Goal: Task Accomplishment & Management: Manage account settings

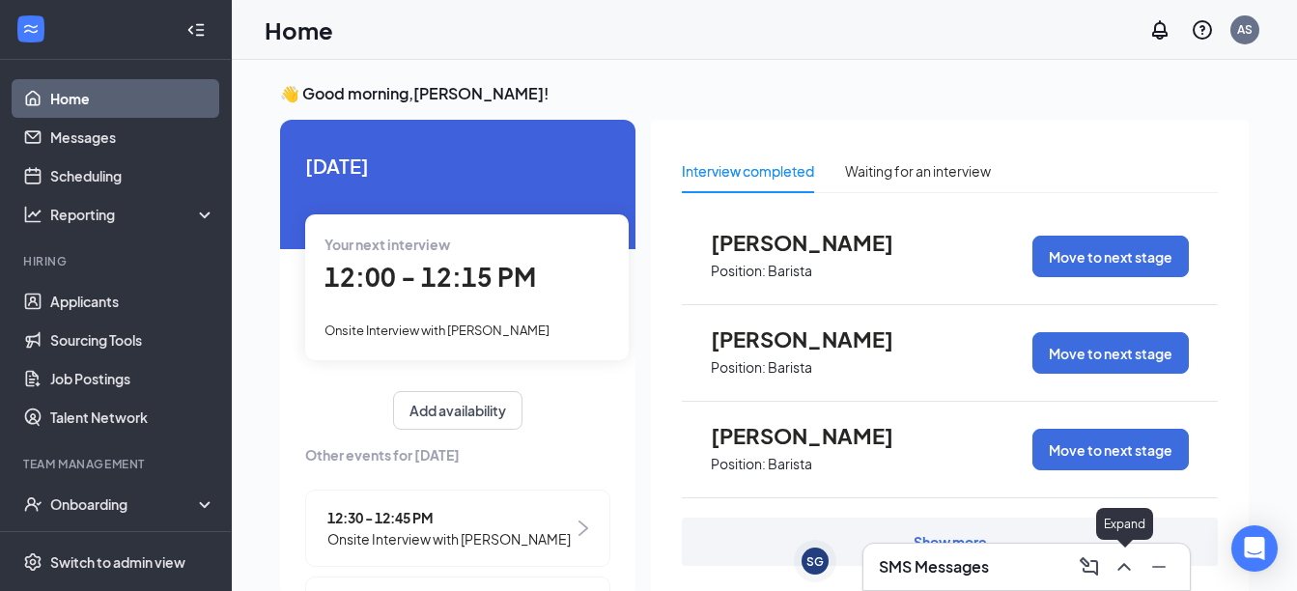
click at [1123, 574] on icon "ChevronUp" at bounding box center [1124, 566] width 23 height 23
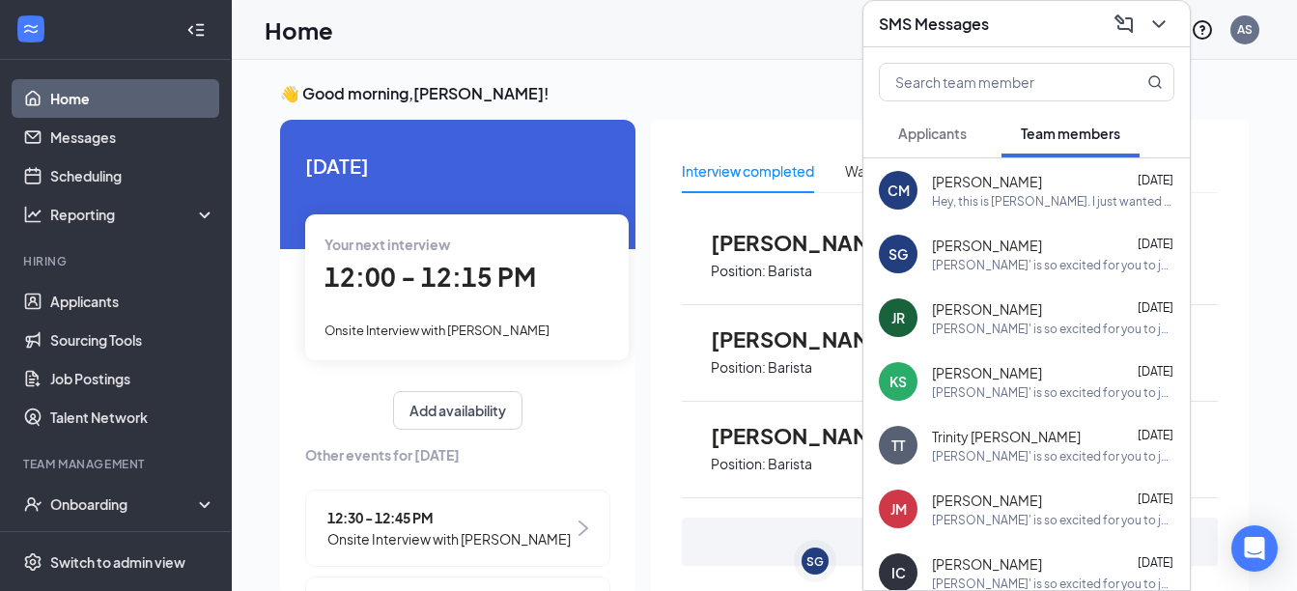
click at [995, 202] on div "Hey, this is [PERSON_NAME]. I just wanted to reach out and give a courtesy for …" at bounding box center [1053, 201] width 242 height 16
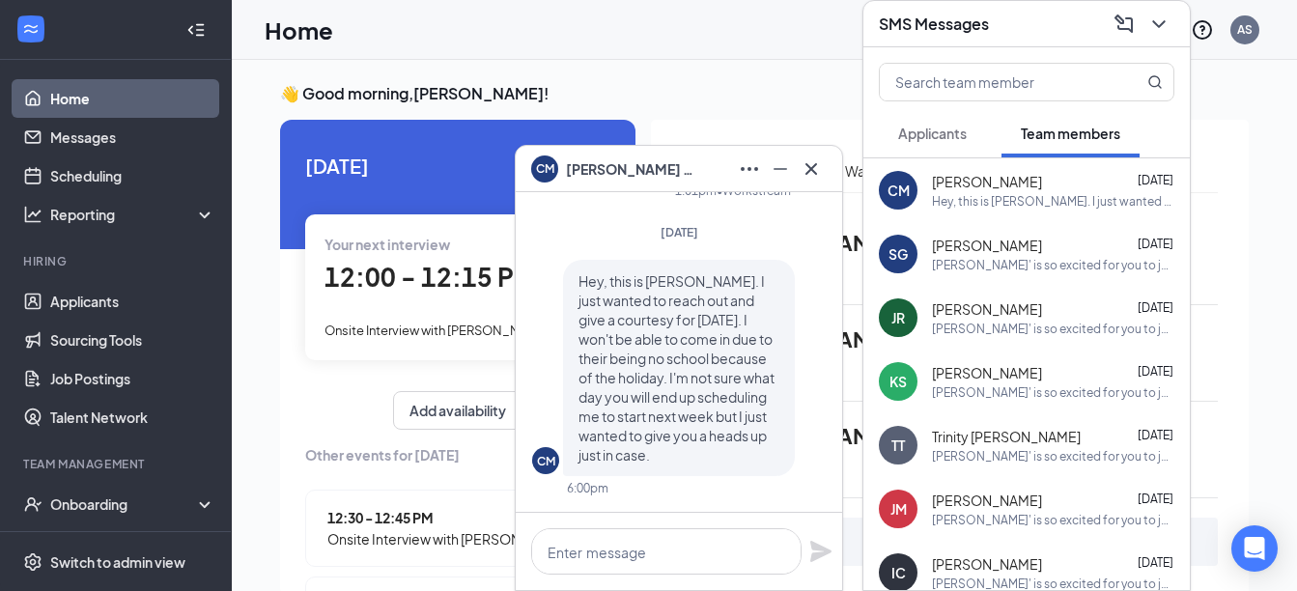
click at [826, 176] on div at bounding box center [811, 169] width 31 height 31
click at [817, 178] on icon "Cross" at bounding box center [811, 168] width 23 height 23
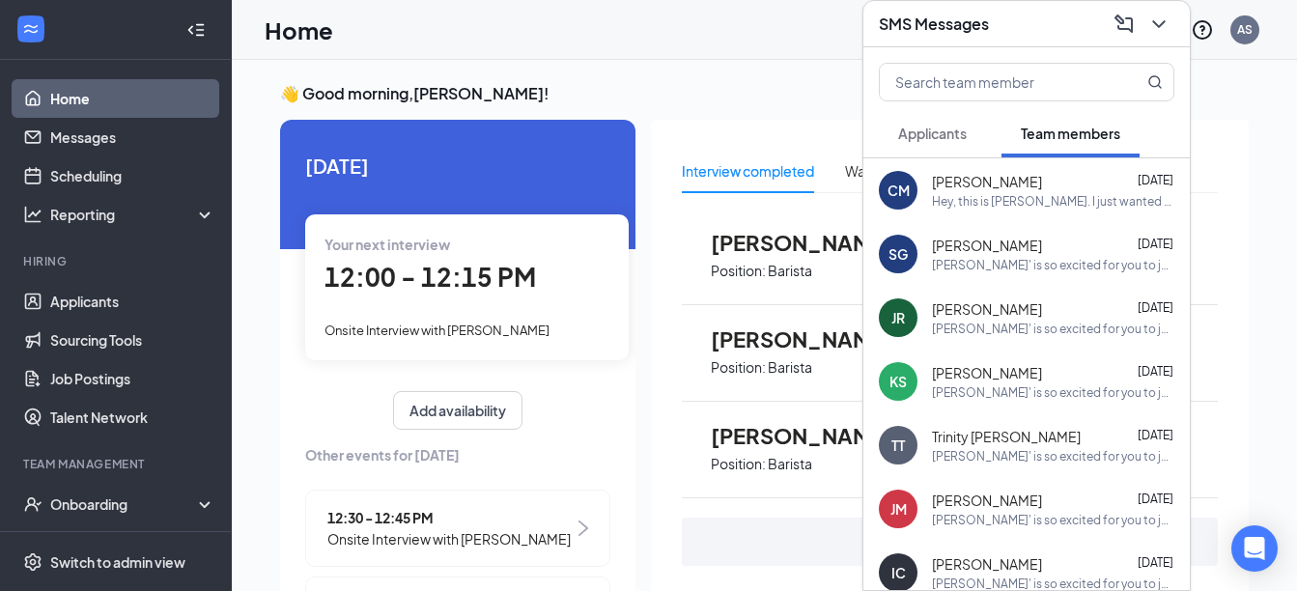
click at [929, 137] on span "Applicants" at bounding box center [932, 133] width 69 height 17
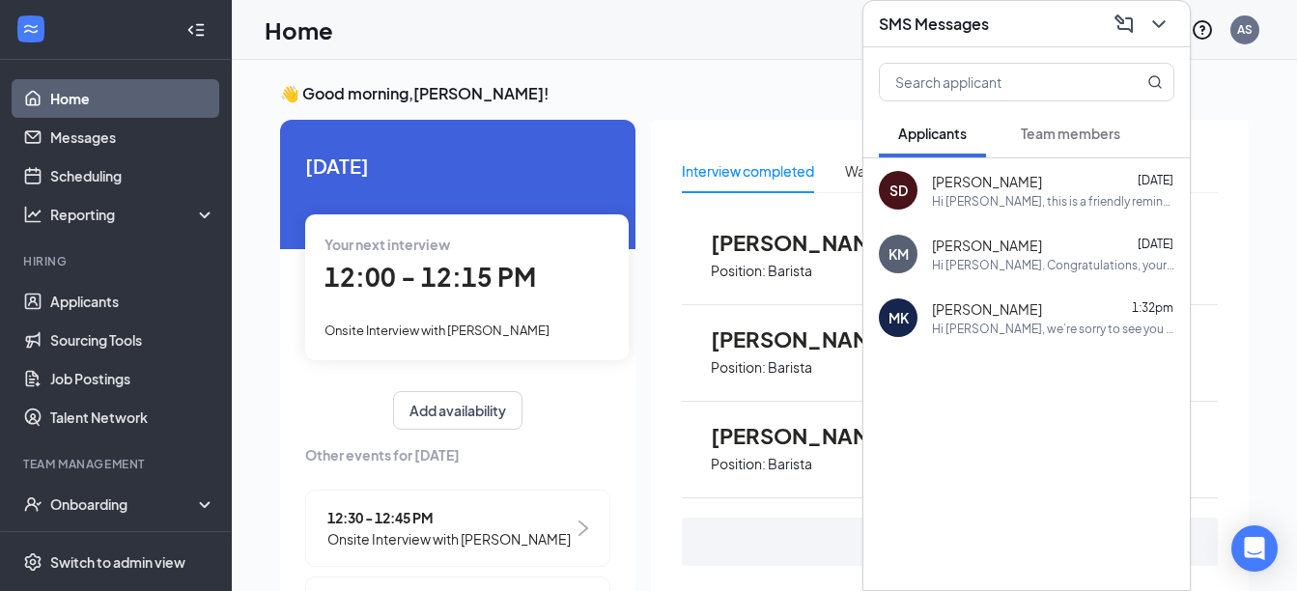
click at [823, 145] on div "Interview completed Waiting for an interview [PERSON_NAME] Position: Barista Mo…" at bounding box center [950, 357] width 598 height 475
click at [1153, 19] on icon "ChevronDown" at bounding box center [1158, 24] width 23 height 23
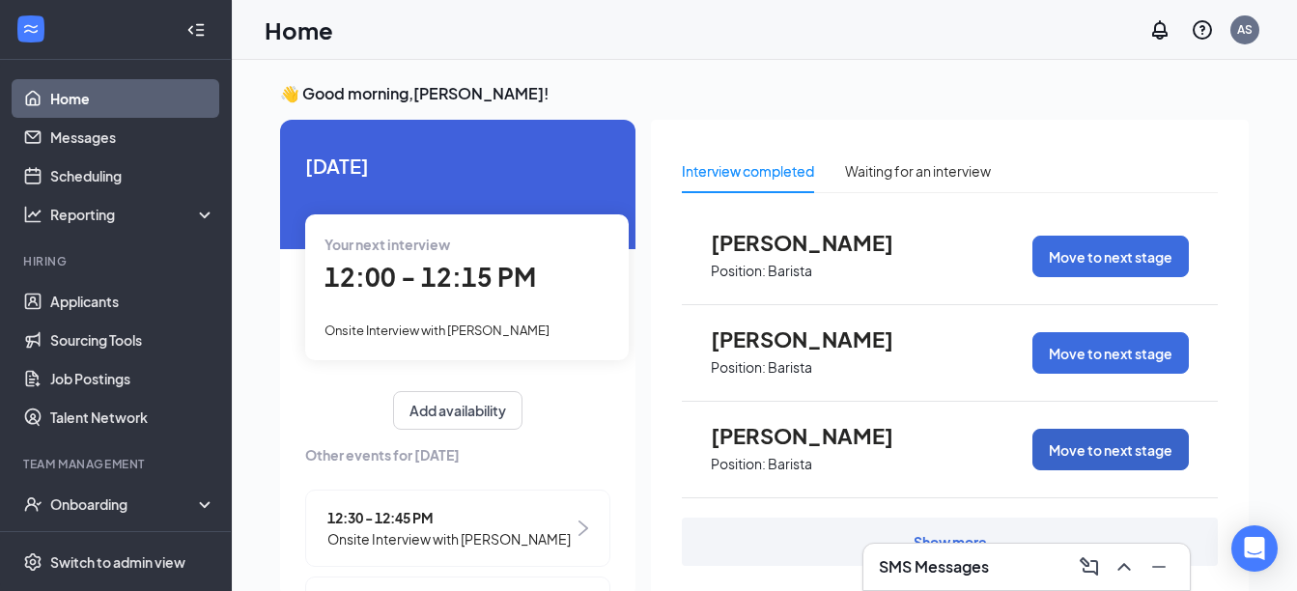
click at [1107, 455] on button "Move to next stage" at bounding box center [1111, 450] width 156 height 42
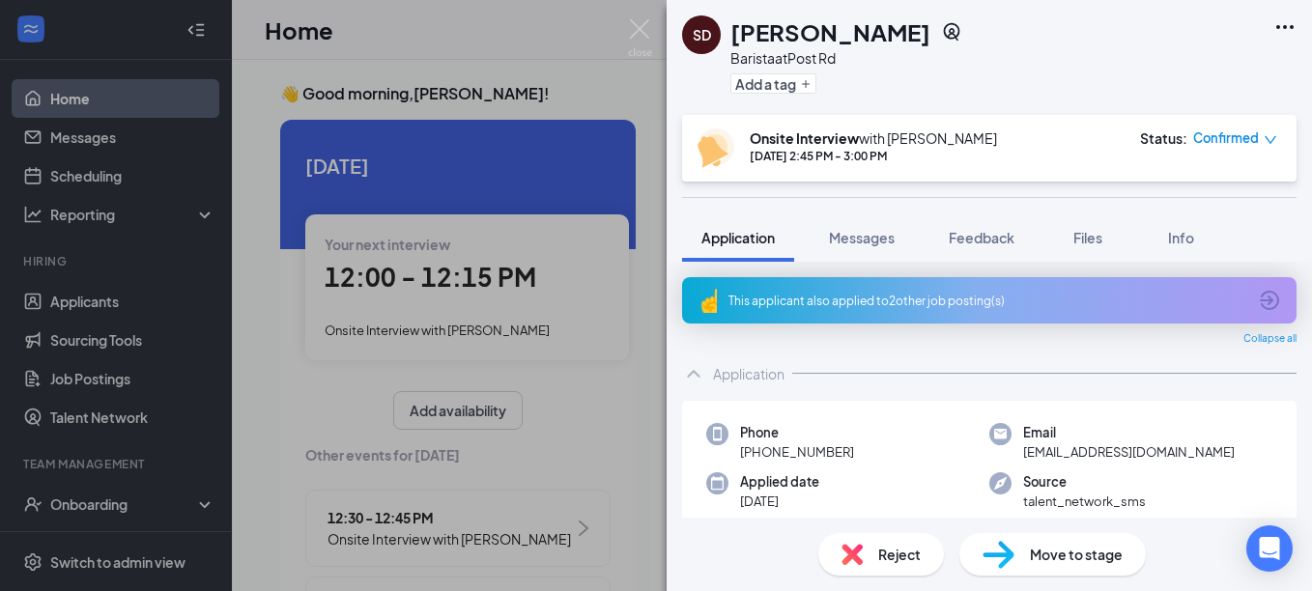
click at [913, 544] on span "Reject" at bounding box center [899, 554] width 42 height 21
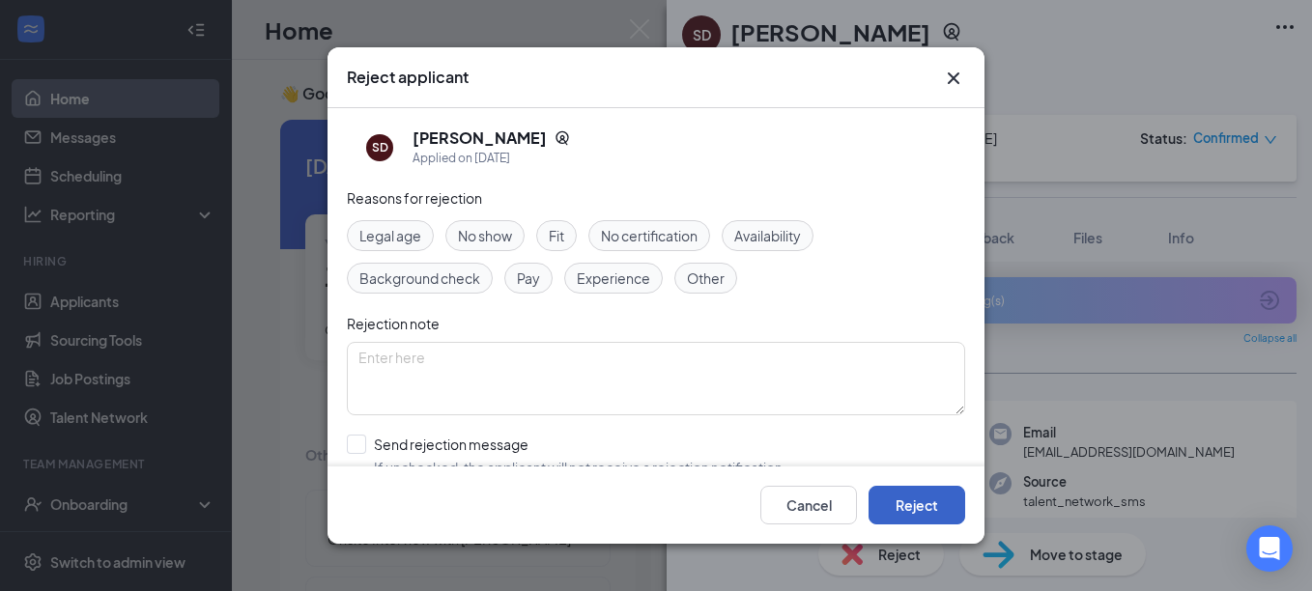
click at [911, 491] on button "Reject" at bounding box center [916, 505] width 97 height 39
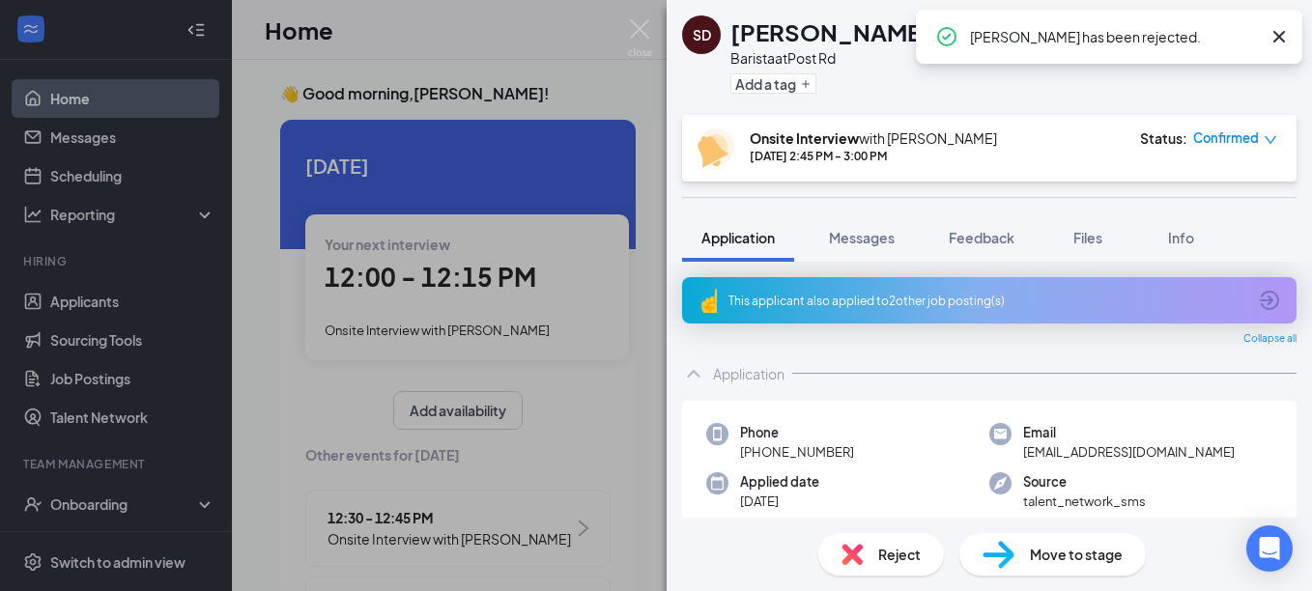
click at [1281, 40] on icon "Cross" at bounding box center [1279, 37] width 12 height 12
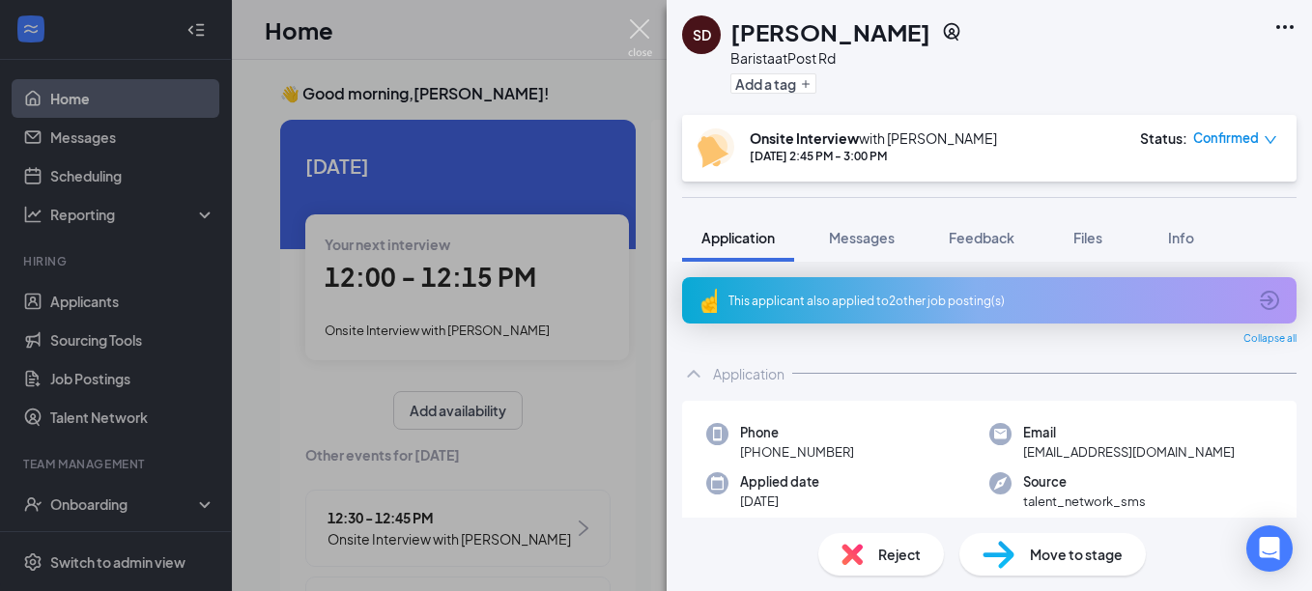
click at [648, 35] on img at bounding box center [640, 38] width 24 height 38
click at [635, 28] on div "Home AS" at bounding box center [772, 30] width 1080 height 60
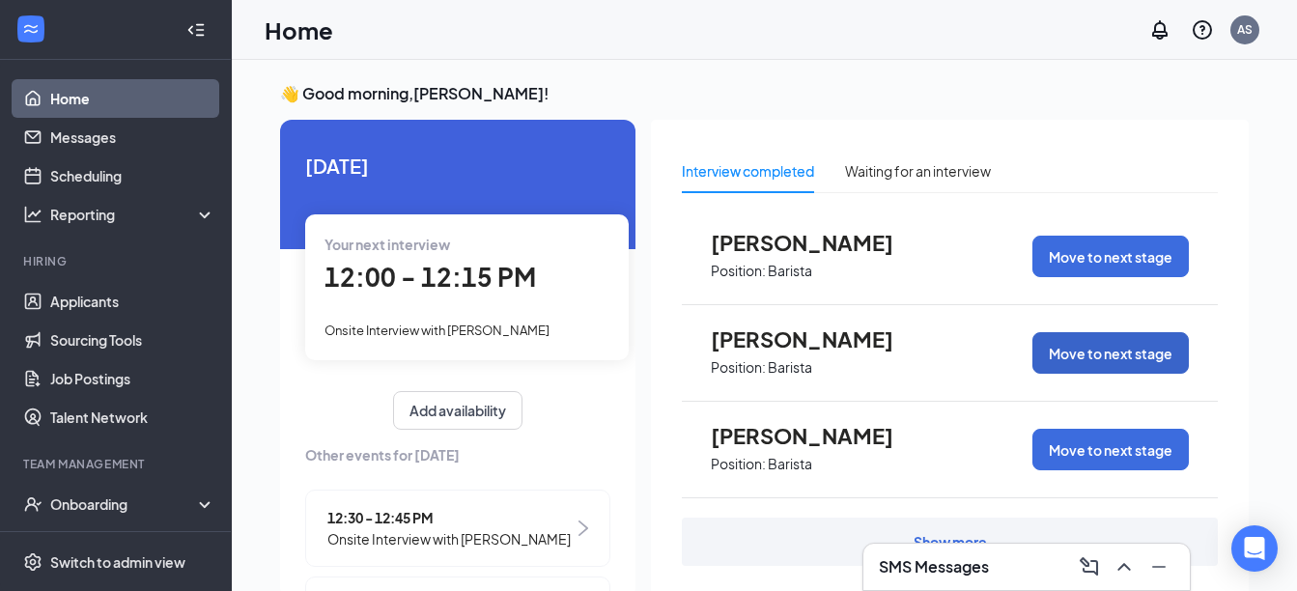
click at [1114, 353] on button "Move to next stage" at bounding box center [1111, 353] width 156 height 42
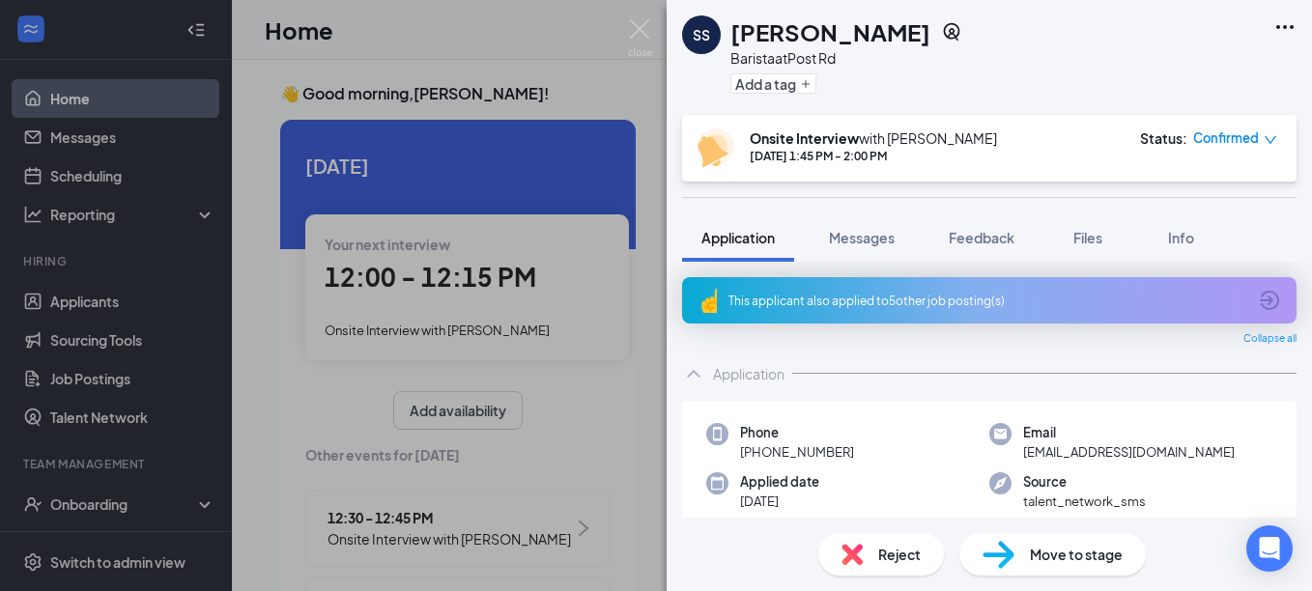
click at [867, 552] on div "Reject" at bounding box center [881, 554] width 126 height 42
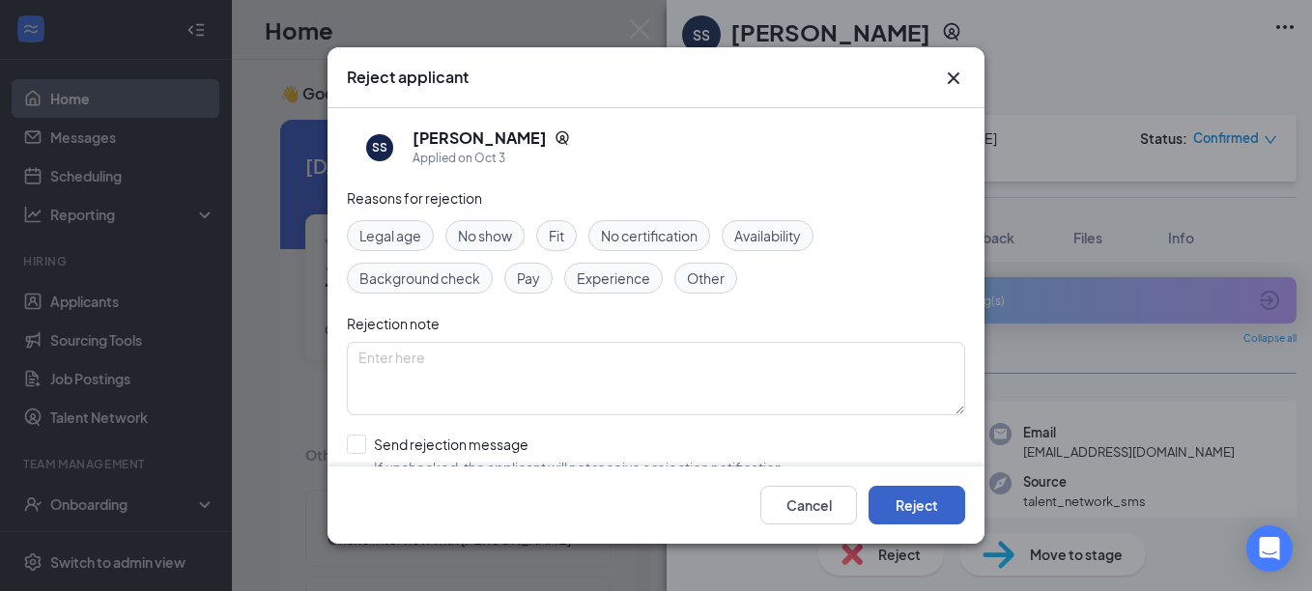
click at [903, 505] on button "Reject" at bounding box center [916, 505] width 97 height 39
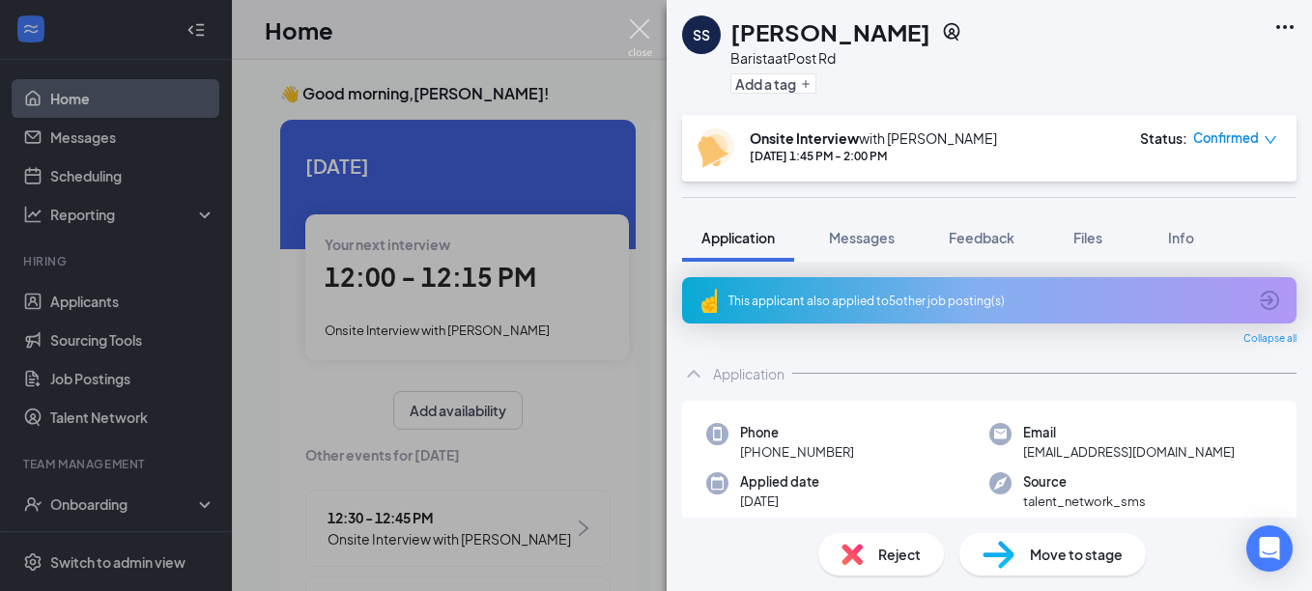
click at [638, 37] on img at bounding box center [640, 38] width 24 height 38
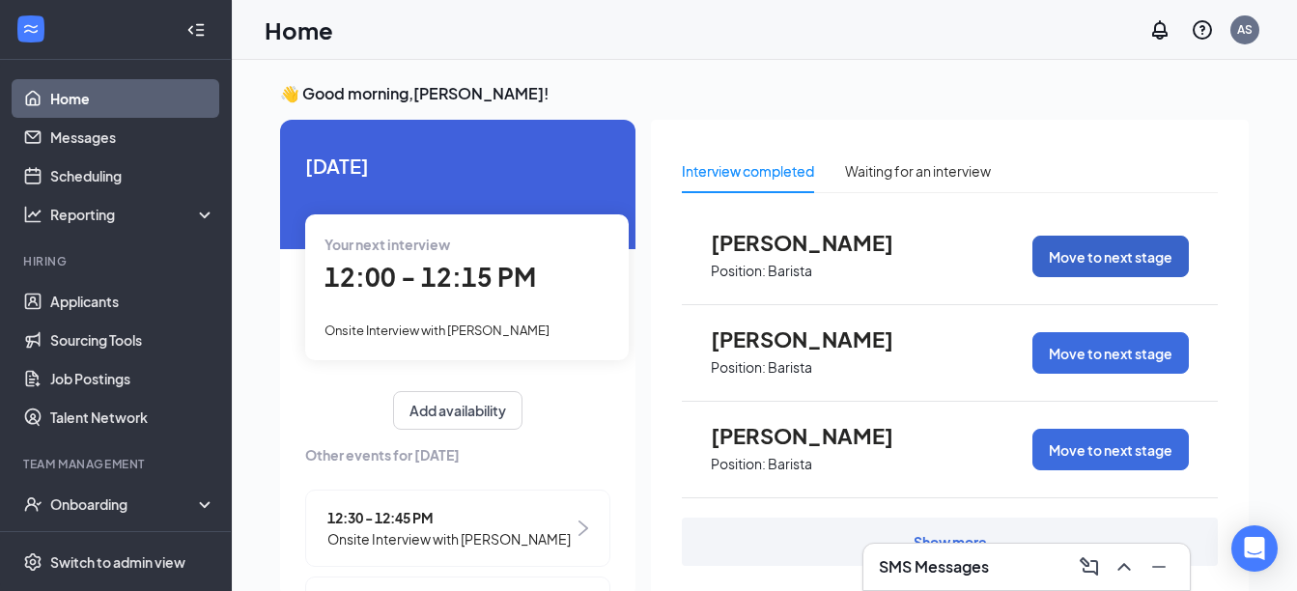
click at [1083, 252] on button "Move to next stage" at bounding box center [1111, 257] width 156 height 42
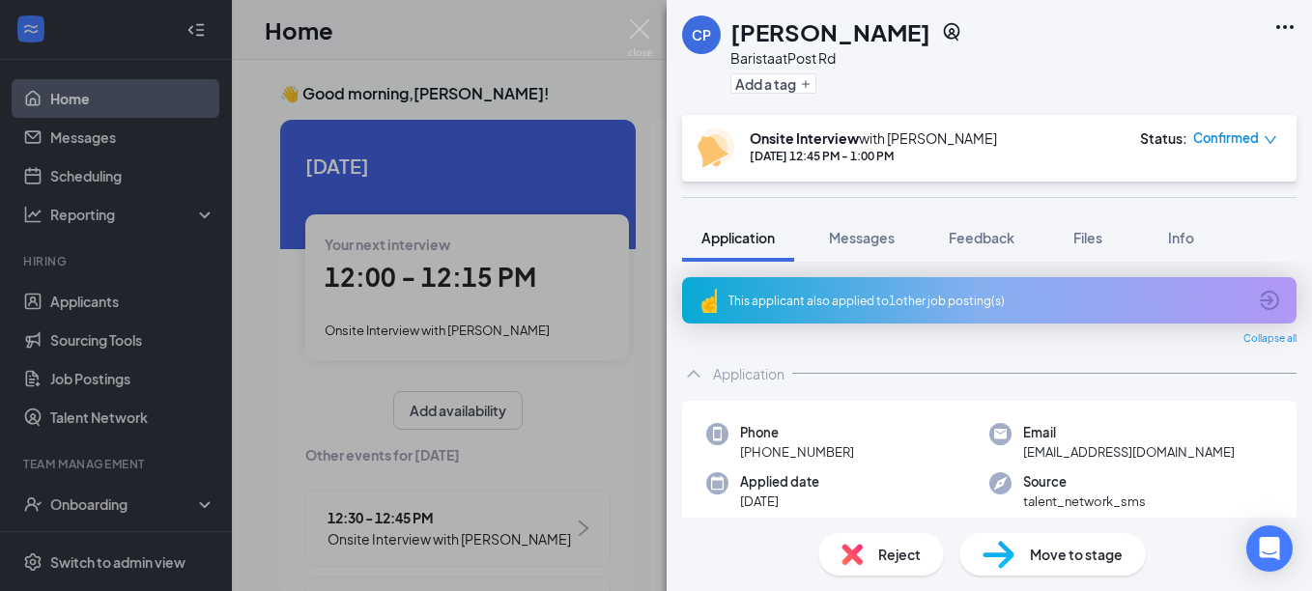
click at [877, 543] on div "Reject" at bounding box center [881, 554] width 126 height 42
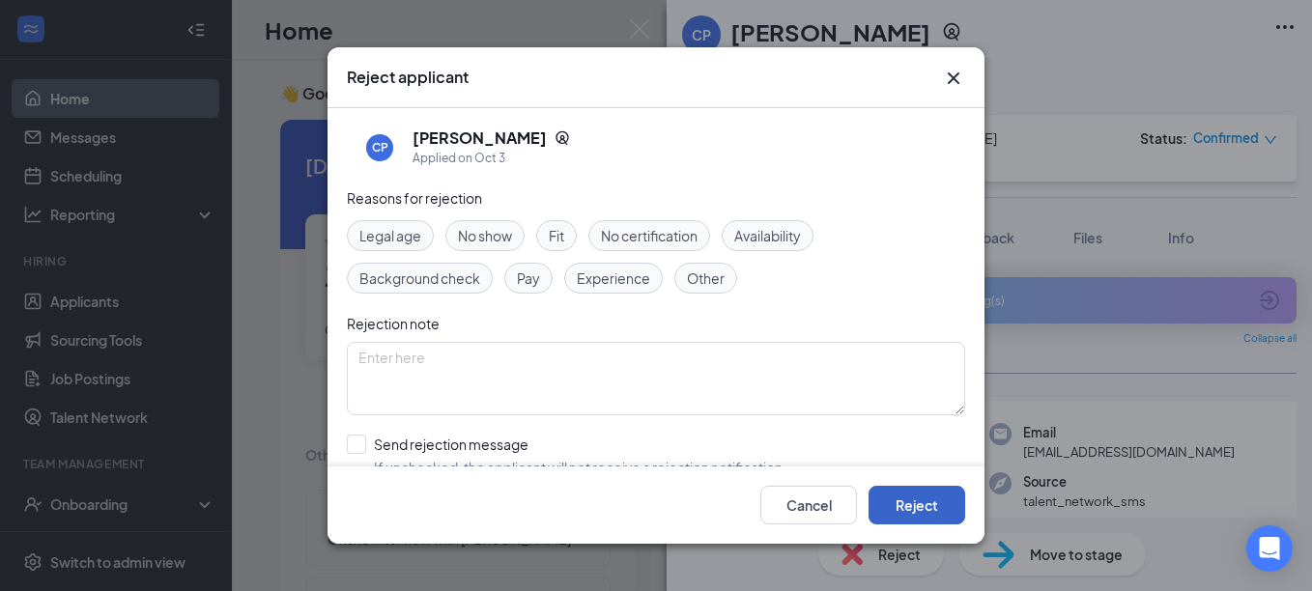
click at [913, 496] on button "Reject" at bounding box center [916, 505] width 97 height 39
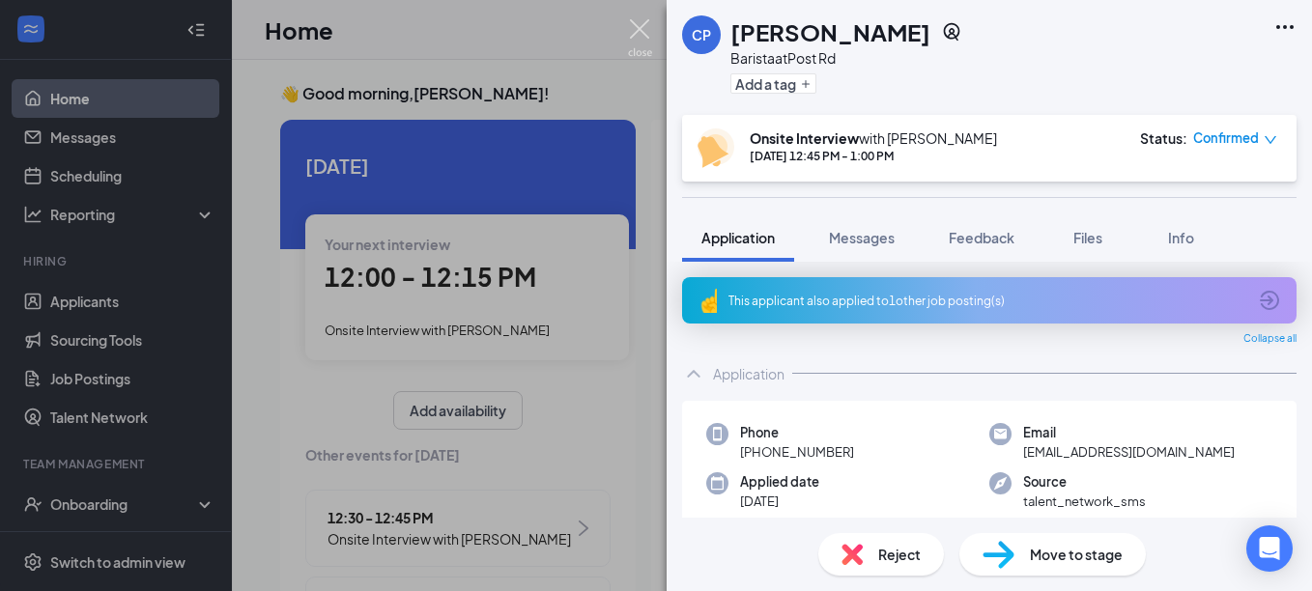
click at [647, 26] on img at bounding box center [640, 38] width 24 height 38
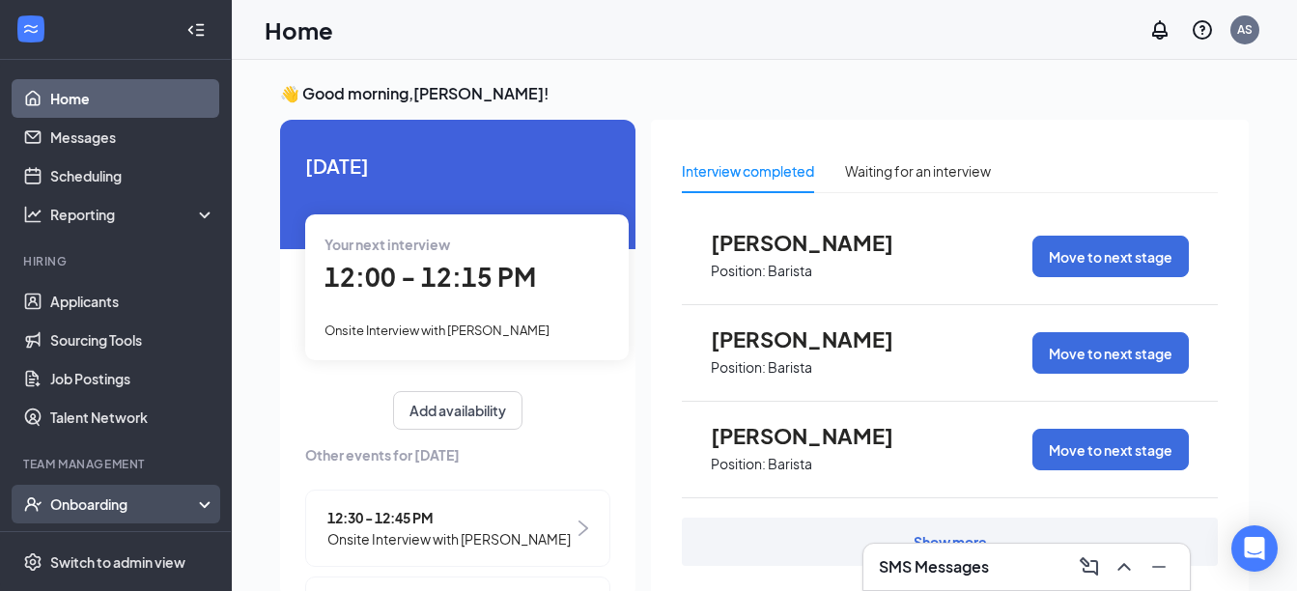
click at [103, 495] on div "Onboarding" at bounding box center [124, 504] width 149 height 19
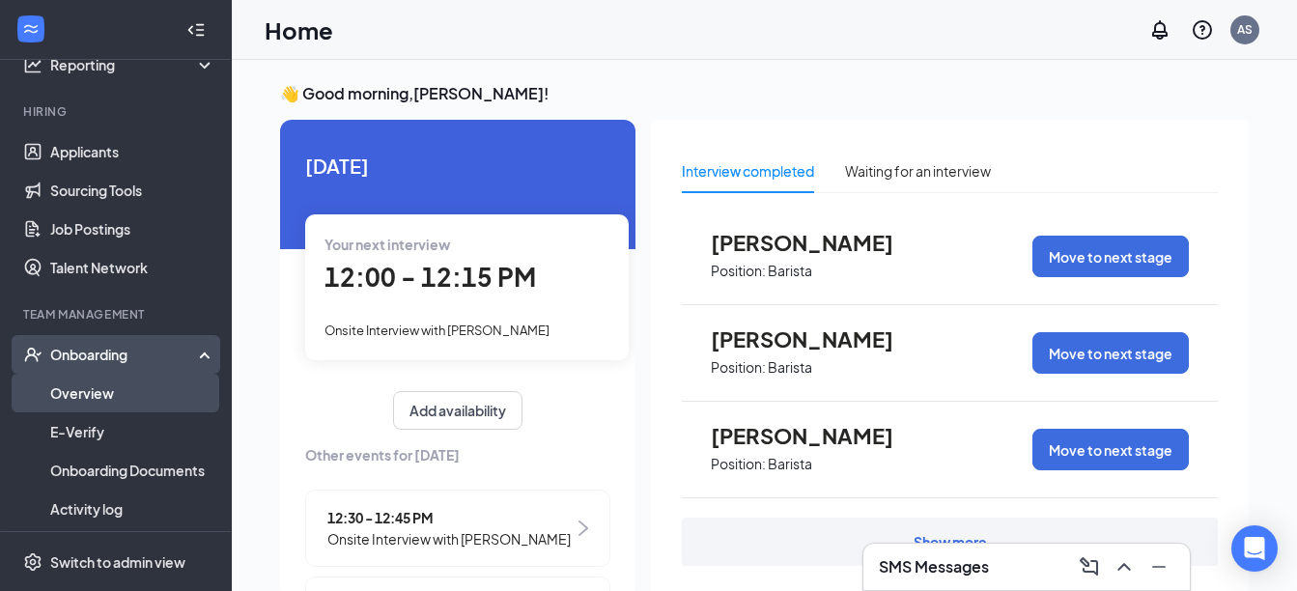
click at [98, 397] on link "Overview" at bounding box center [132, 393] width 165 height 39
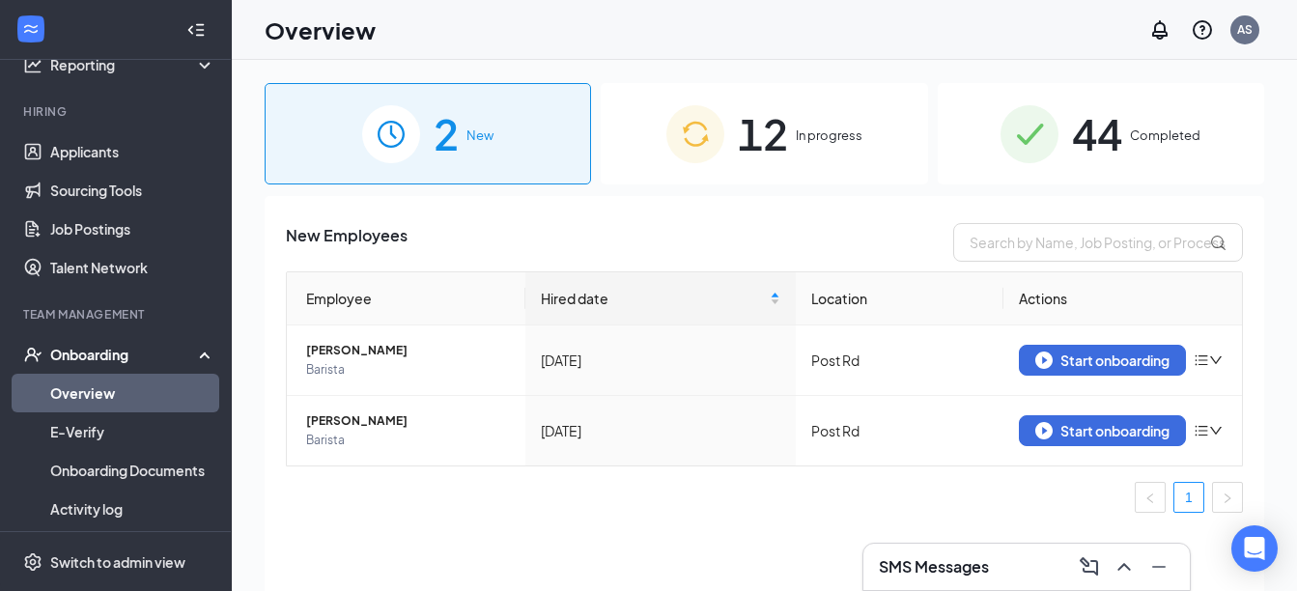
click at [785, 124] on span "12" at bounding box center [763, 133] width 50 height 67
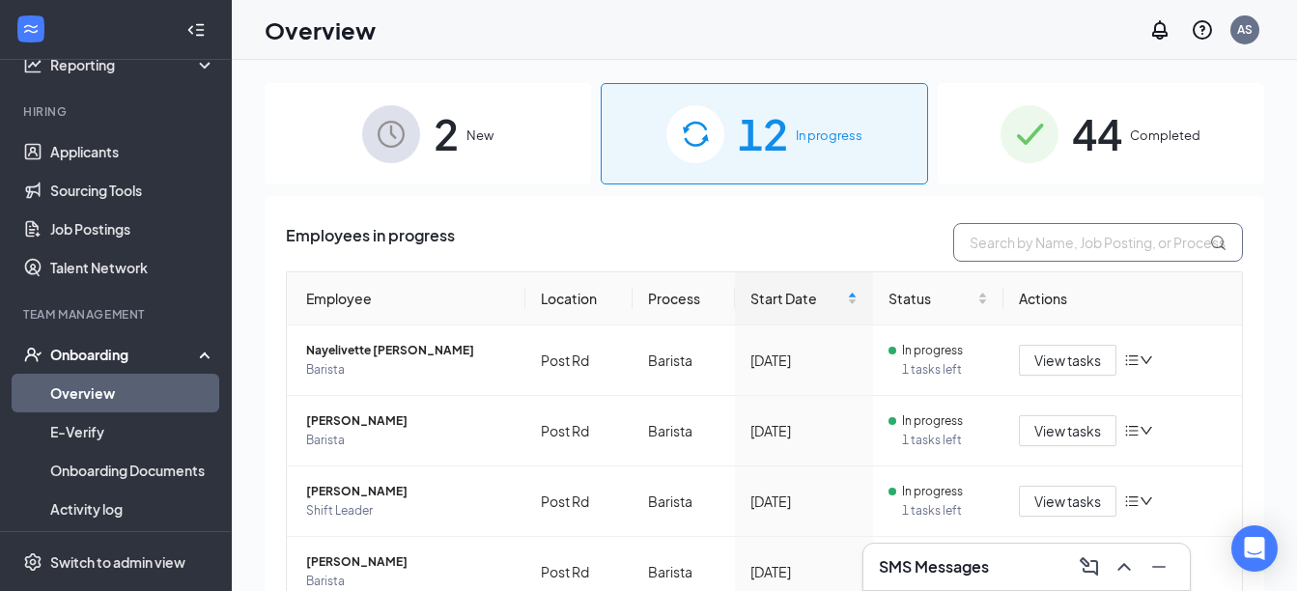
click at [978, 238] on input "text" at bounding box center [1098, 242] width 290 height 39
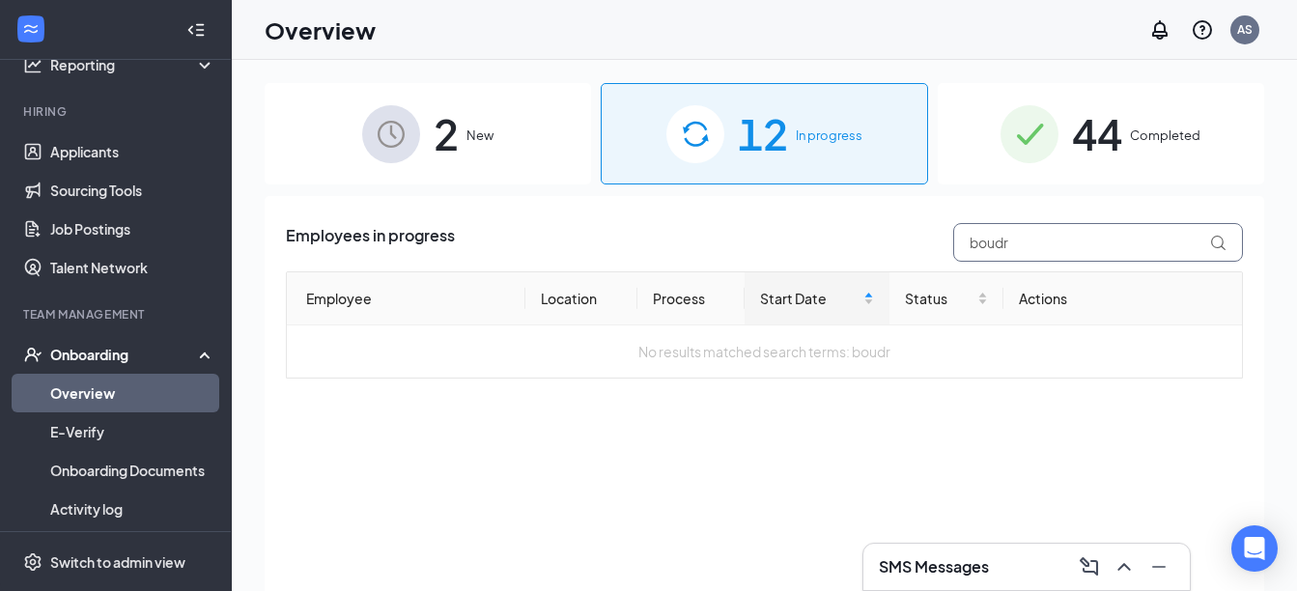
type input "boudr"
click at [1101, 152] on span "44" at bounding box center [1097, 133] width 50 height 67
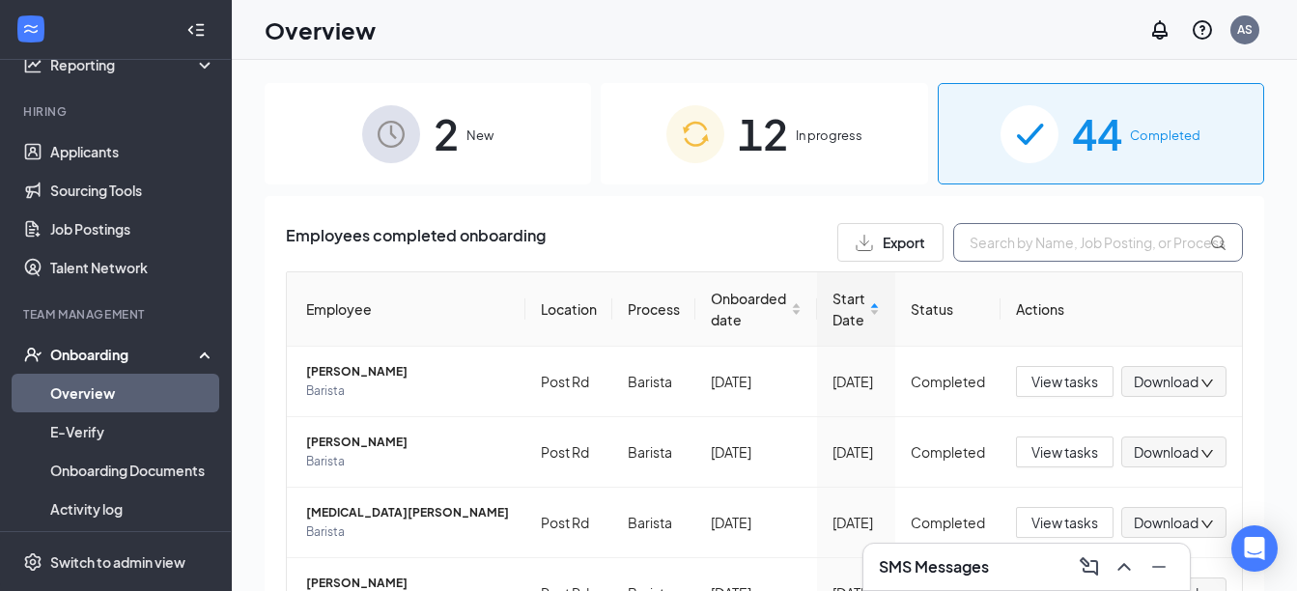
click at [1034, 252] on input "text" at bounding box center [1098, 242] width 290 height 39
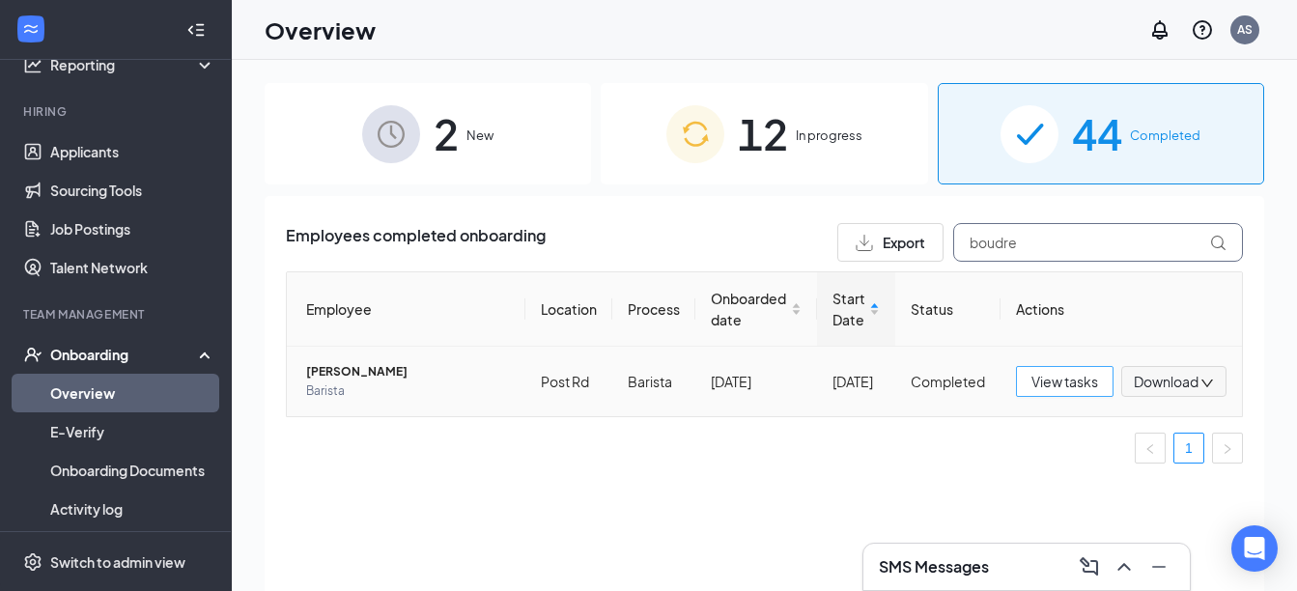
type input "boudre"
click at [1052, 382] on span "View tasks" at bounding box center [1065, 381] width 67 height 21
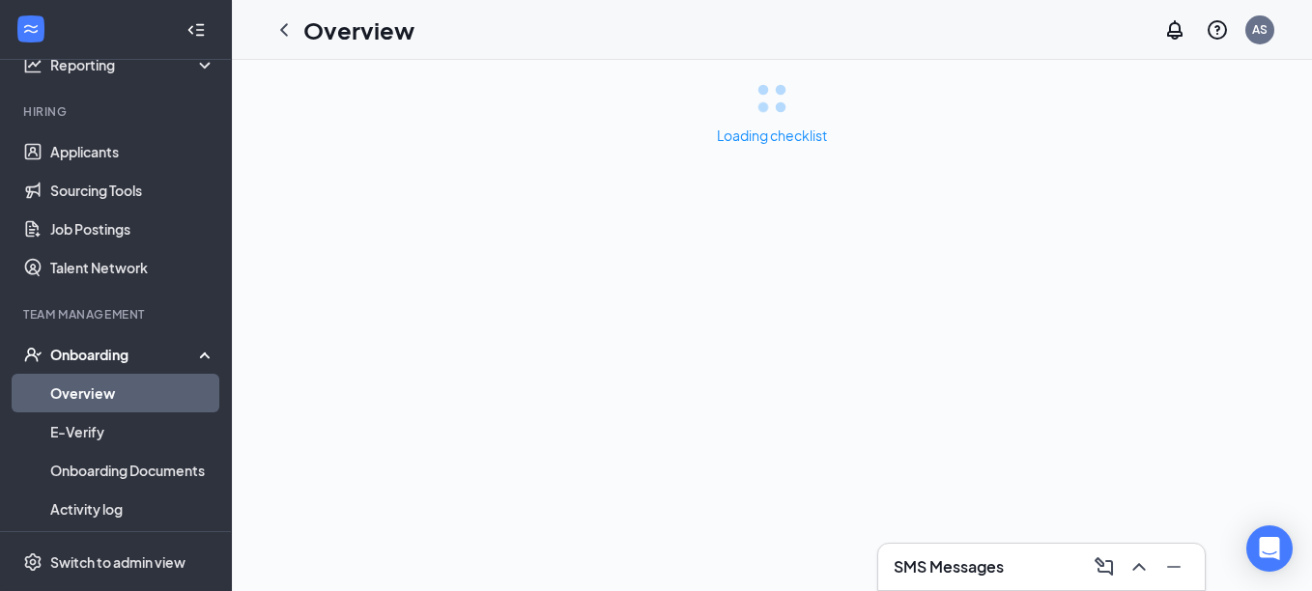
click at [1052, 382] on div "Loading checklist" at bounding box center [772, 325] width 1080 height 531
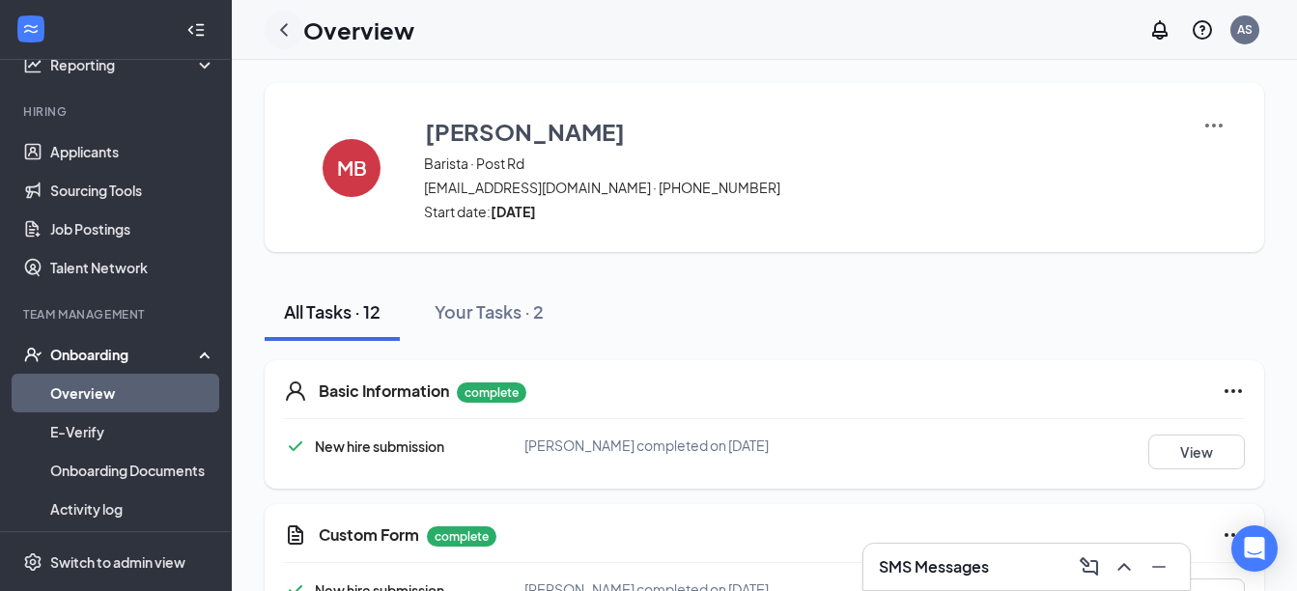
click at [286, 24] on icon "ChevronLeft" at bounding box center [284, 29] width 8 height 13
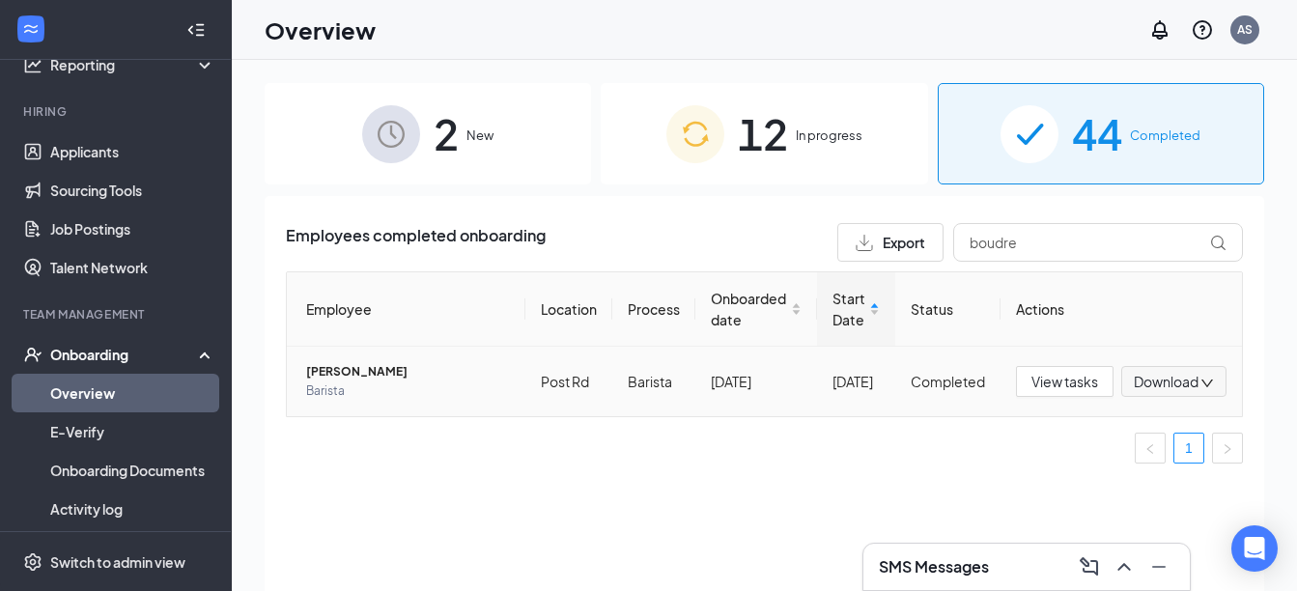
click at [405, 384] on span "Barista" at bounding box center [408, 391] width 204 height 19
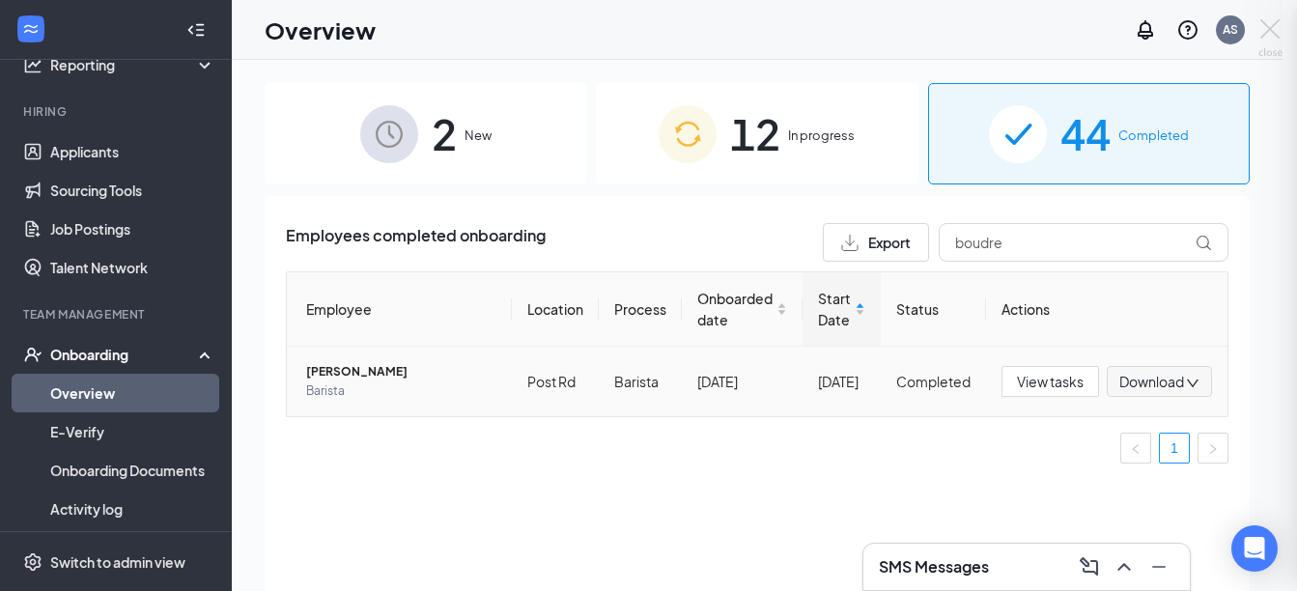
click at [405, 384] on div at bounding box center [648, 295] width 1297 height 591
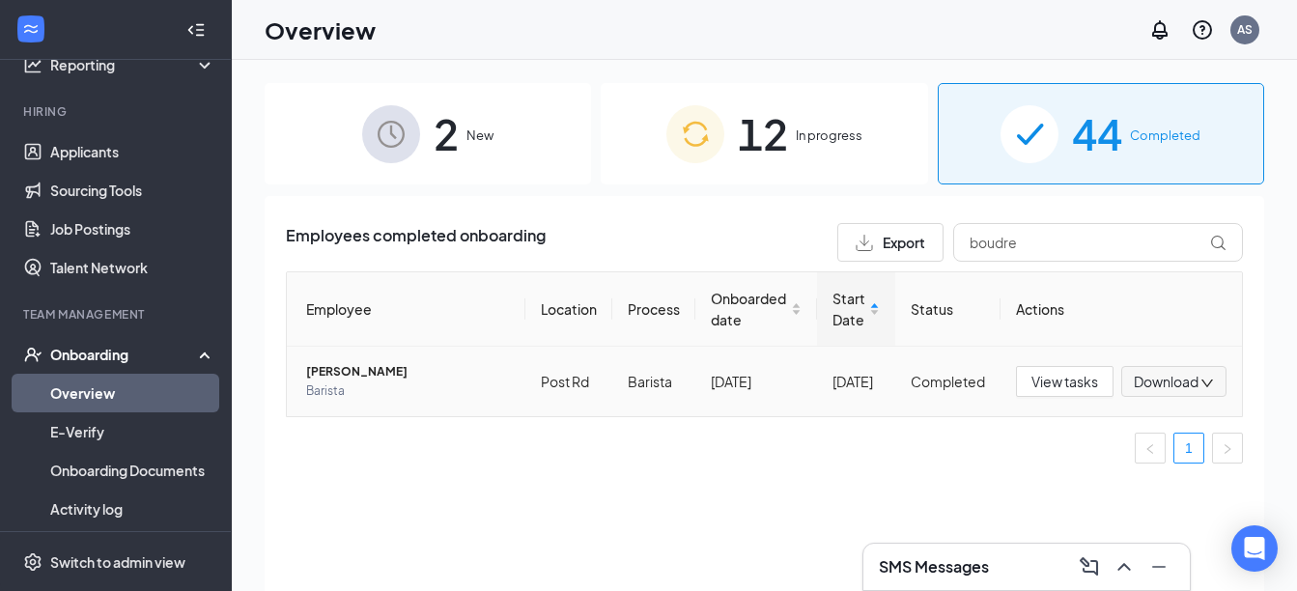
click at [406, 375] on span "[PERSON_NAME]" at bounding box center [408, 371] width 204 height 19
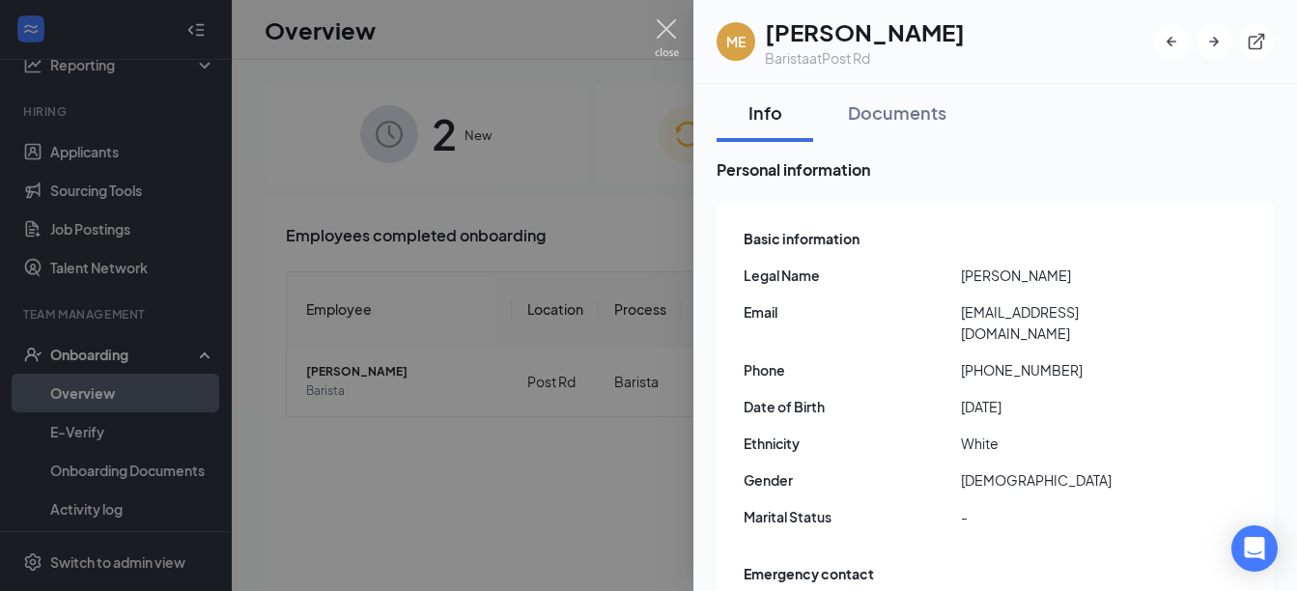
click at [660, 28] on img at bounding box center [667, 38] width 24 height 38
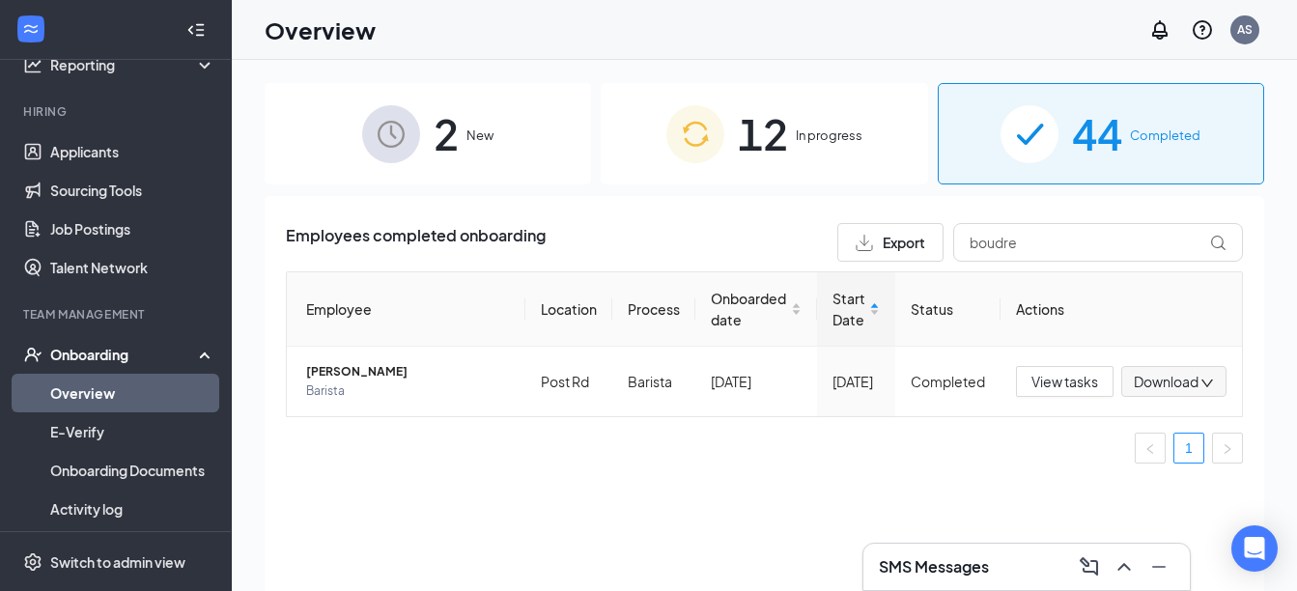
click at [106, 339] on div "Onboarding" at bounding box center [116, 354] width 232 height 39
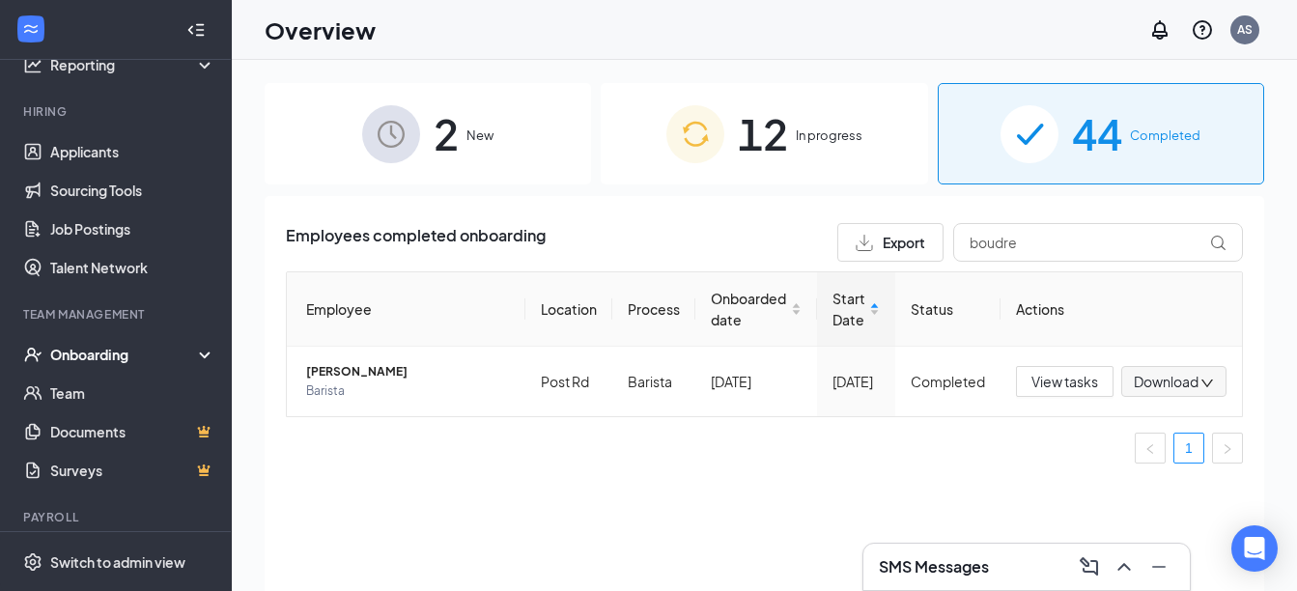
click at [129, 358] on div "Onboarding" at bounding box center [124, 354] width 149 height 19
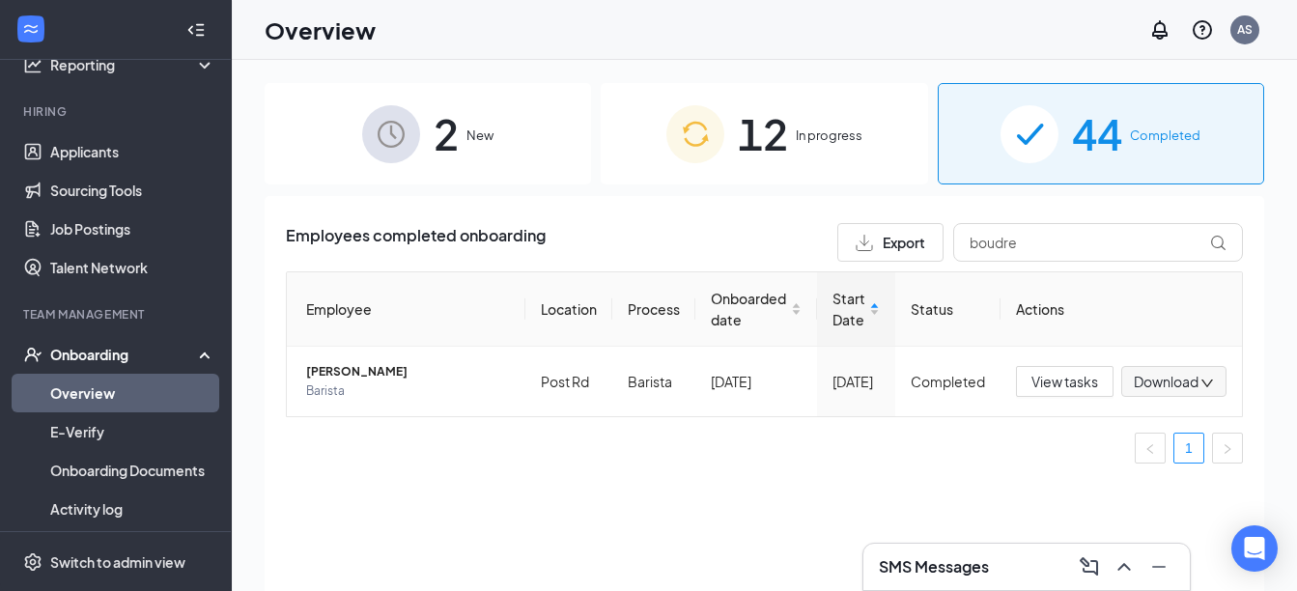
click at [110, 389] on link "Overview" at bounding box center [132, 393] width 165 height 39
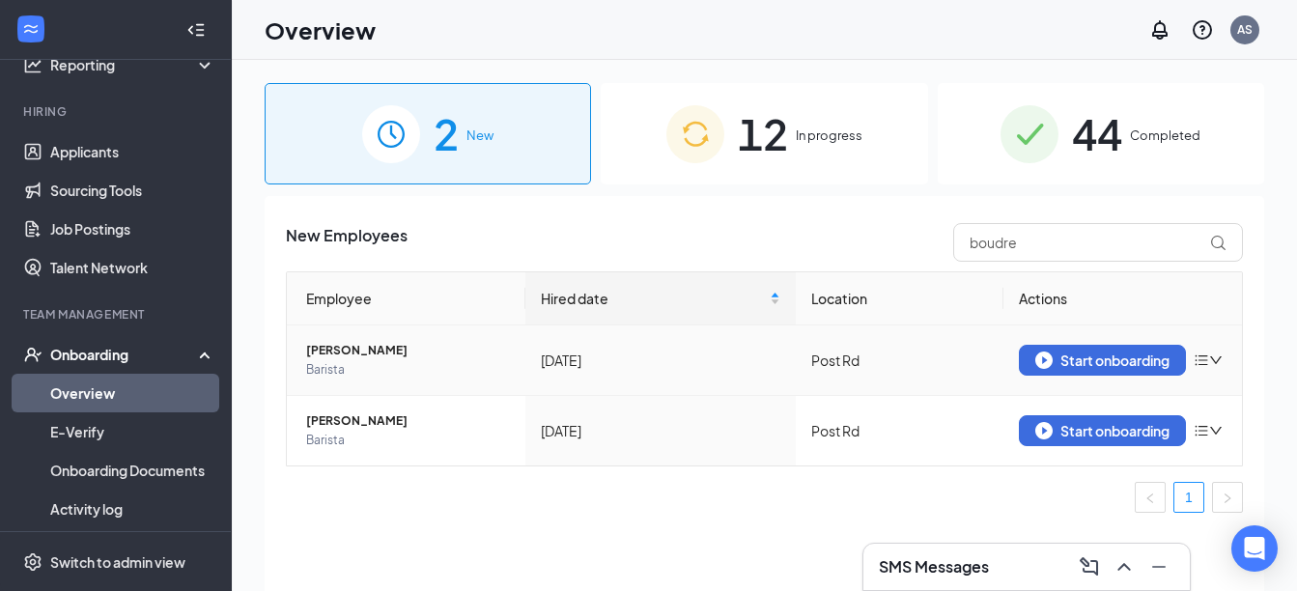
click at [334, 347] on span "[PERSON_NAME]" at bounding box center [408, 350] width 204 height 19
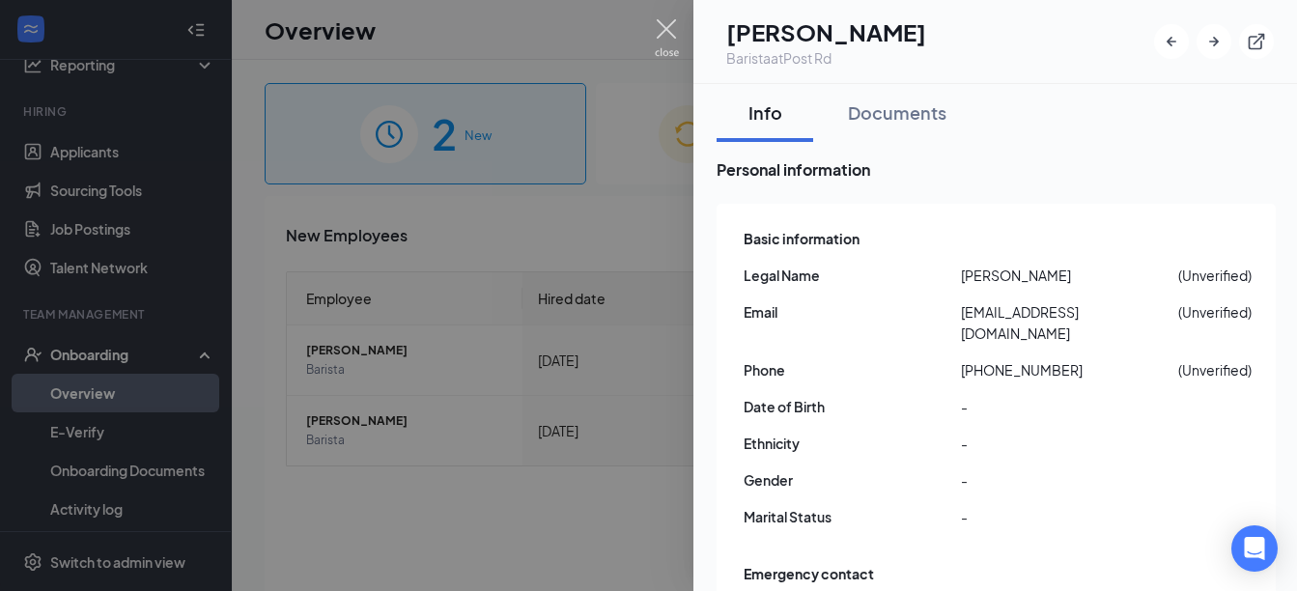
click at [672, 49] on img at bounding box center [667, 38] width 24 height 38
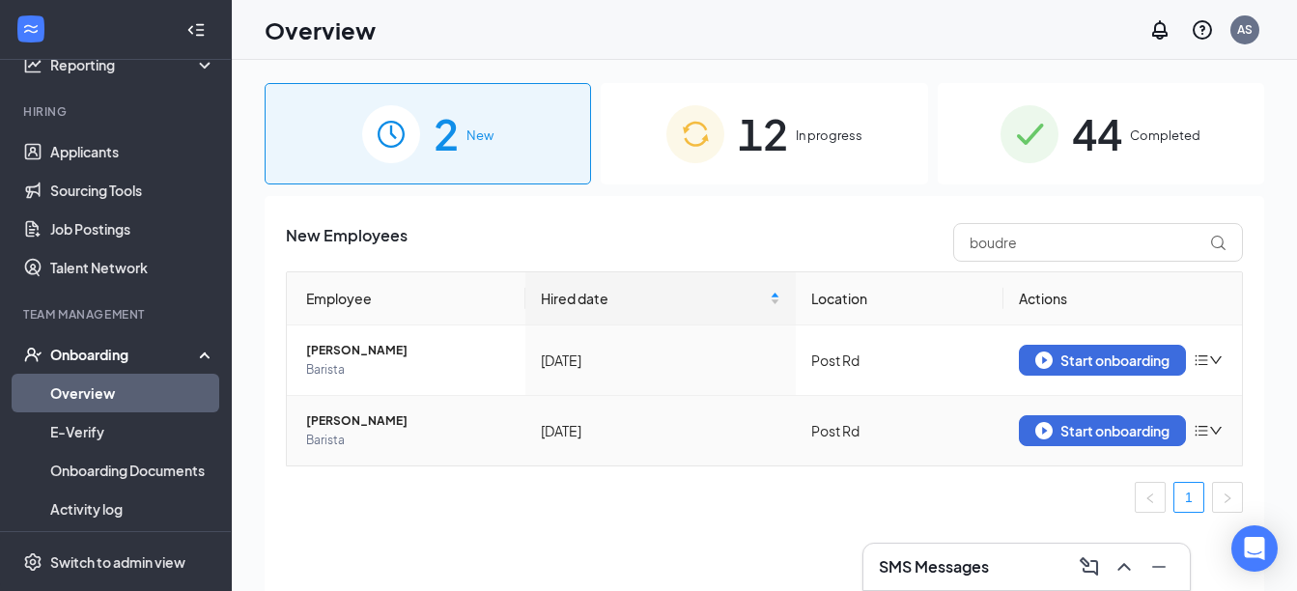
click at [352, 422] on span "[PERSON_NAME]" at bounding box center [408, 420] width 204 height 19
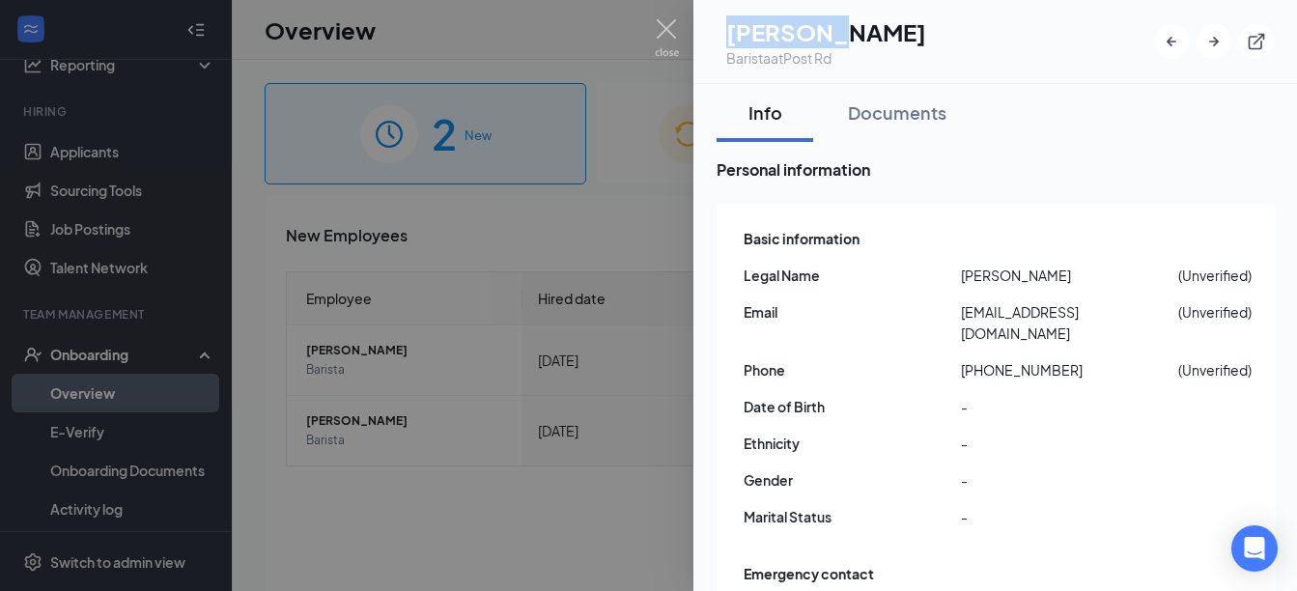
drag, startPoint x: 879, startPoint y: 33, endPoint x: 759, endPoint y: 33, distance: 119.8
click at [759, 33] on div "CJ CayLeeah [PERSON_NAME] Barista at Post Rd" at bounding box center [822, 41] width 210 height 52
drag, startPoint x: 759, startPoint y: 33, endPoint x: 746, endPoint y: 89, distance: 57.6
click at [746, 89] on button "Info" at bounding box center [765, 113] width 97 height 58
copy div "CayLeeah"
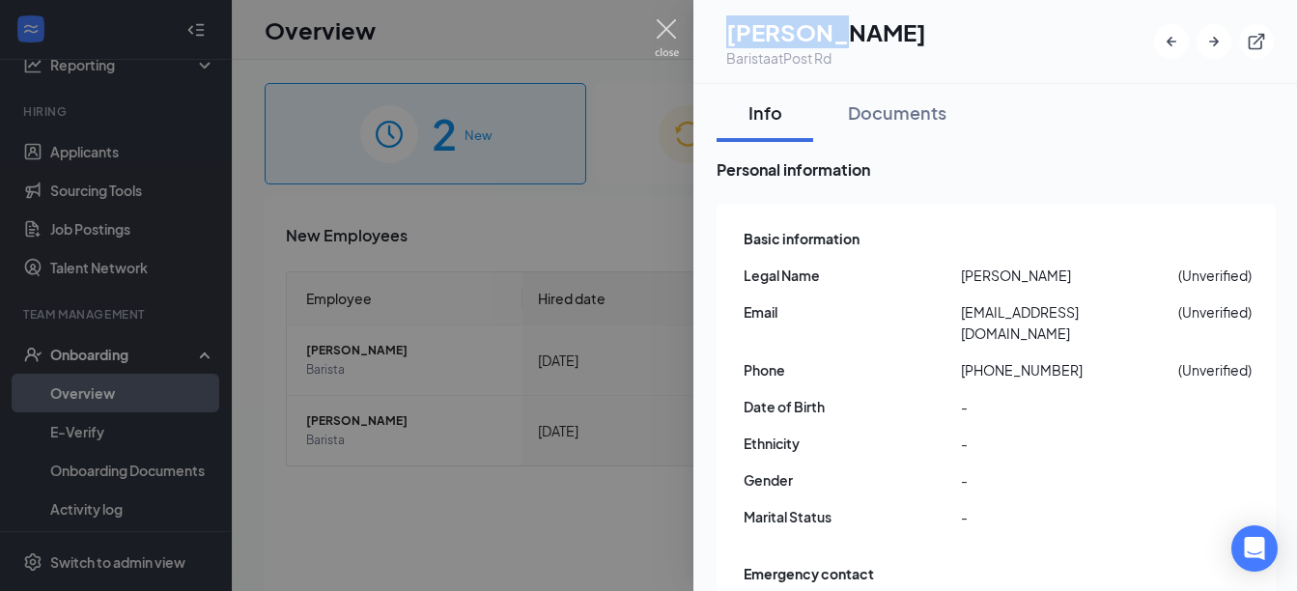
click at [662, 36] on img at bounding box center [667, 38] width 24 height 38
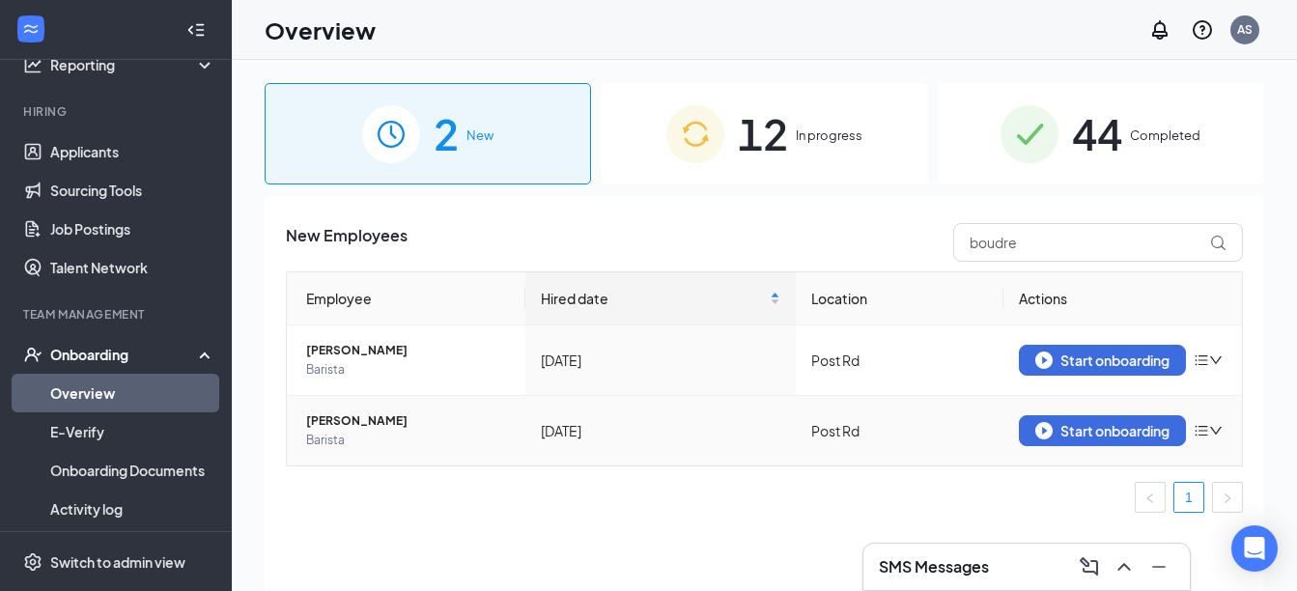
click at [390, 426] on span "[PERSON_NAME]" at bounding box center [408, 420] width 204 height 19
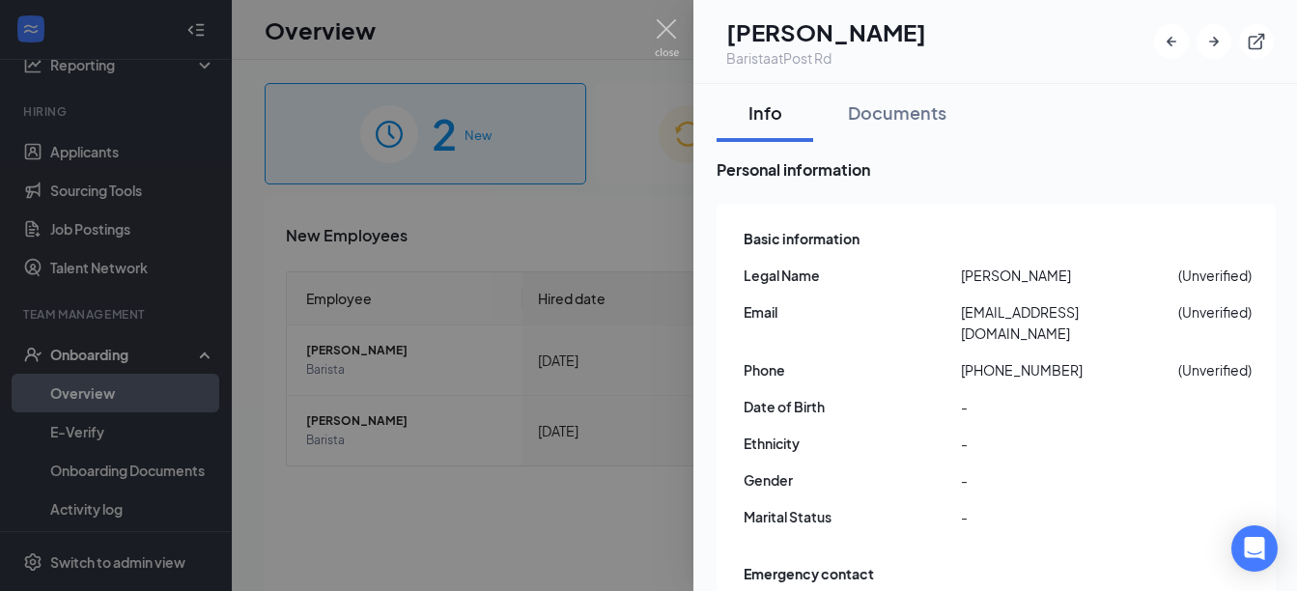
click at [459, 508] on div at bounding box center [648, 295] width 1297 height 591
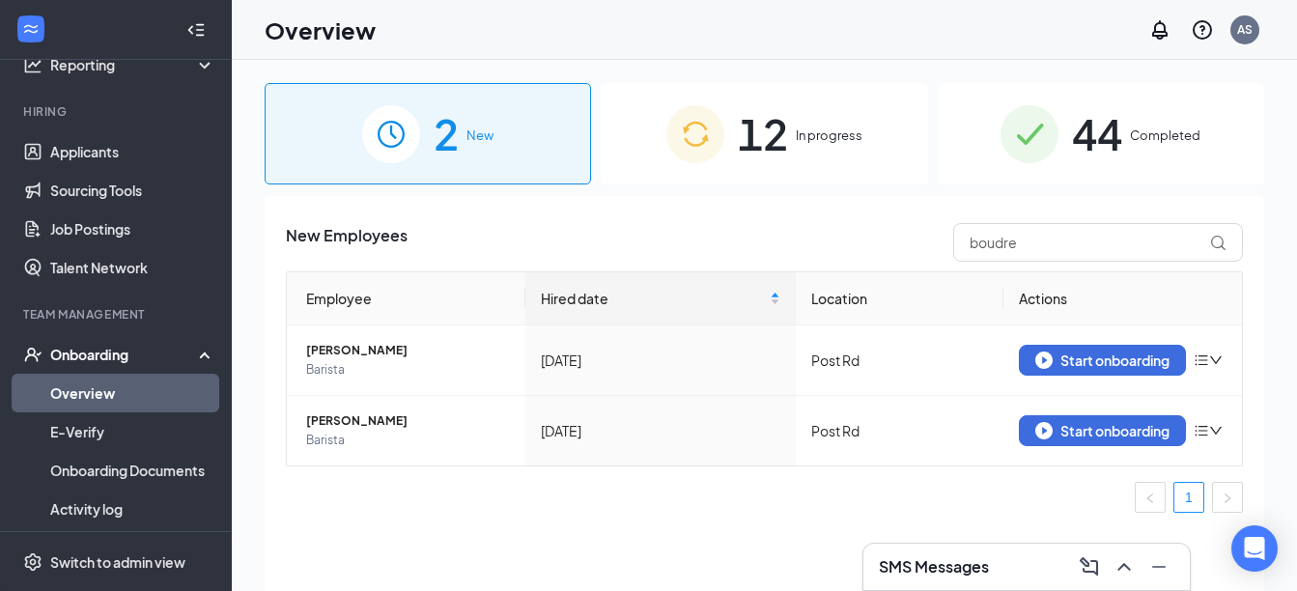
click at [102, 347] on div "Onboarding" at bounding box center [124, 354] width 149 height 19
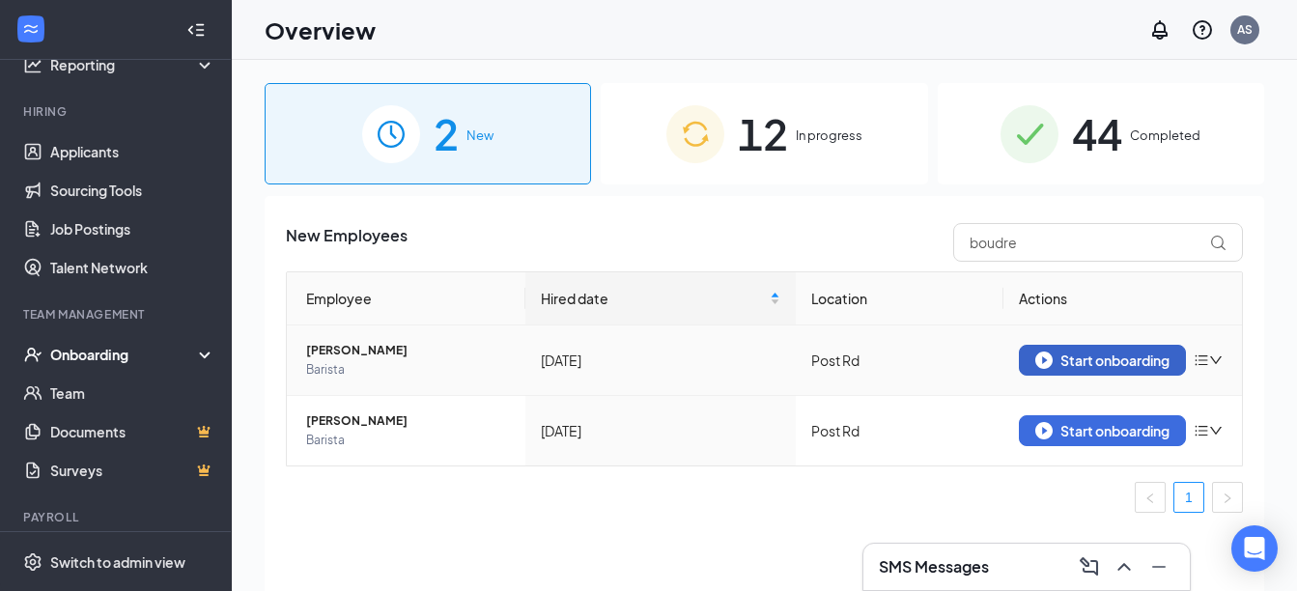
click at [1105, 372] on button "Start onboarding" at bounding box center [1102, 360] width 167 height 31
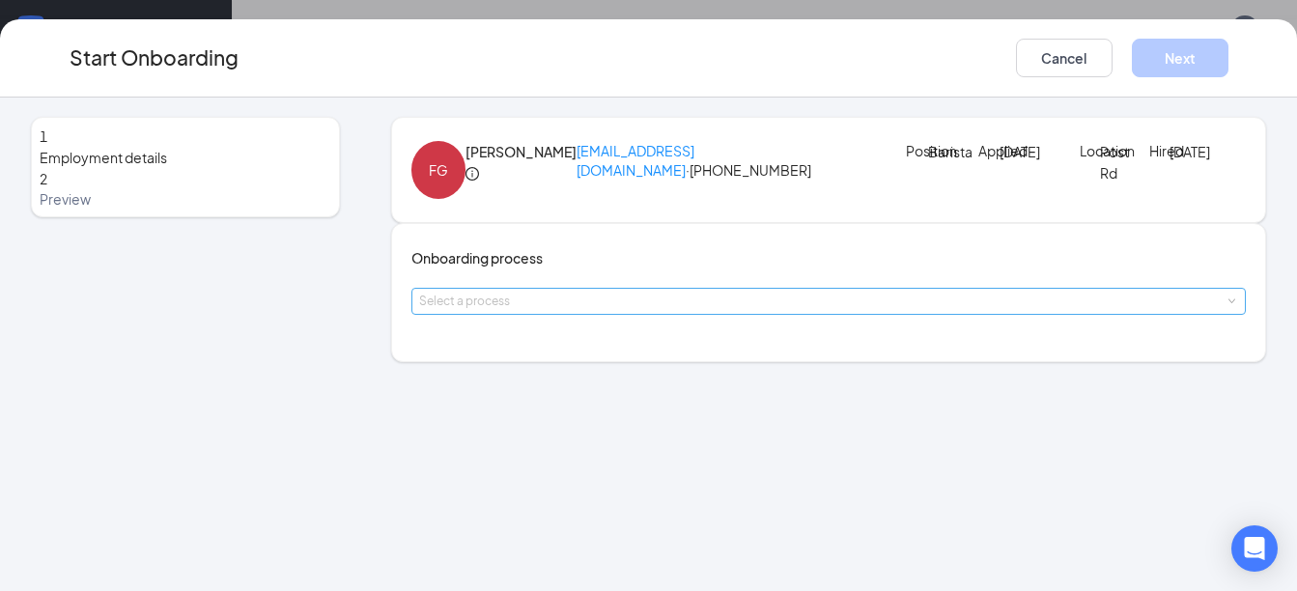
click at [683, 311] on div "Select a process" at bounding box center [824, 301] width 811 height 19
click at [593, 434] on li "Barista (current process)" at bounding box center [585, 432] width 317 height 35
click at [984, 269] on h4 "Onboarding process" at bounding box center [828, 257] width 835 height 21
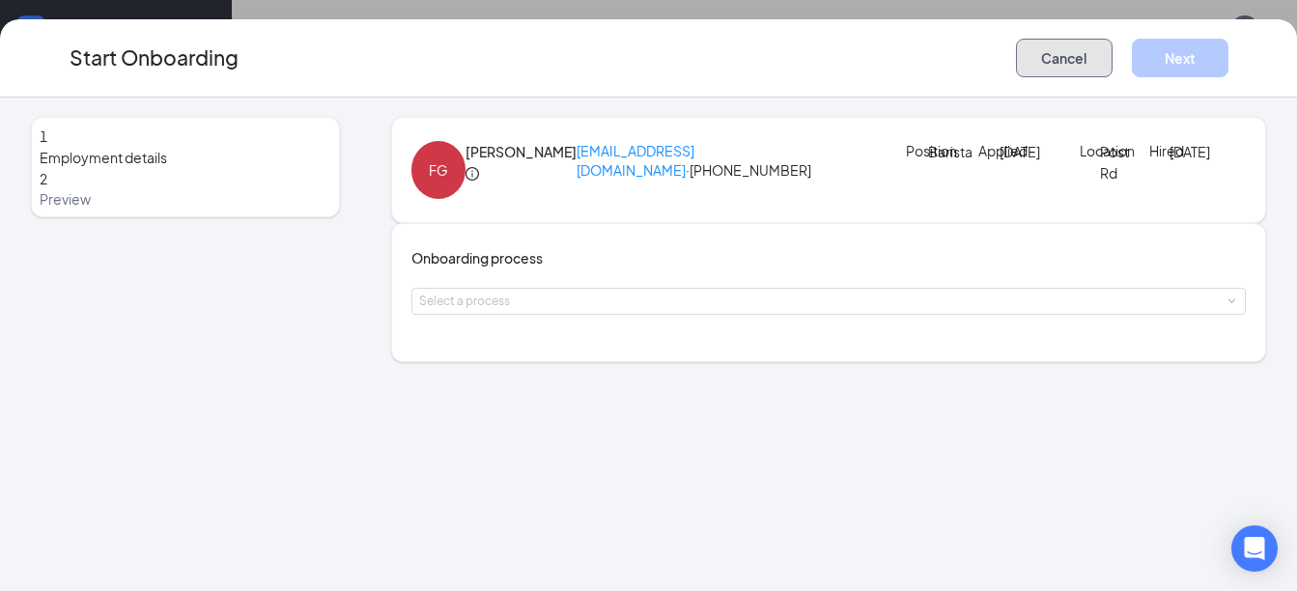
click at [1063, 62] on button "Cancel" at bounding box center [1064, 58] width 97 height 39
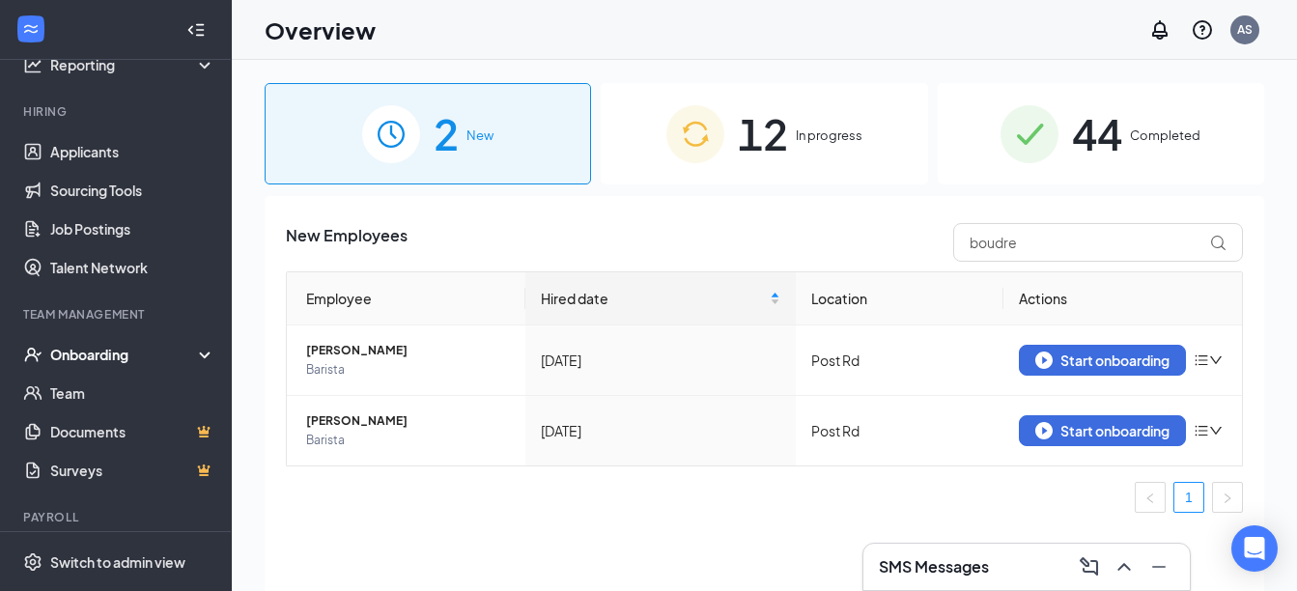
click at [550, 537] on div "New Employees boudre Employee Hired date Location Actions [PERSON_NAME] Barista…" at bounding box center [765, 417] width 1000 height 443
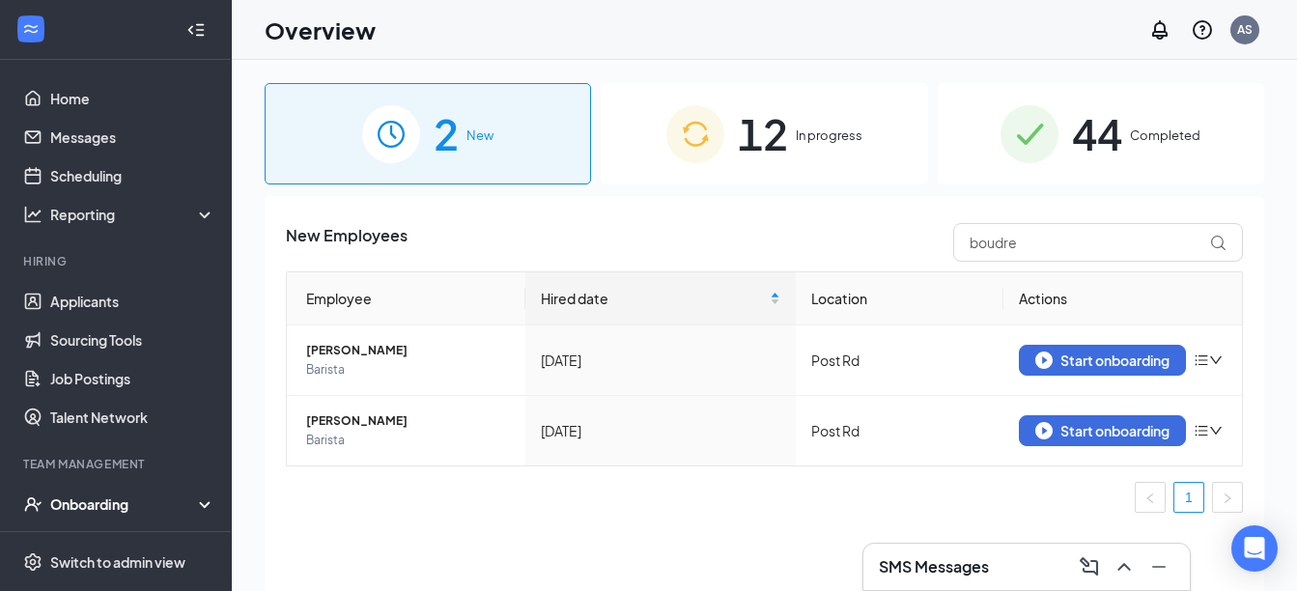
scroll to position [99, 0]
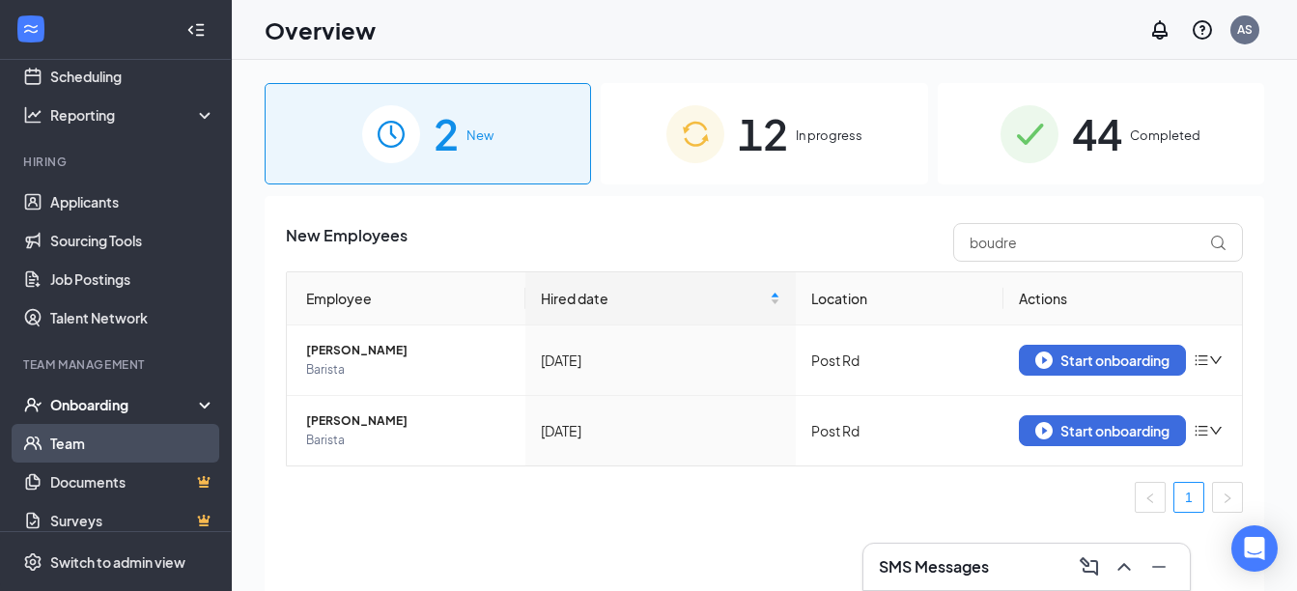
click at [73, 436] on link "Team" at bounding box center [132, 443] width 165 height 39
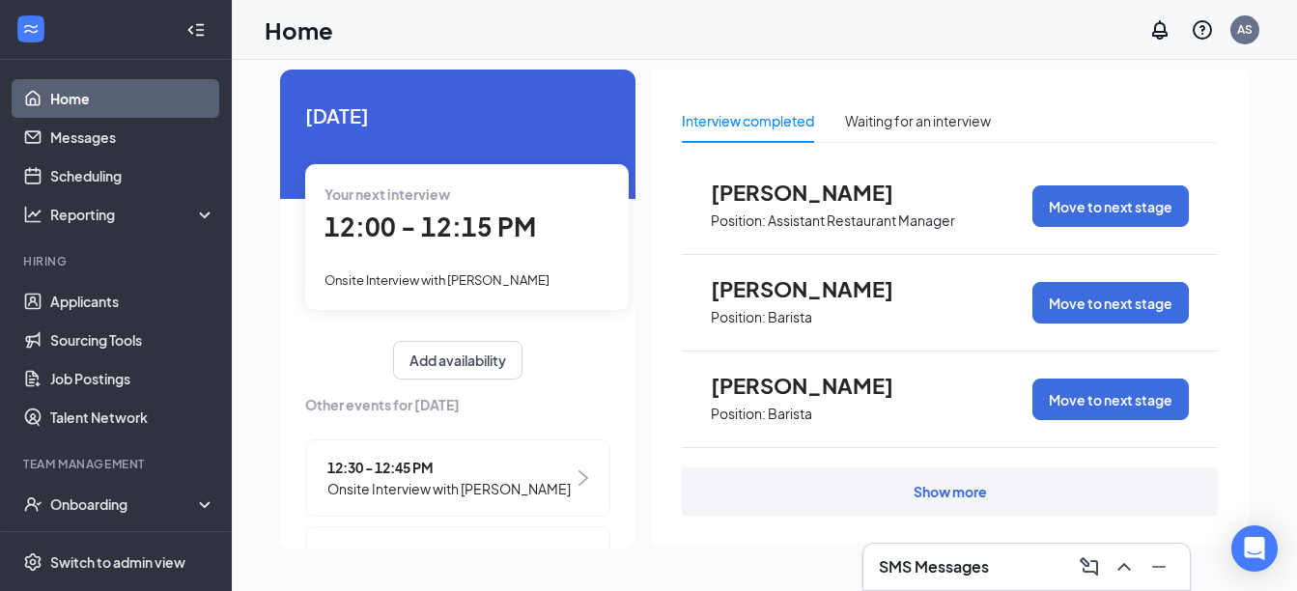
scroll to position [19, 0]
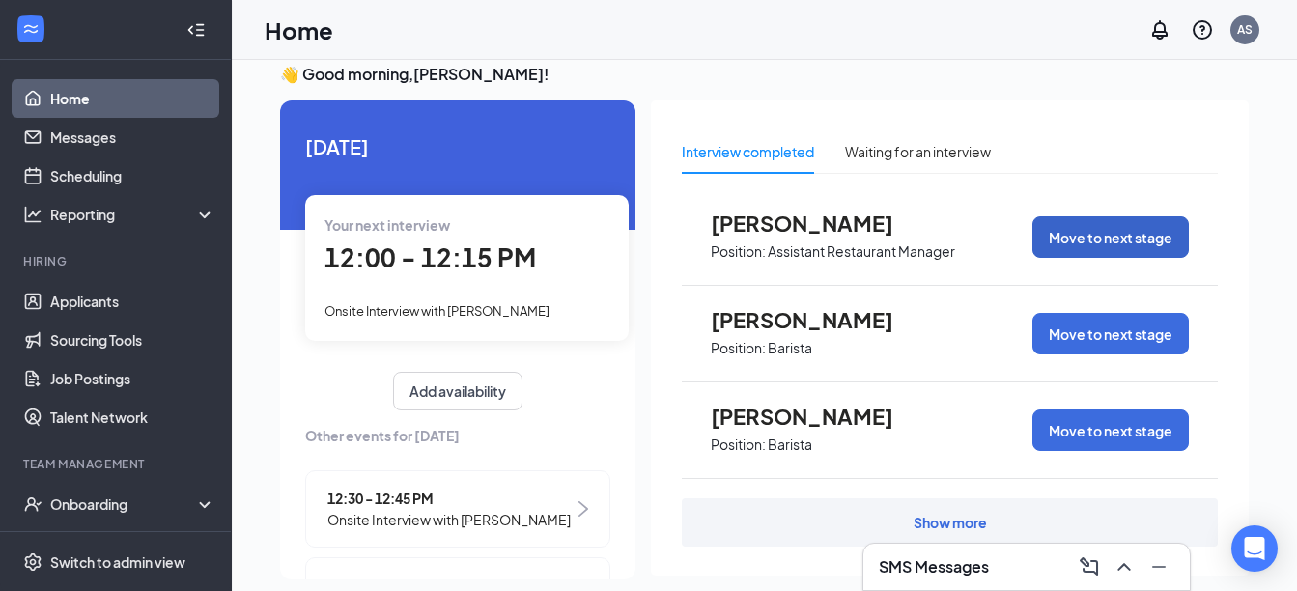
click at [1079, 242] on button "Move to next stage" at bounding box center [1111, 237] width 156 height 42
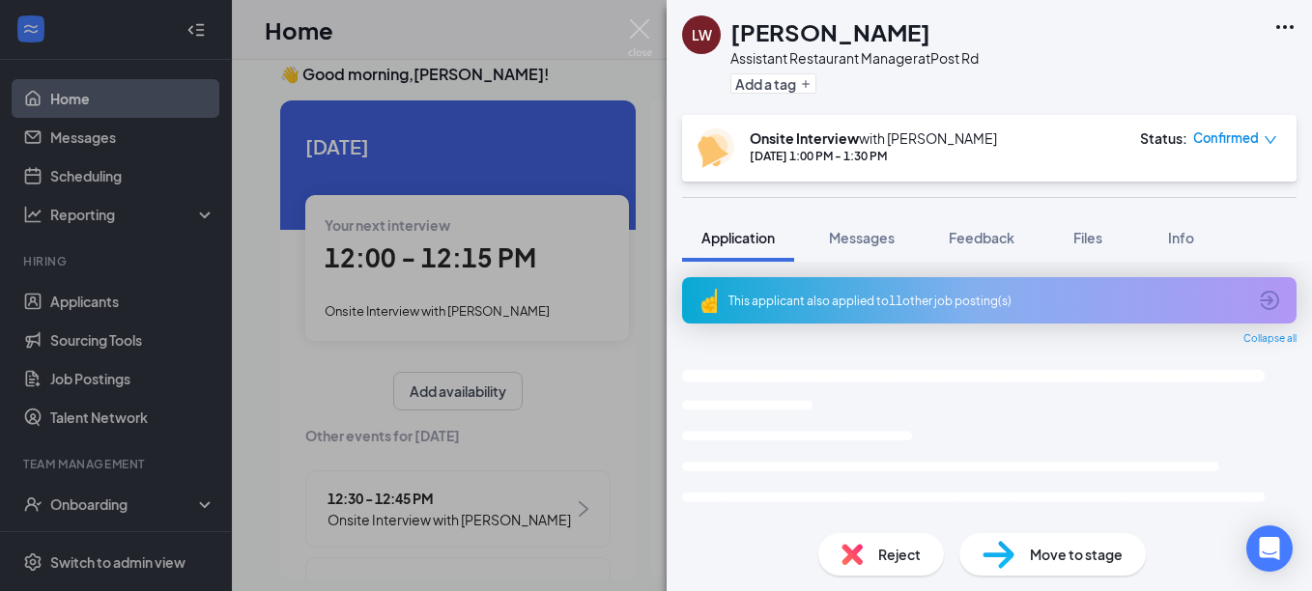
drag, startPoint x: 1079, startPoint y: 242, endPoint x: 866, endPoint y: 525, distance: 353.9
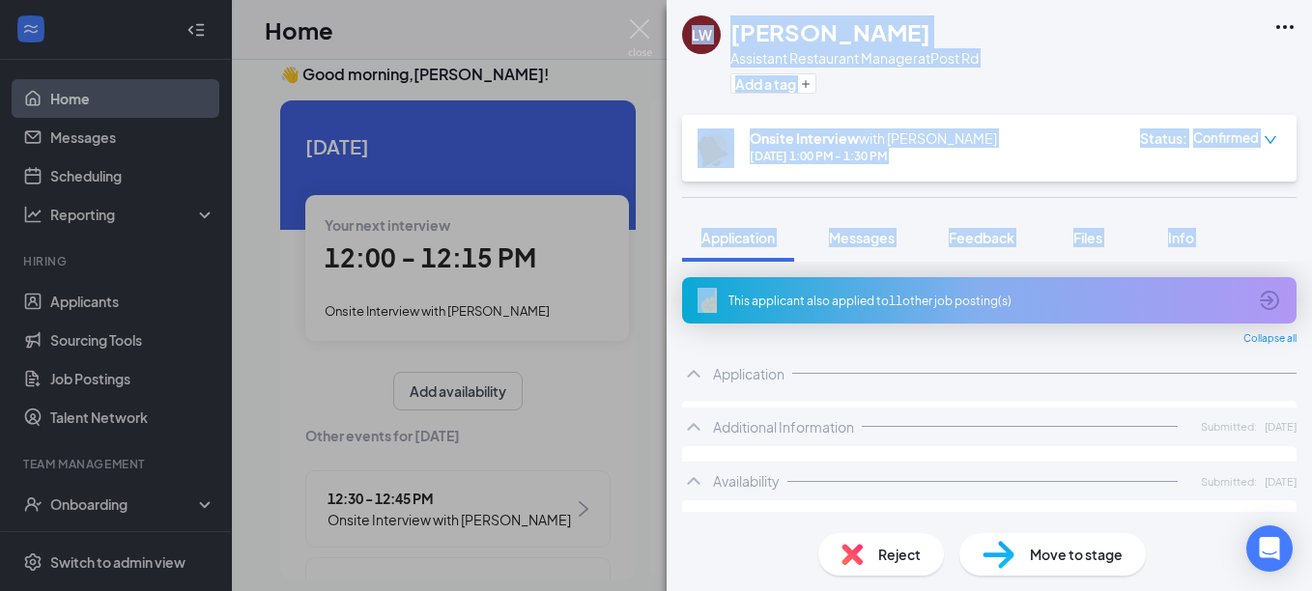
click at [861, 548] on img at bounding box center [851, 554] width 21 height 21
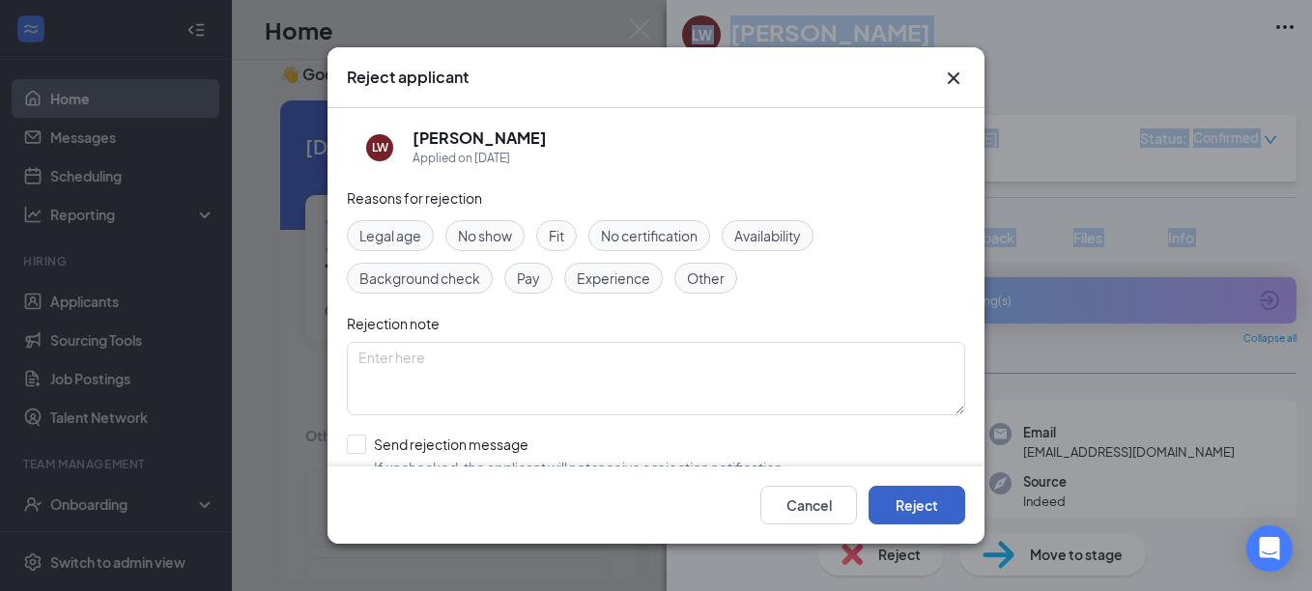
click at [927, 519] on button "Reject" at bounding box center [916, 505] width 97 height 39
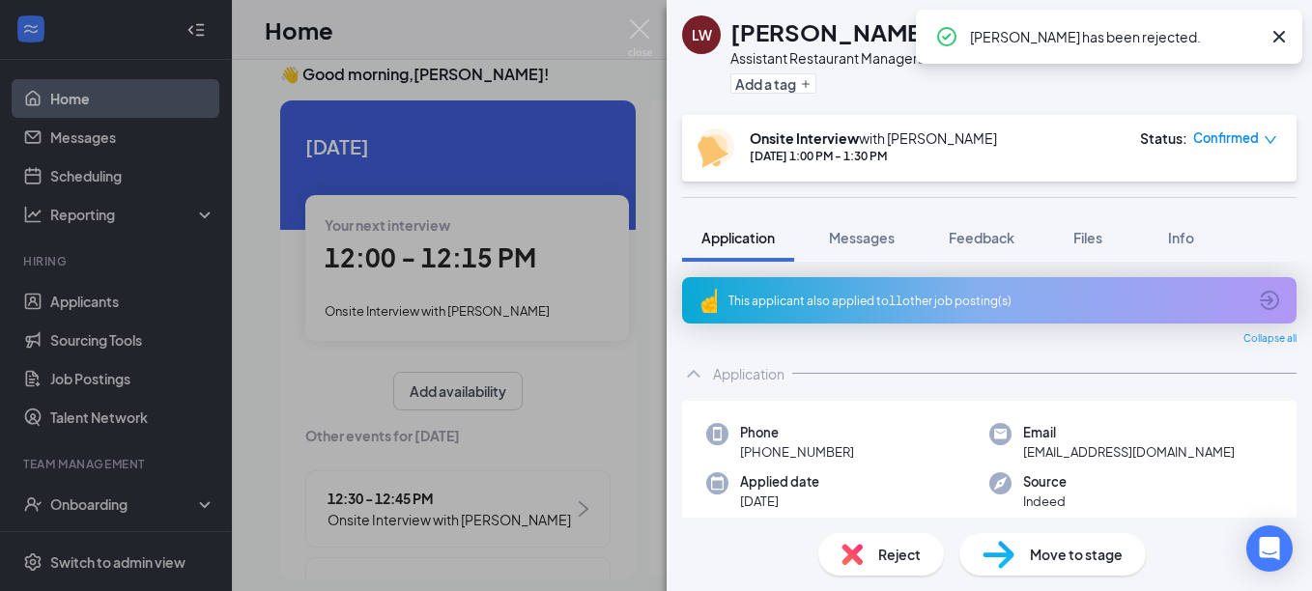
click at [1285, 32] on icon "Cross" at bounding box center [1279, 37] width 12 height 12
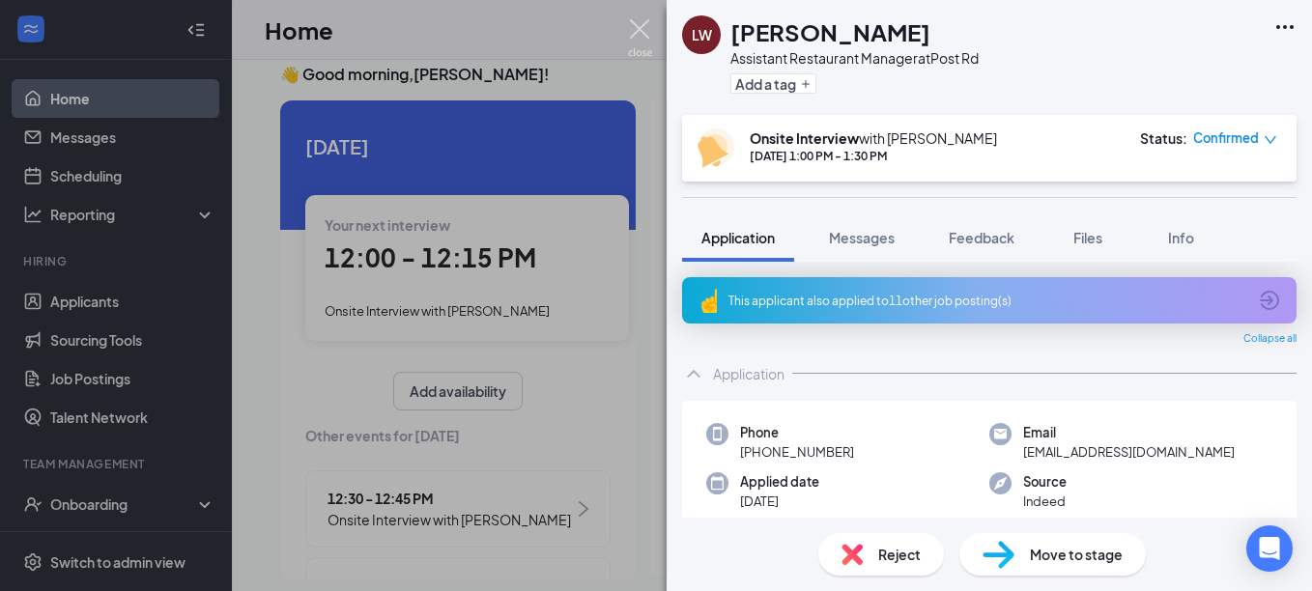
click at [639, 39] on img at bounding box center [640, 38] width 24 height 38
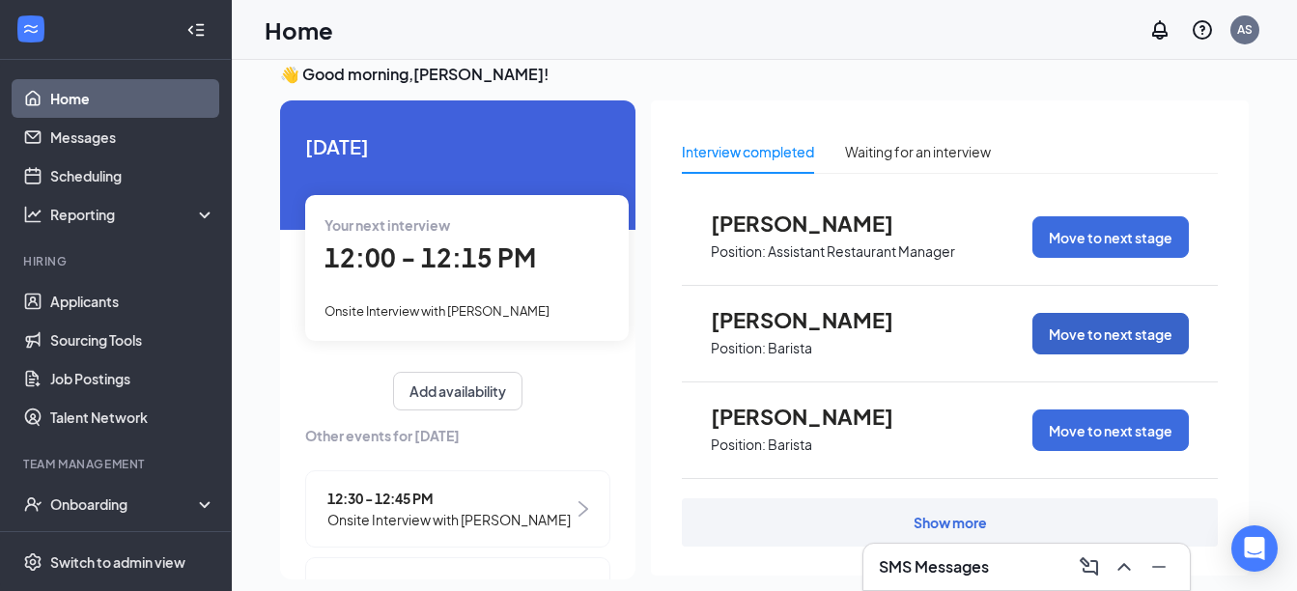
click at [1118, 337] on button "Move to next stage" at bounding box center [1111, 334] width 156 height 42
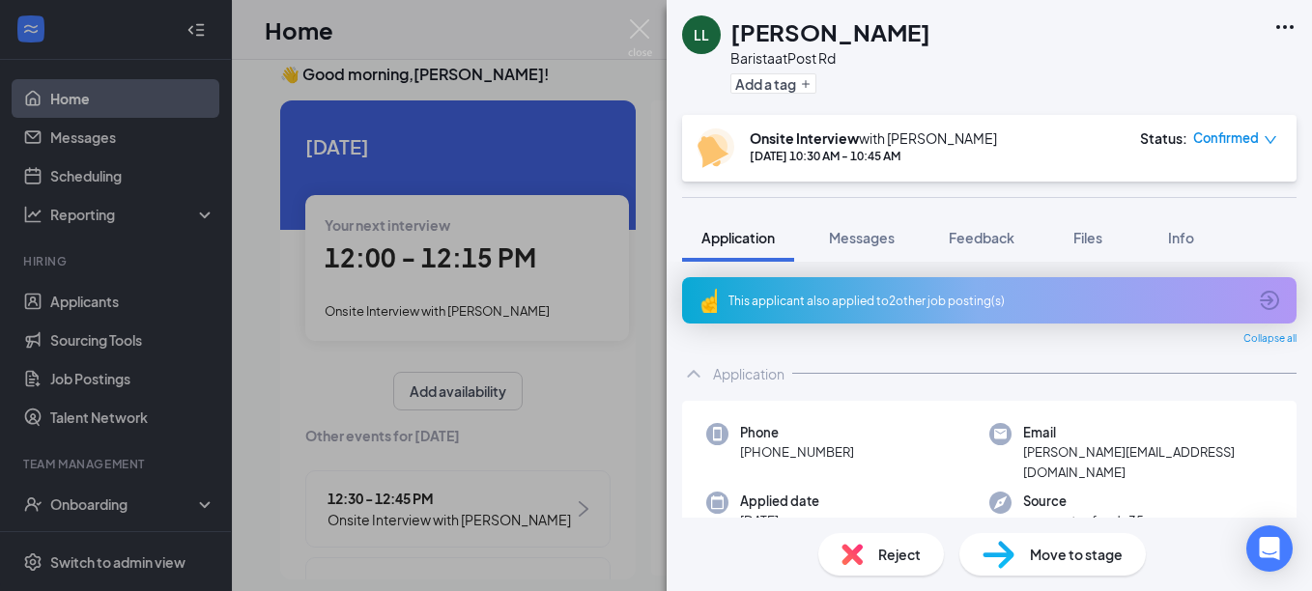
click at [898, 553] on span "Reject" at bounding box center [899, 554] width 42 height 21
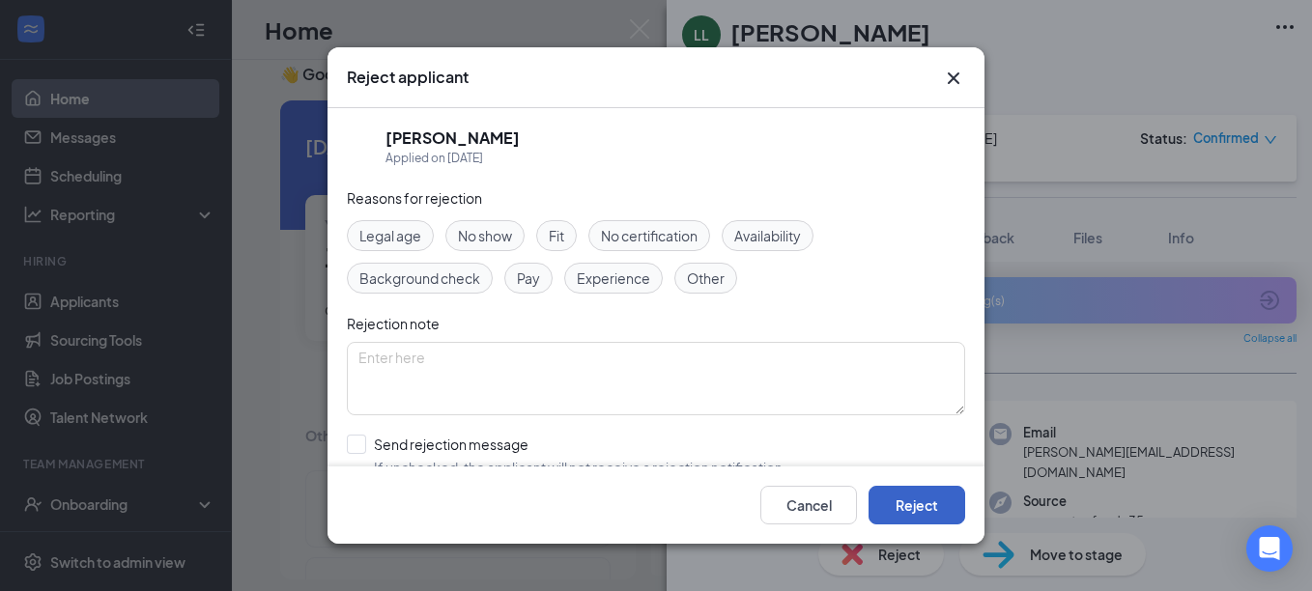
click at [932, 495] on button "Reject" at bounding box center [916, 505] width 97 height 39
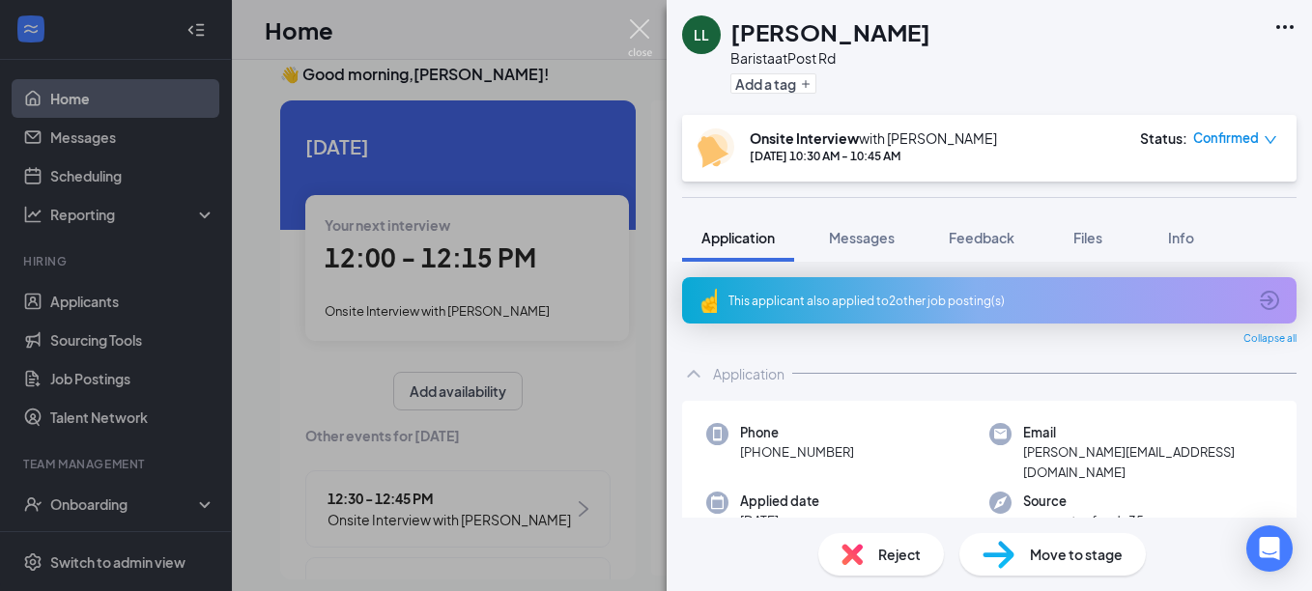
click at [639, 30] on img at bounding box center [640, 38] width 24 height 38
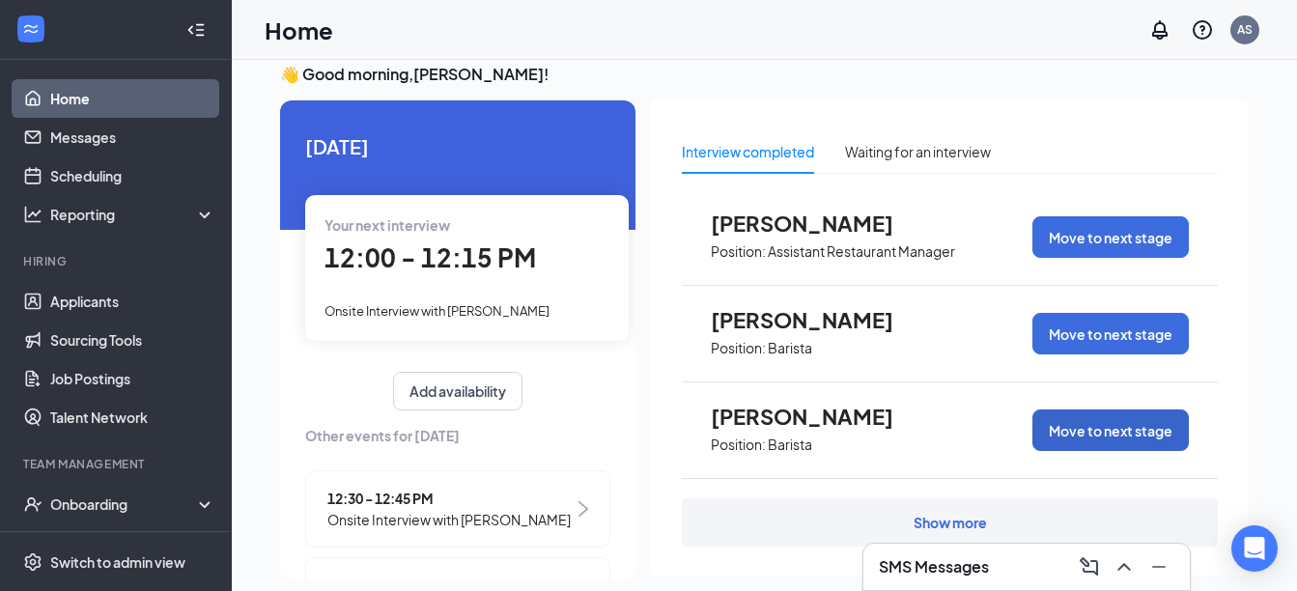
click at [1087, 445] on button "Move to next stage" at bounding box center [1111, 431] width 156 height 42
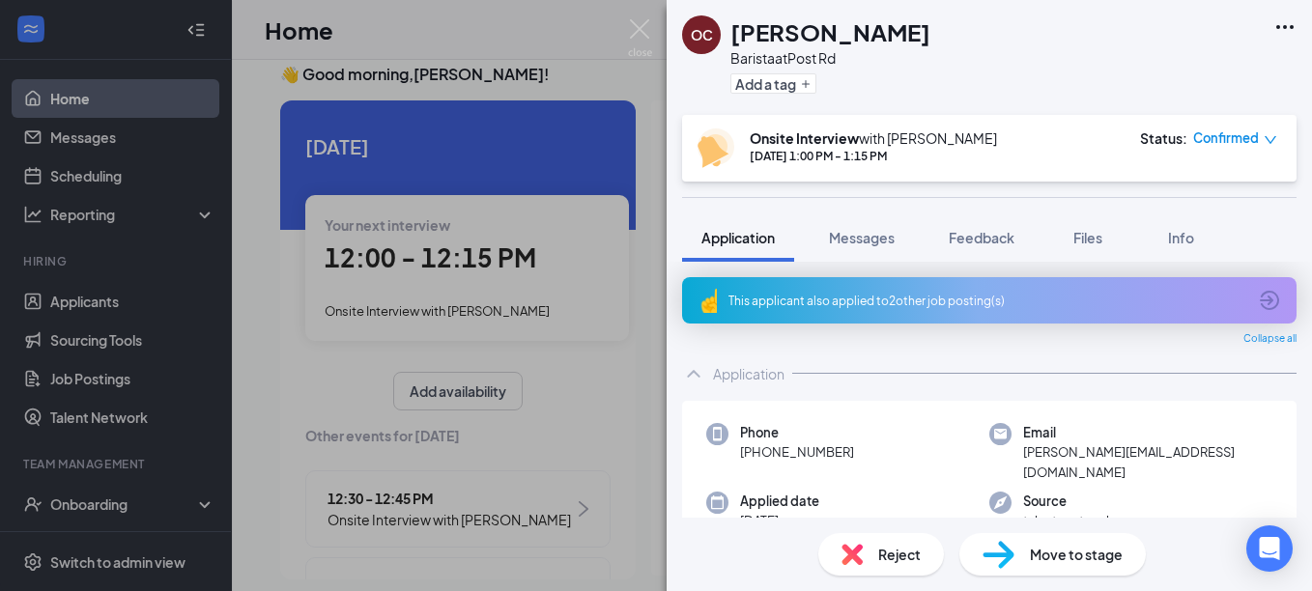
click at [913, 547] on span "Reject" at bounding box center [899, 554] width 42 height 21
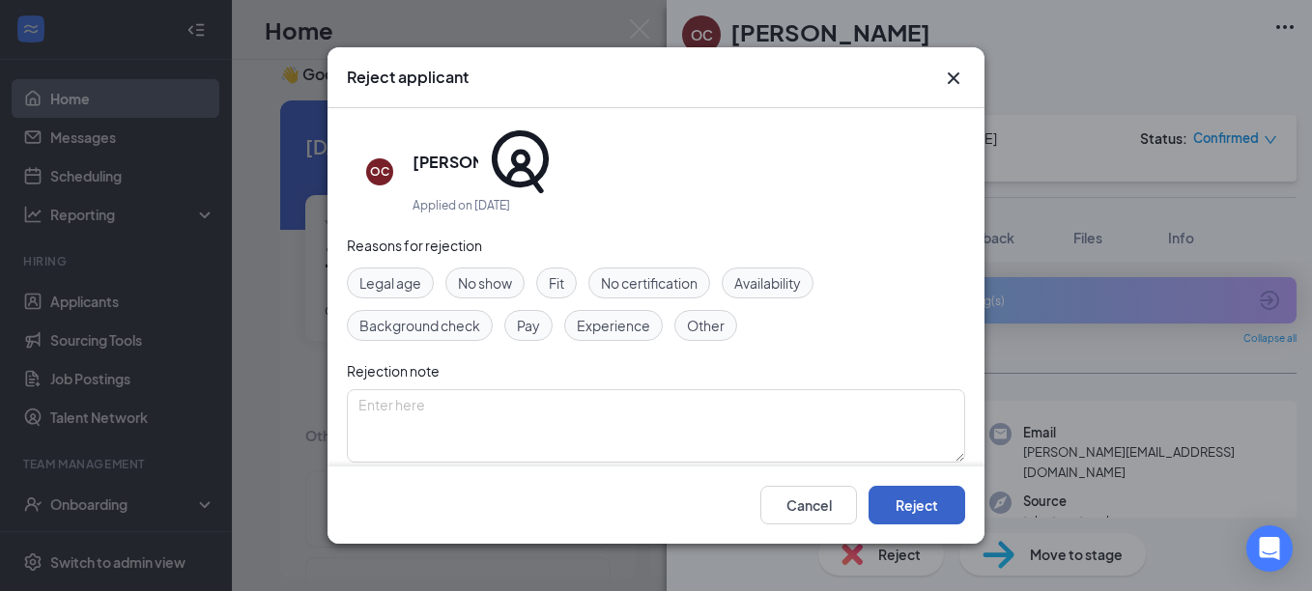
click at [936, 498] on button "Reject" at bounding box center [916, 505] width 97 height 39
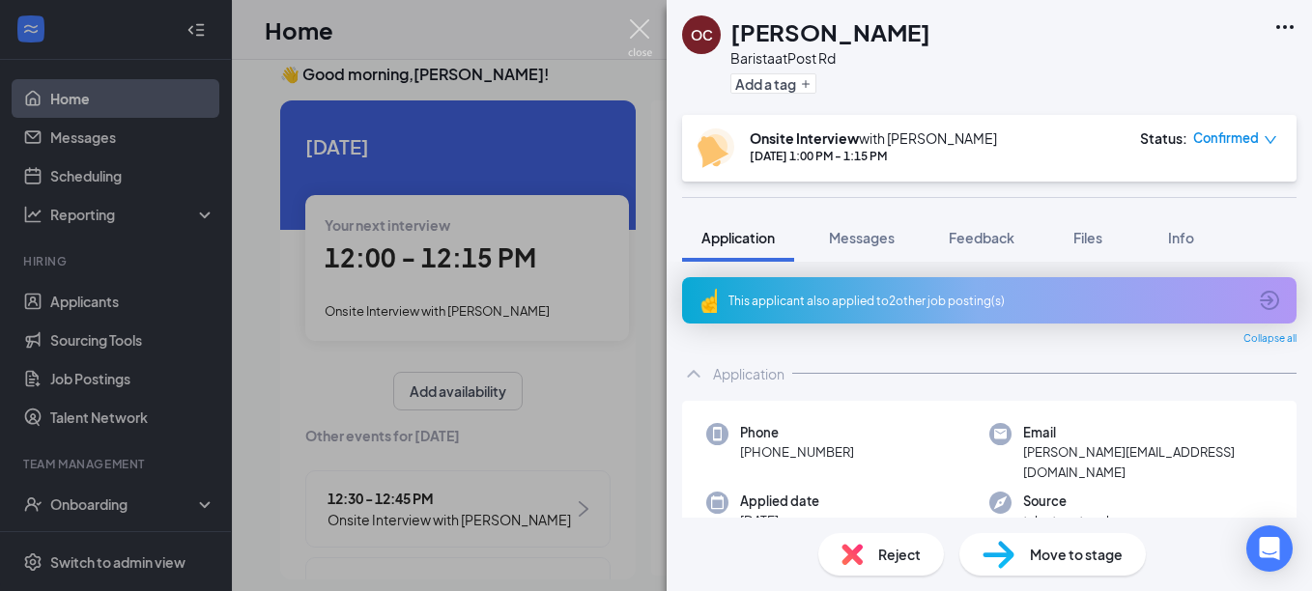
click at [644, 35] on img at bounding box center [640, 38] width 24 height 38
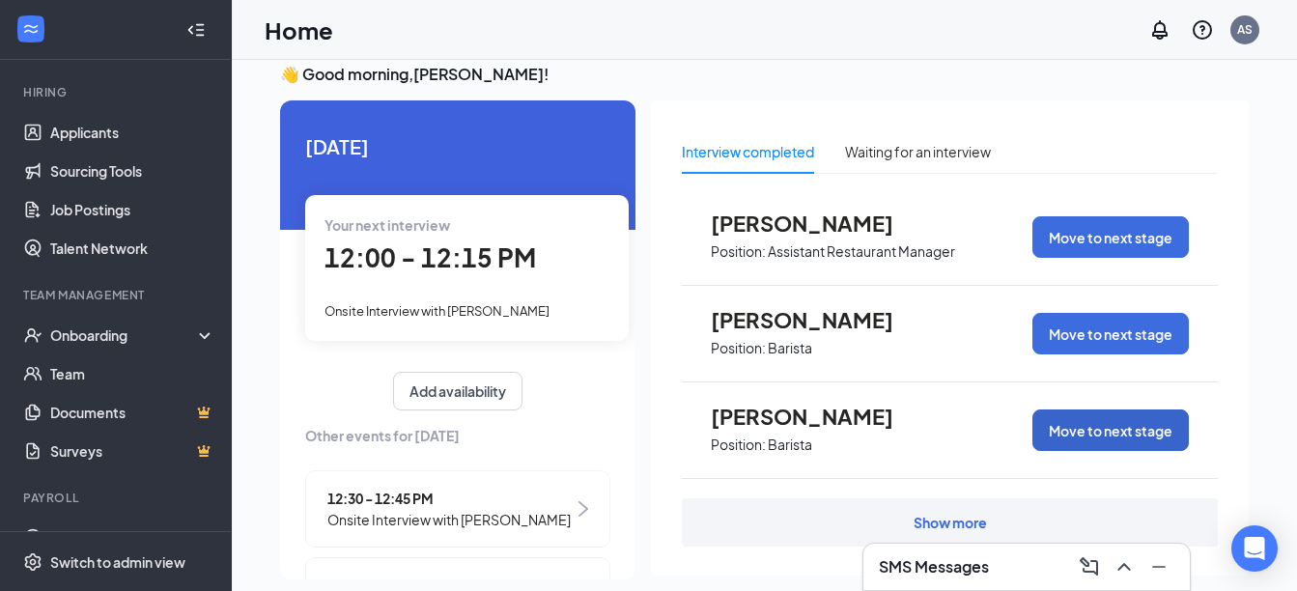
scroll to position [203, 0]
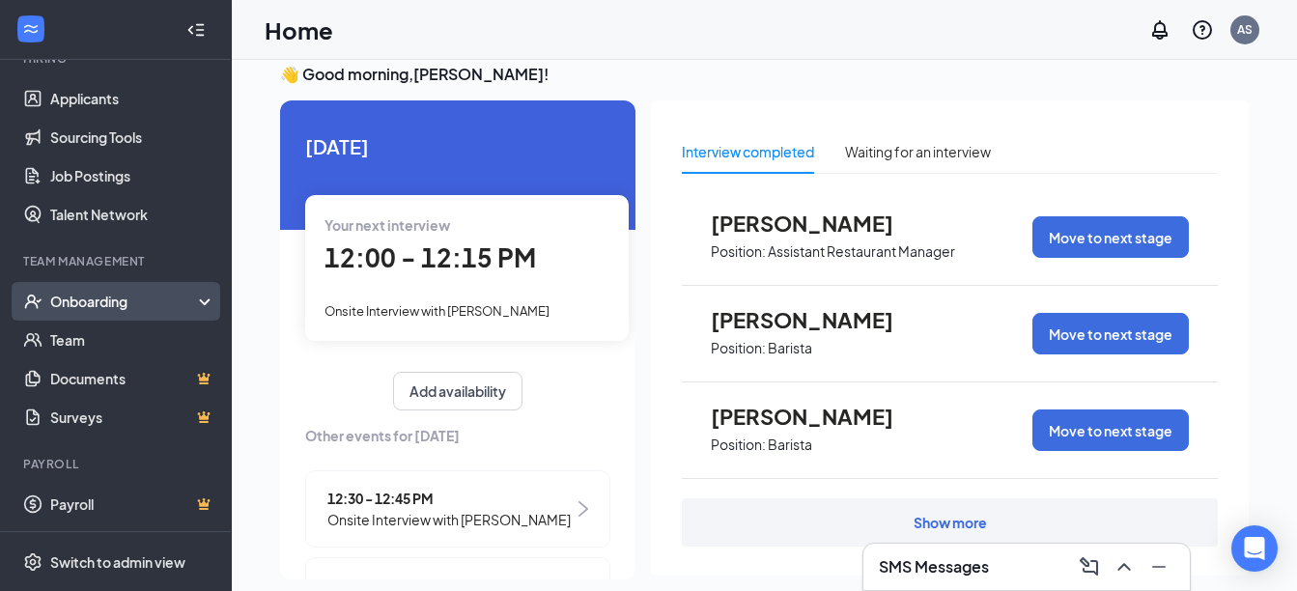
click at [118, 317] on div "Onboarding" at bounding box center [116, 301] width 232 height 39
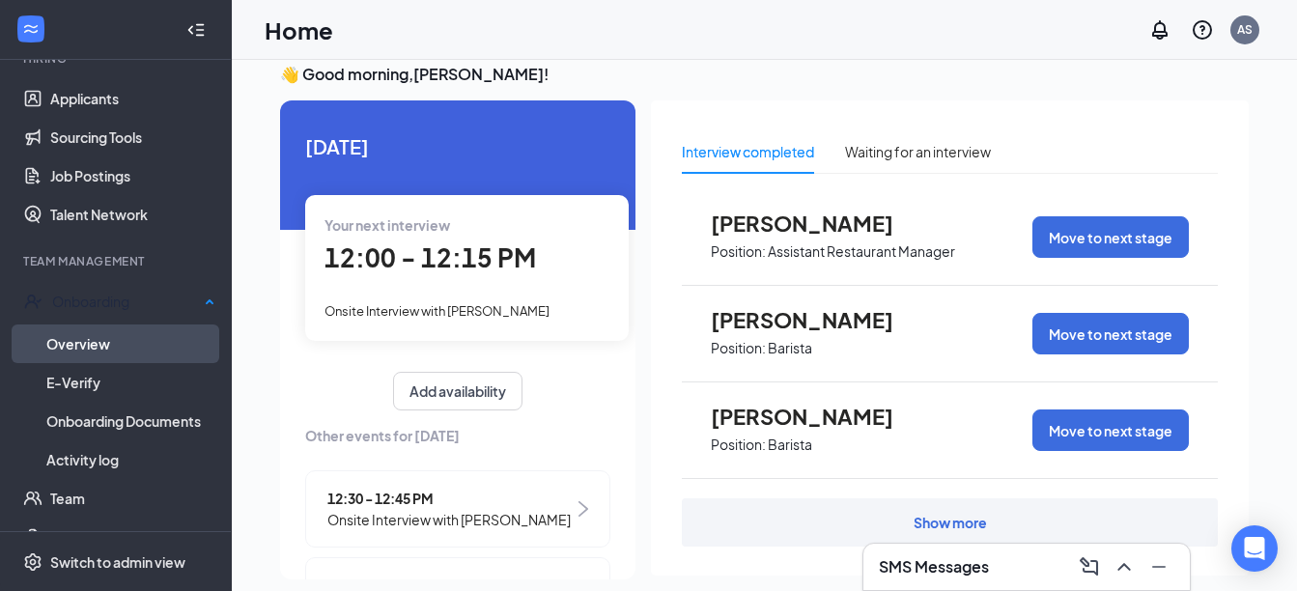
click at [105, 345] on link "Overview" at bounding box center [130, 344] width 169 height 39
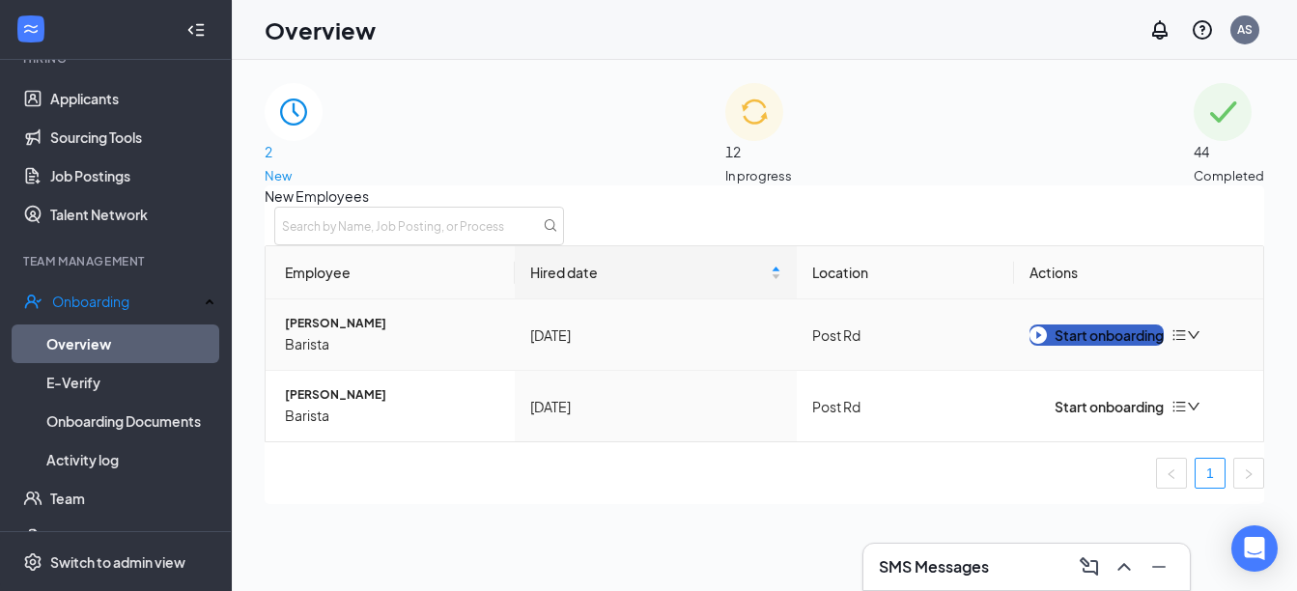
click at [1116, 346] on div "Start onboarding" at bounding box center [1097, 335] width 134 height 21
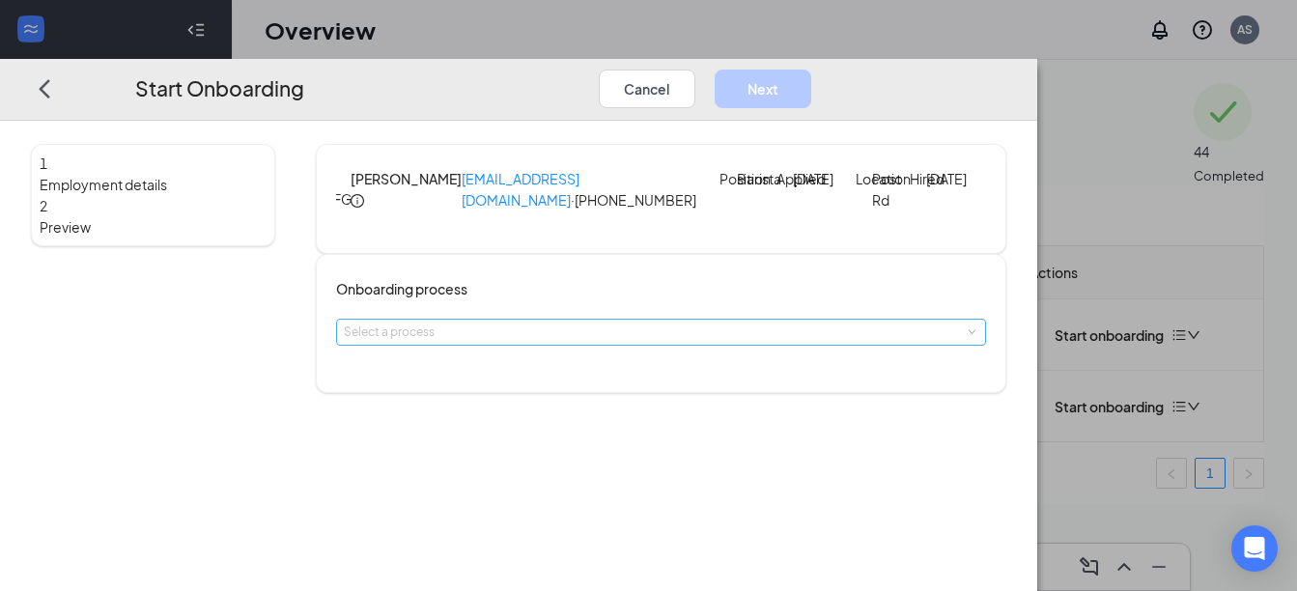
click at [592, 342] on div "Select a process" at bounding box center [657, 332] width 627 height 19
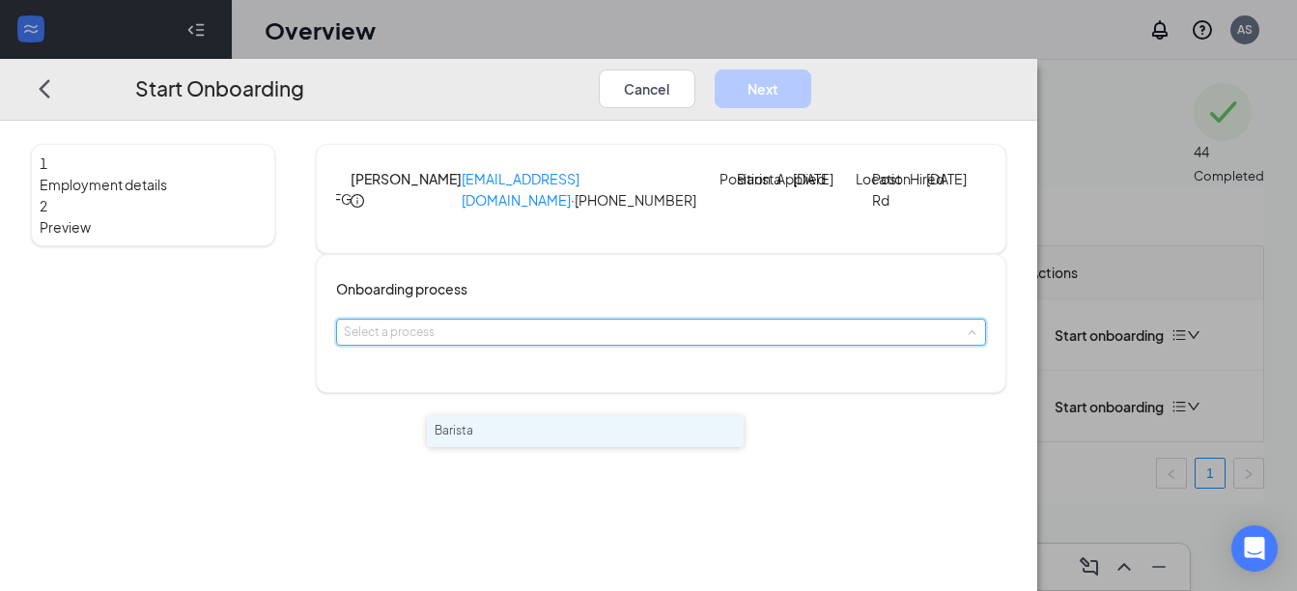
click at [592, 345] on input at bounding box center [662, 332] width 636 height 25
click at [561, 428] on li "Barista" at bounding box center [585, 431] width 317 height 32
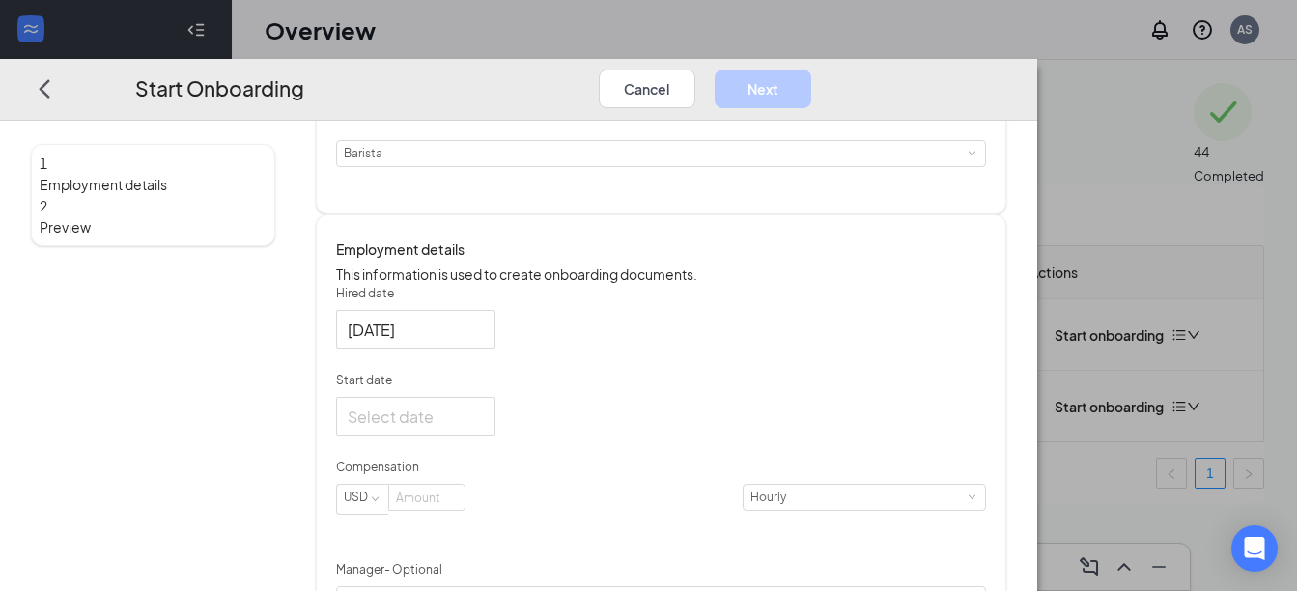
scroll to position [262, 0]
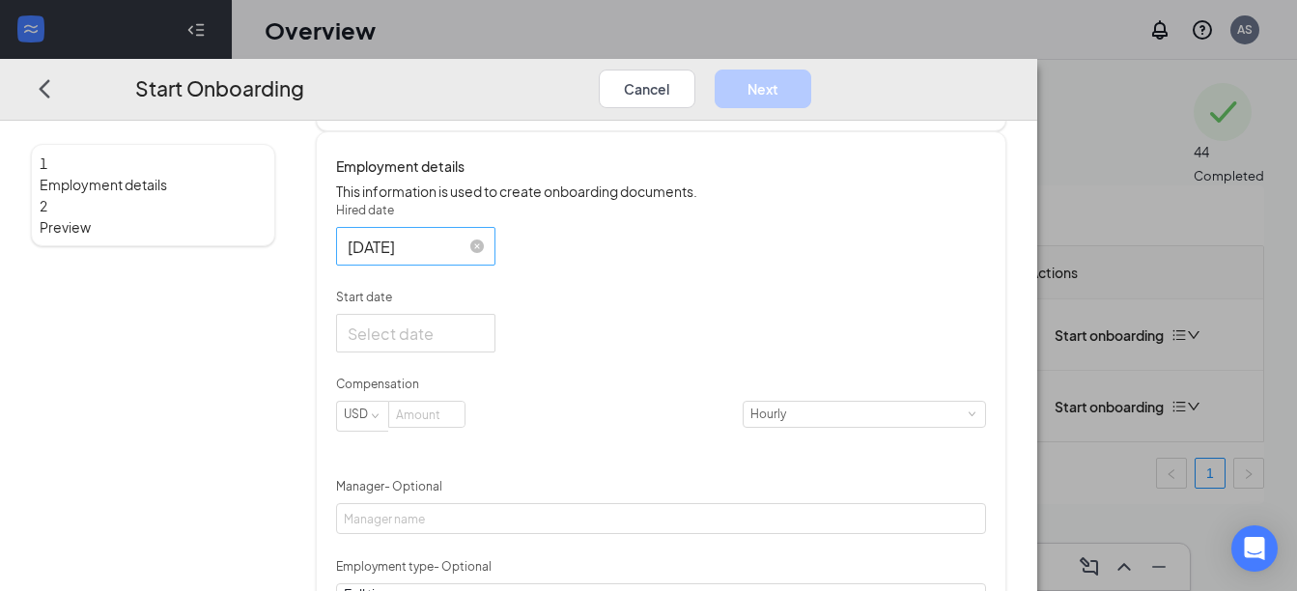
click at [476, 259] on input "Oct 9, 2025" at bounding box center [414, 247] width 132 height 24
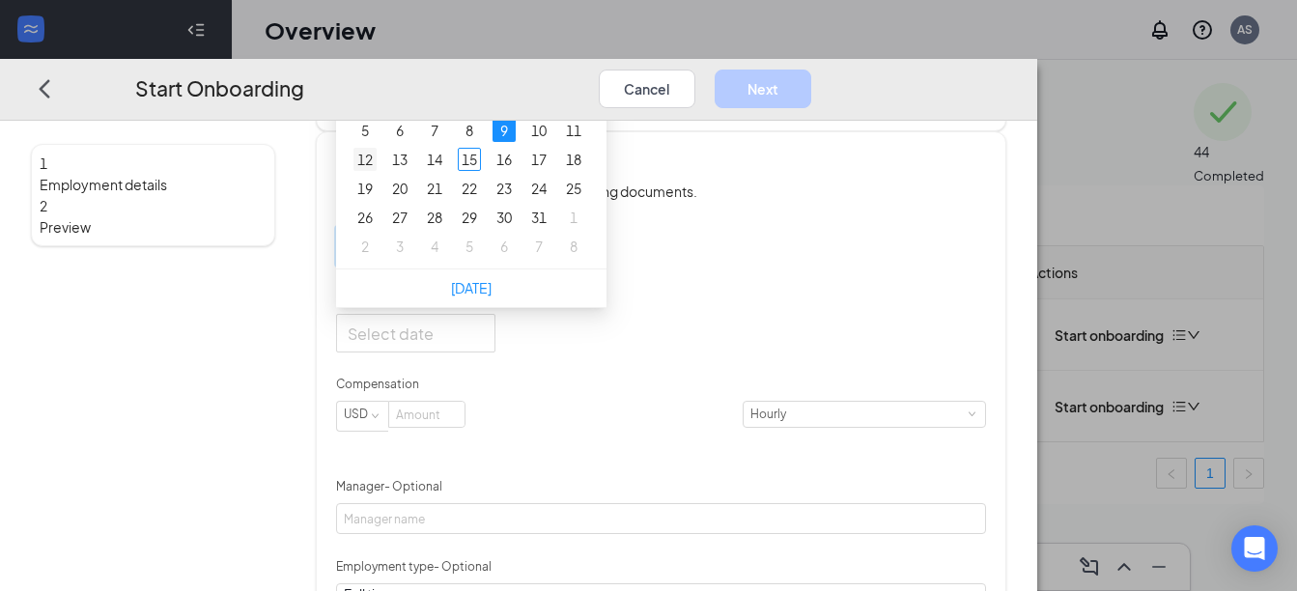
type input "[DATE]"
click at [377, 171] on div "12" at bounding box center [365, 159] width 23 height 23
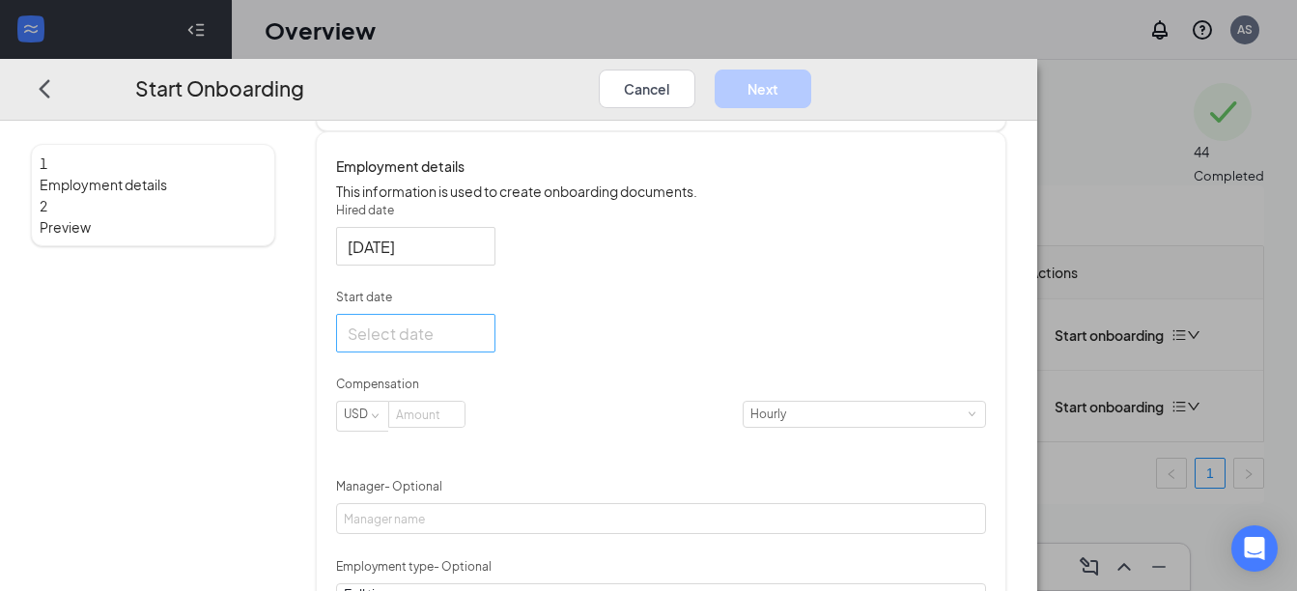
click at [484, 346] on div at bounding box center [416, 334] width 136 height 24
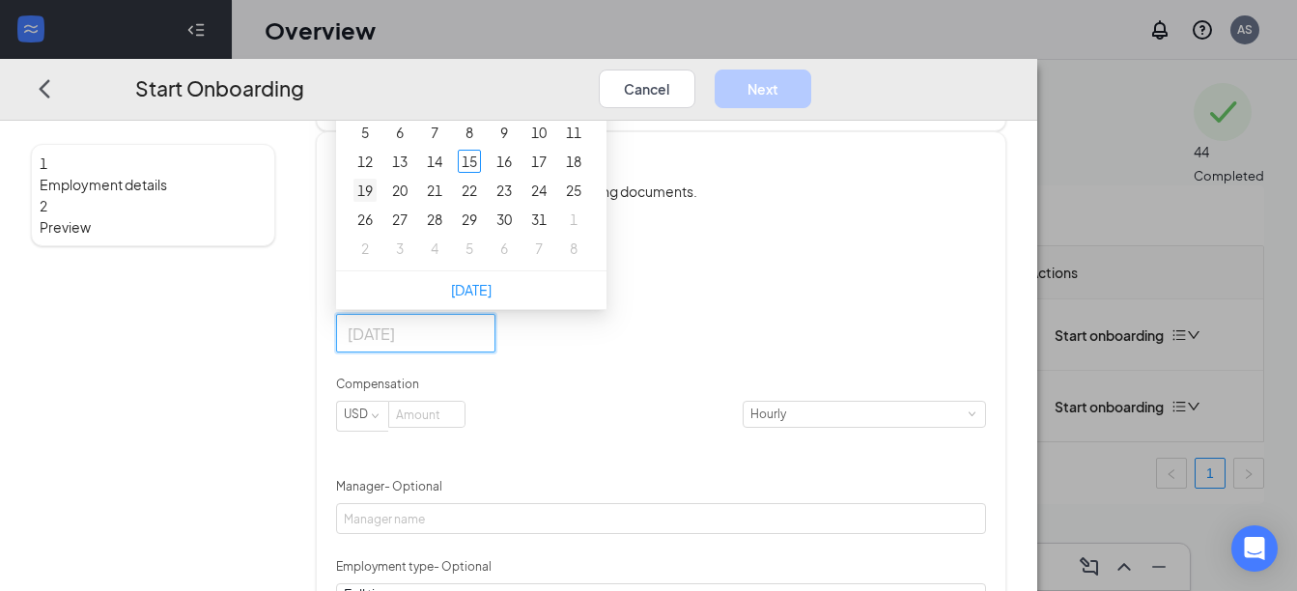
type input "Oct 19, 2025"
click at [377, 202] on div "19" at bounding box center [365, 190] width 23 height 23
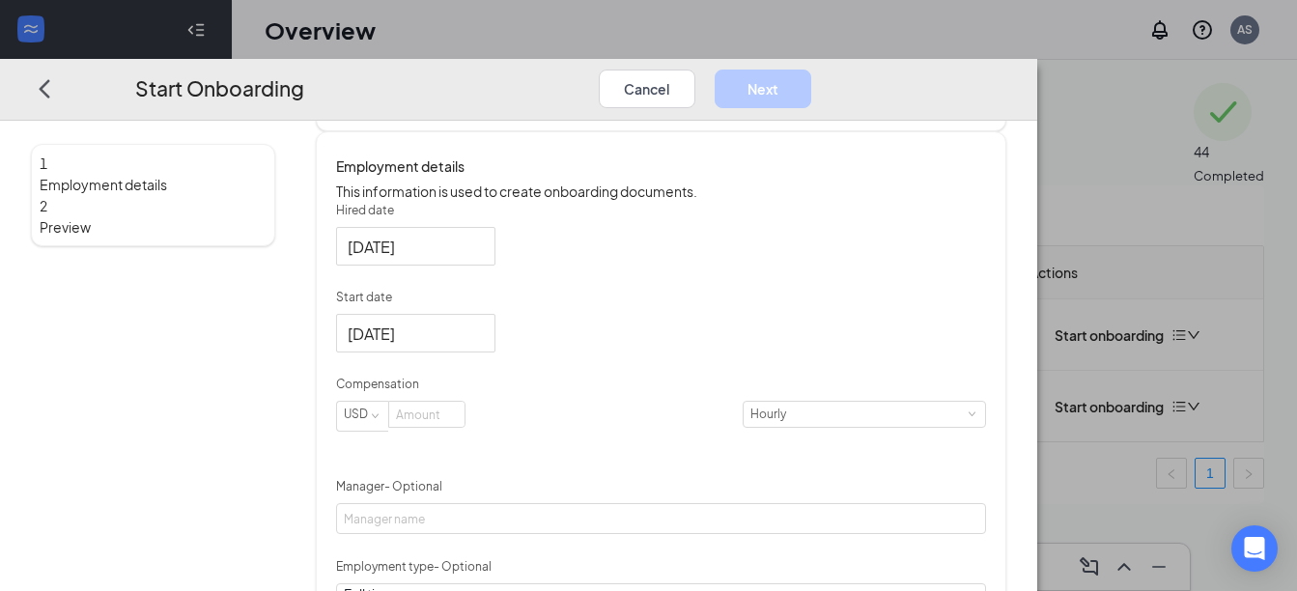
click at [836, 400] on div "Hired date Oct 12, 2025 Oct 2025 Su Mo Tu We Th Fr Sa 28 29 30 1 2 3 4 5 6 7 8 …" at bounding box center [661, 536] width 651 height 668
click at [465, 427] on input at bounding box center [426, 414] width 75 height 25
type input "15"
click at [922, 403] on div "Hired date Oct 12, 2025 Oct 2025 Su Mo Tu We Th Fr Sa 28 29 30 1 2 3 4 5 6 7 8 …" at bounding box center [661, 536] width 651 height 668
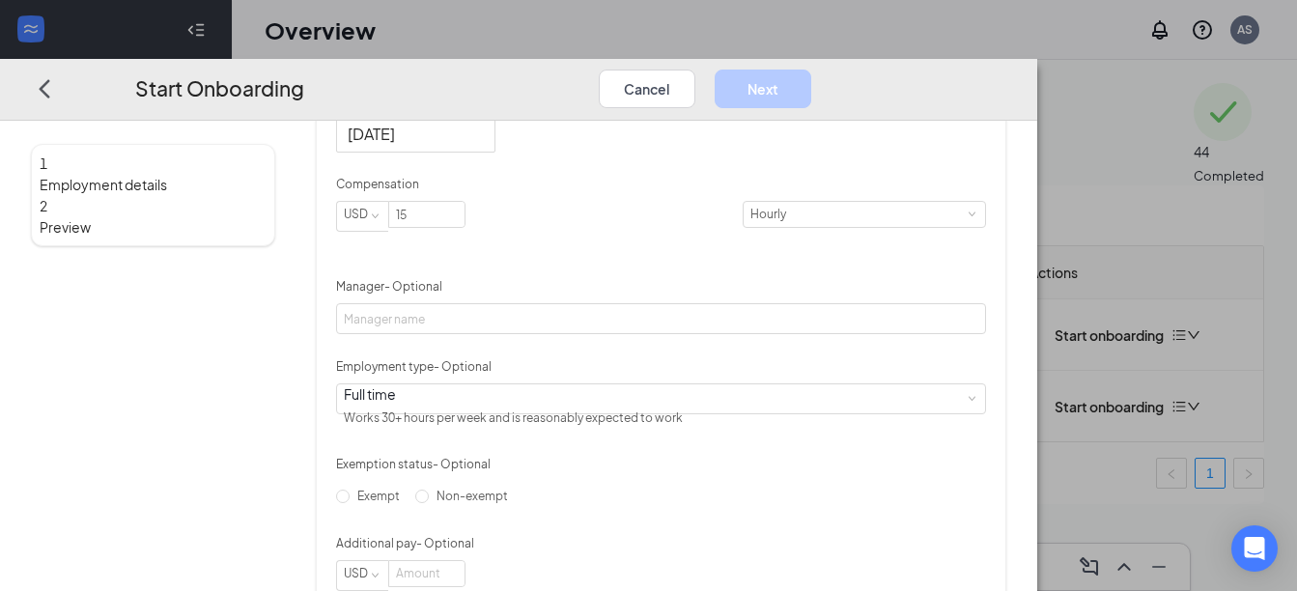
scroll to position [464, 0]
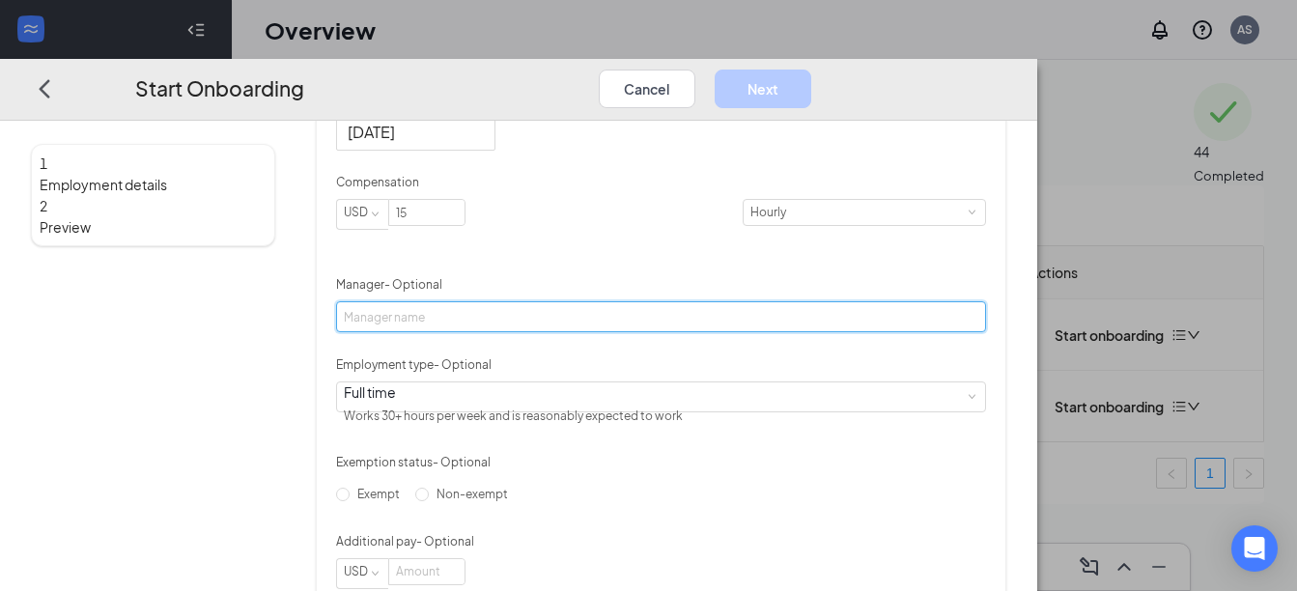
click at [565, 332] on input "Manager - Optional" at bounding box center [661, 316] width 651 height 31
type input "[PERSON_NAME]"
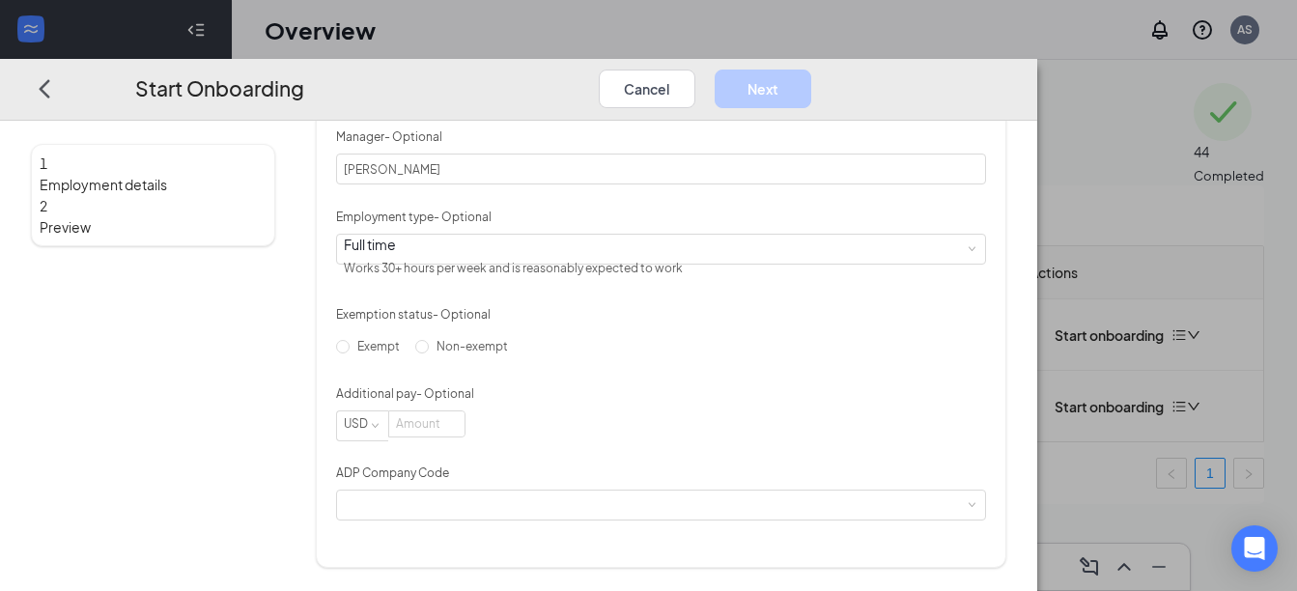
scroll to position [723, 0]
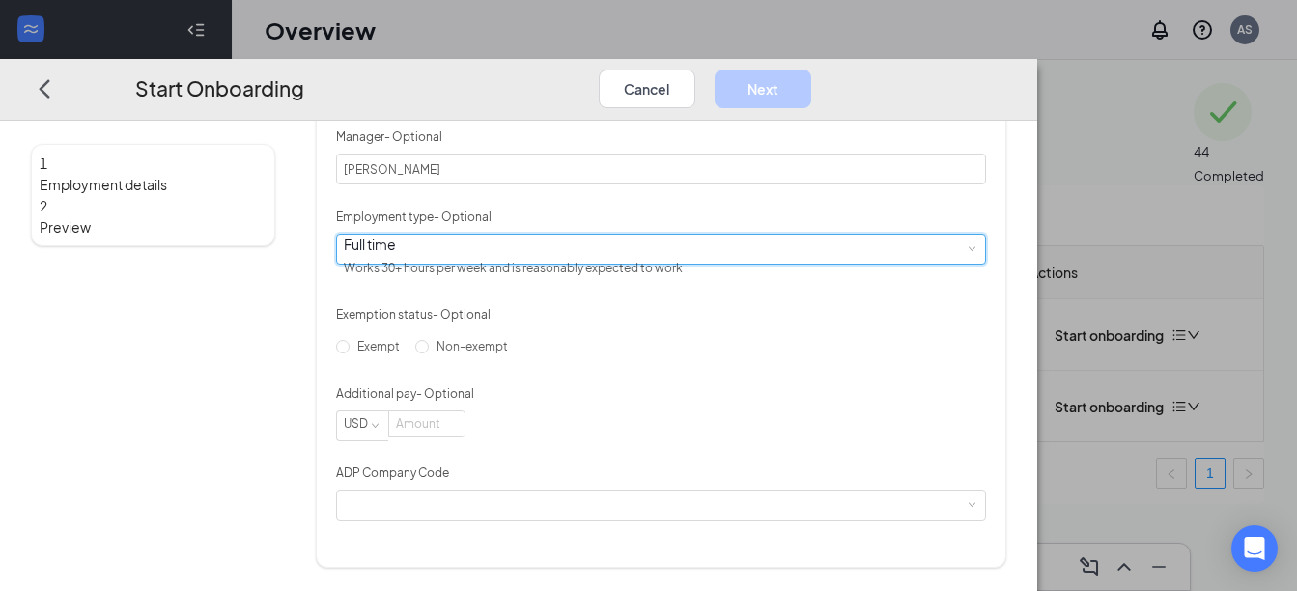
click at [719, 242] on div "Full time Works 30+ hours per week and is reasonably expected to work" at bounding box center [662, 249] width 636 height 29
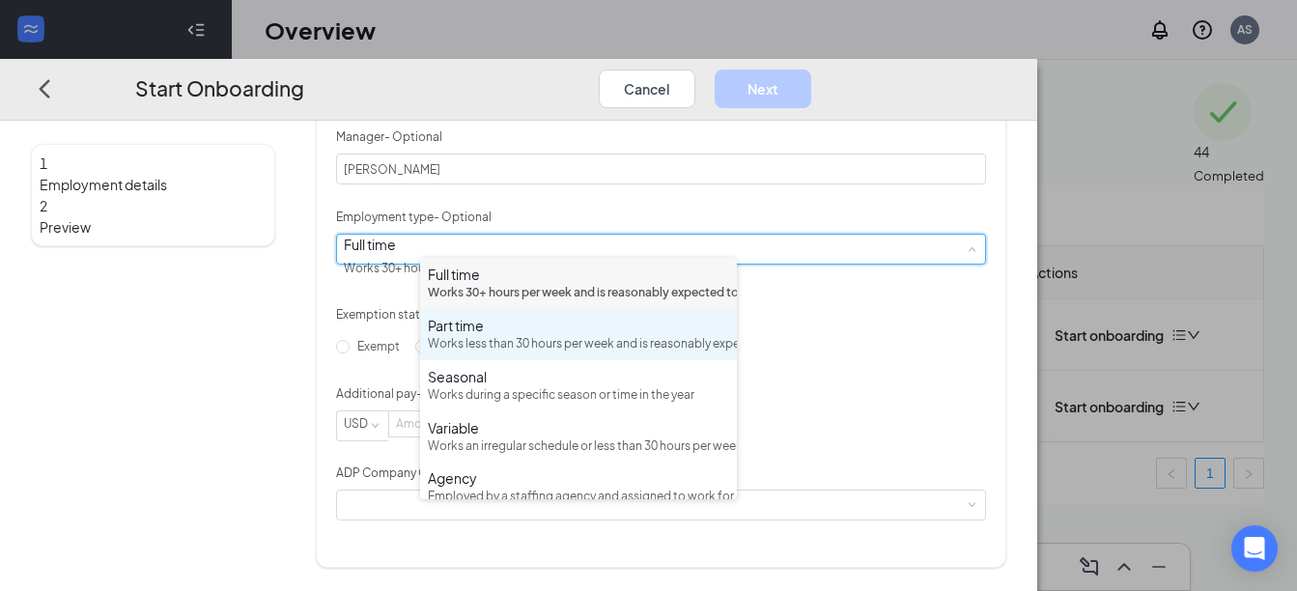
click at [608, 354] on div "Part time Works less than 30 hours per week and is reasonably expected to work" at bounding box center [578, 335] width 301 height 38
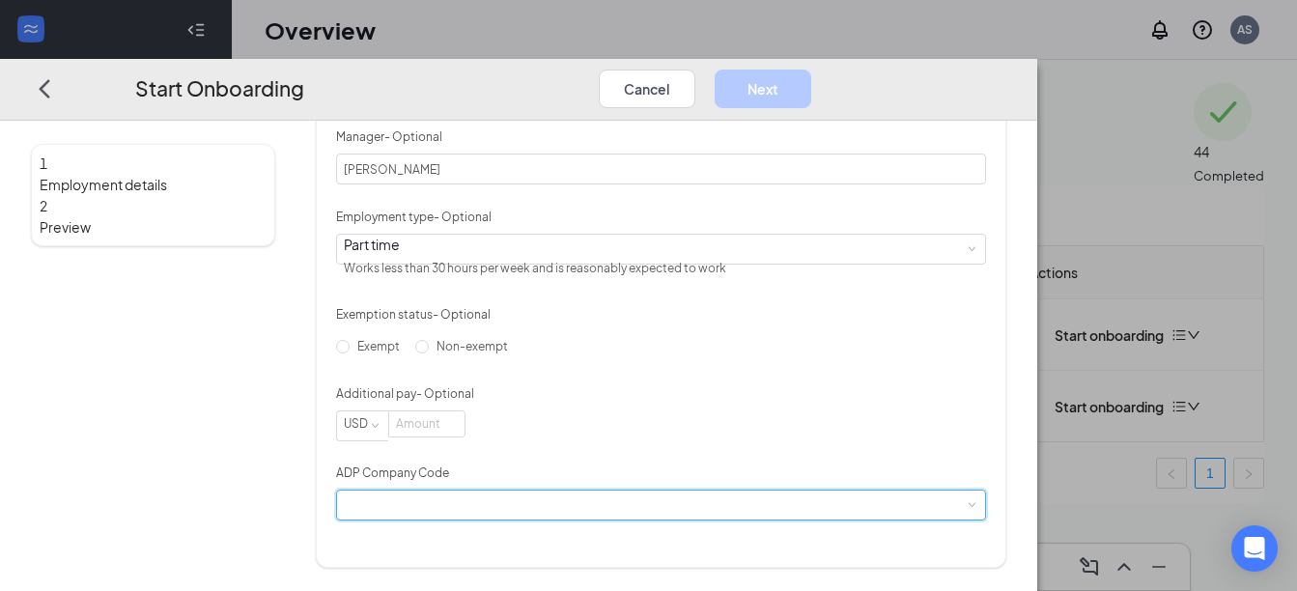
click at [693, 520] on div at bounding box center [662, 505] width 636 height 29
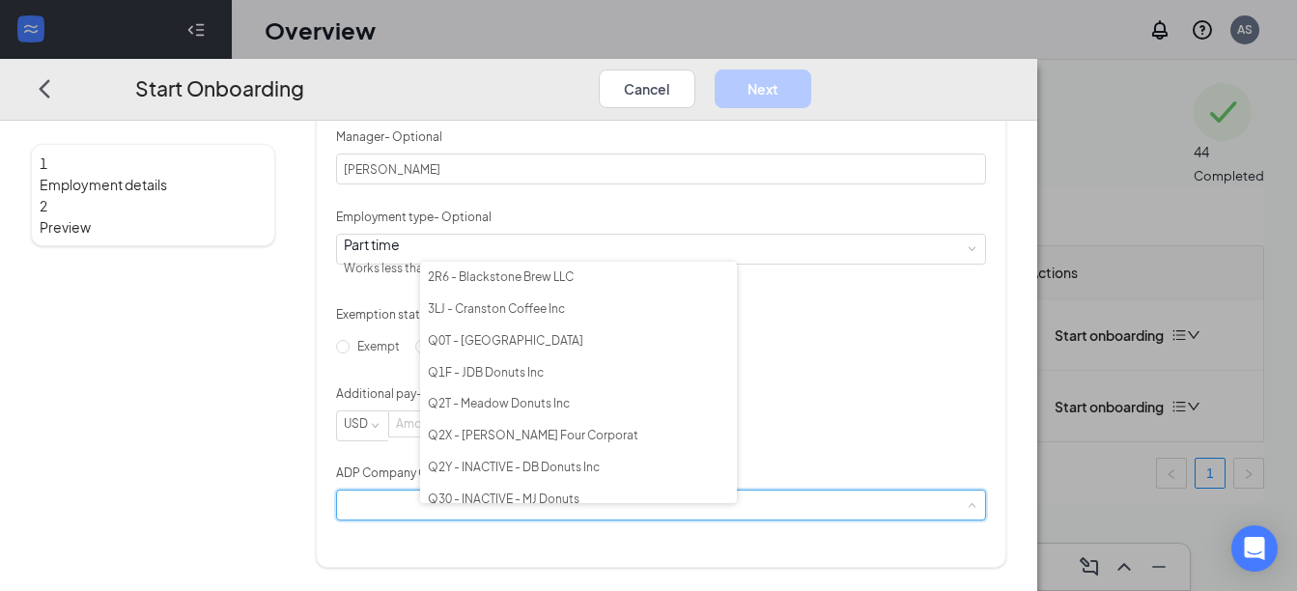
scroll to position [235, 0]
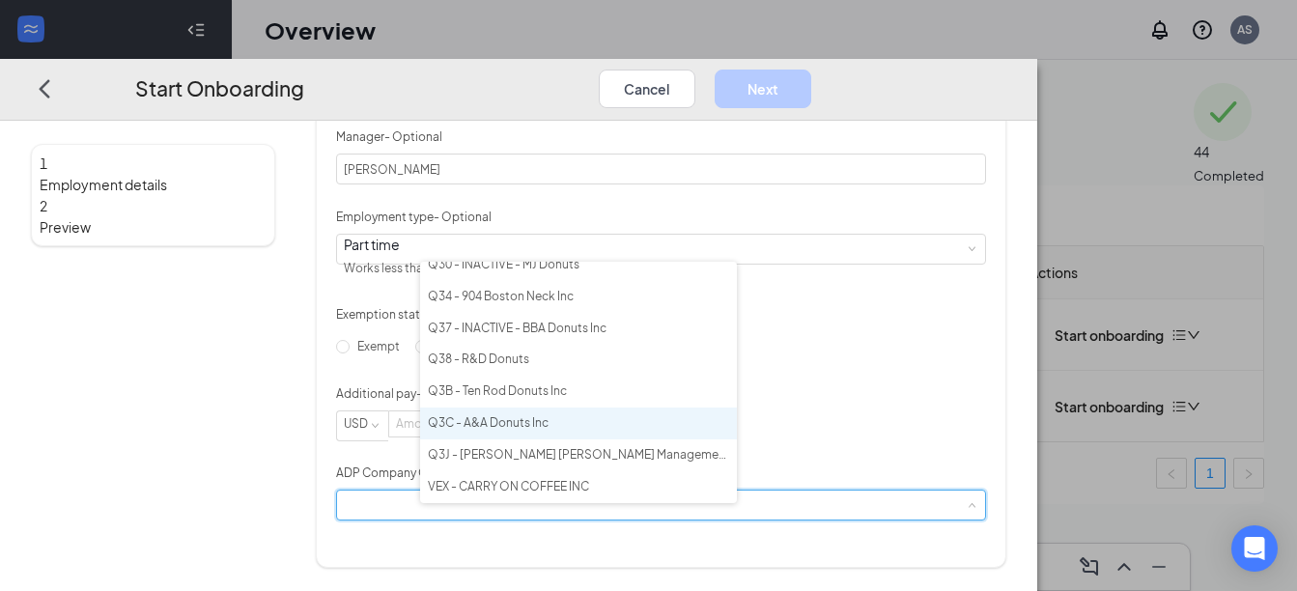
click at [547, 420] on li "Q3C - A&A Donuts Inc" at bounding box center [578, 424] width 317 height 32
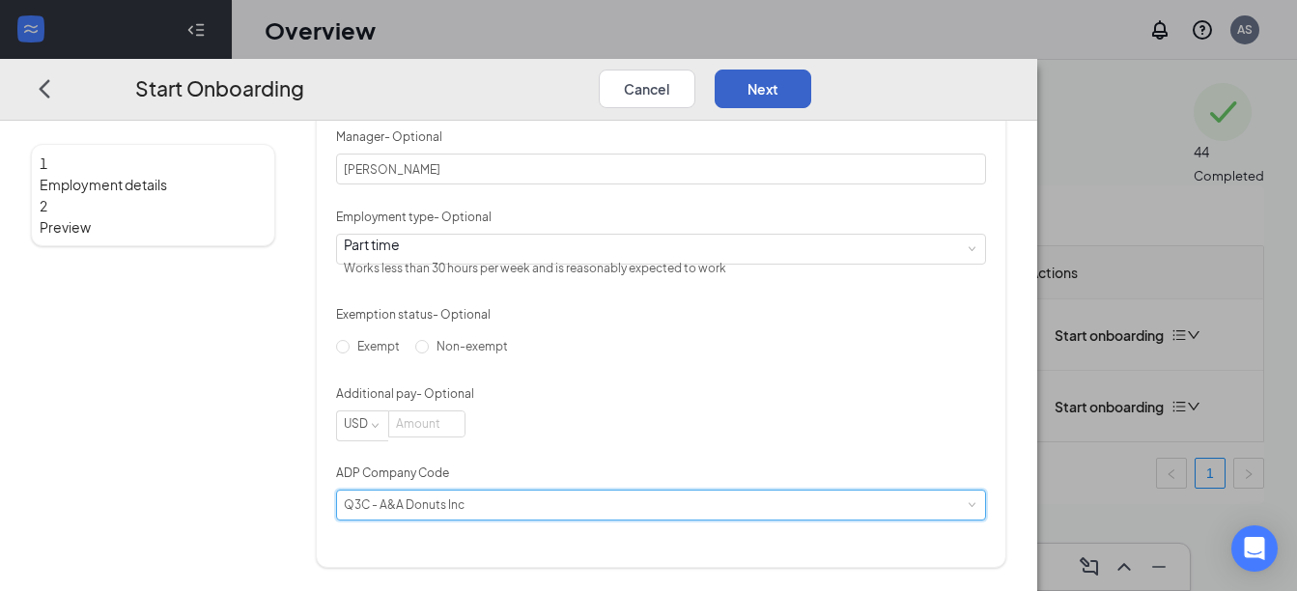
click at [811, 70] on button "Next" at bounding box center [763, 89] width 97 height 39
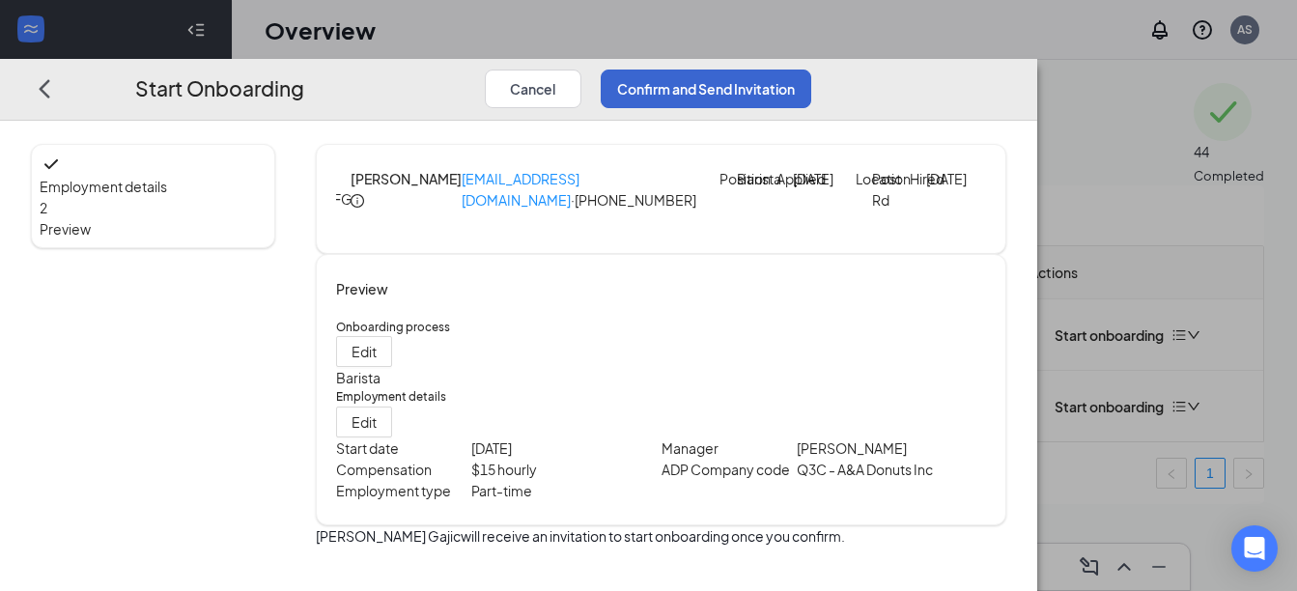
scroll to position [71, 0]
click at [811, 70] on button "Confirm and Send Invitation" at bounding box center [706, 89] width 211 height 39
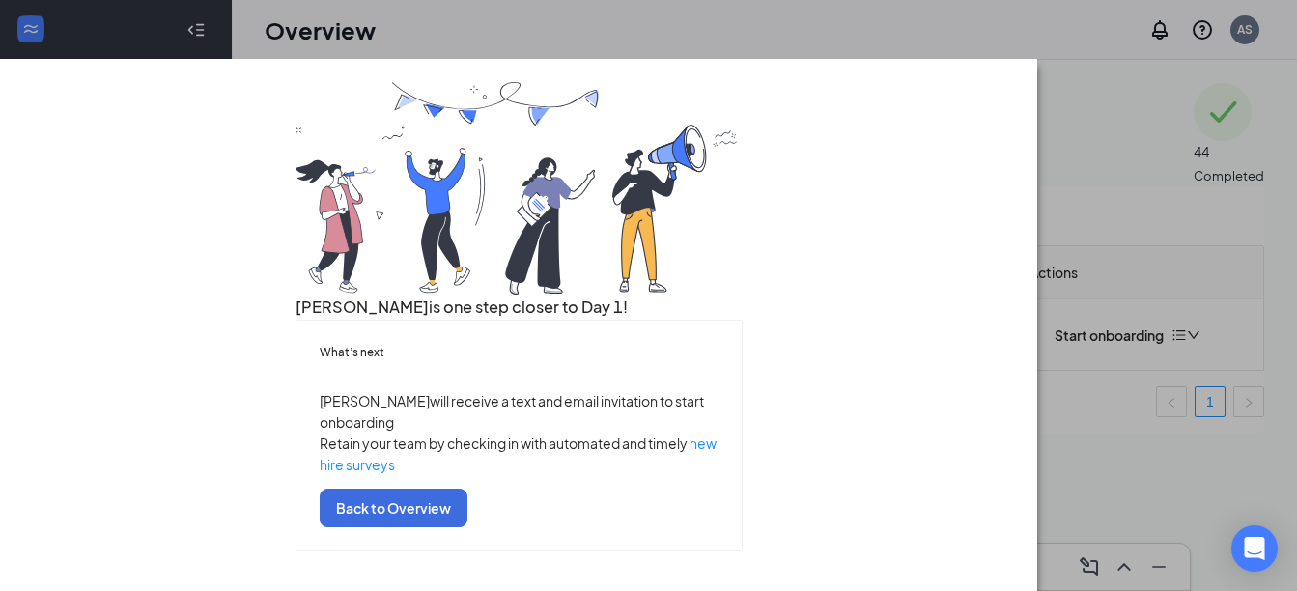
scroll to position [176, 0]
click at [467, 512] on button "Back to Overview" at bounding box center [394, 508] width 148 height 39
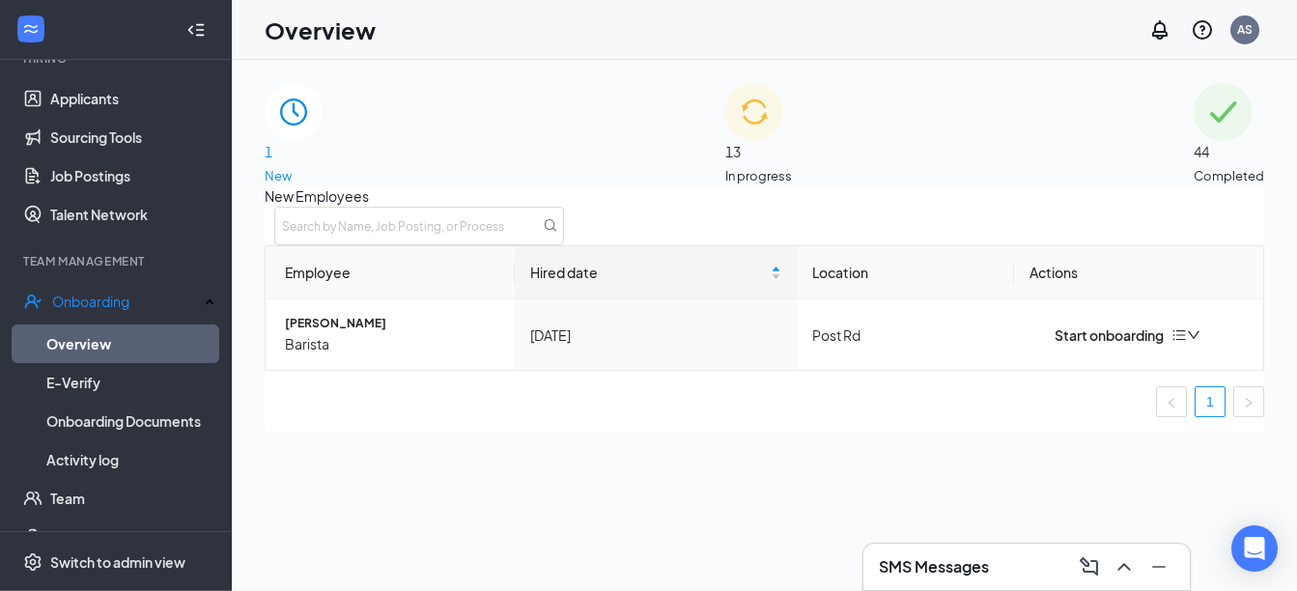
scroll to position [0, 0]
click at [759, 147] on span "13" at bounding box center [758, 151] width 67 height 21
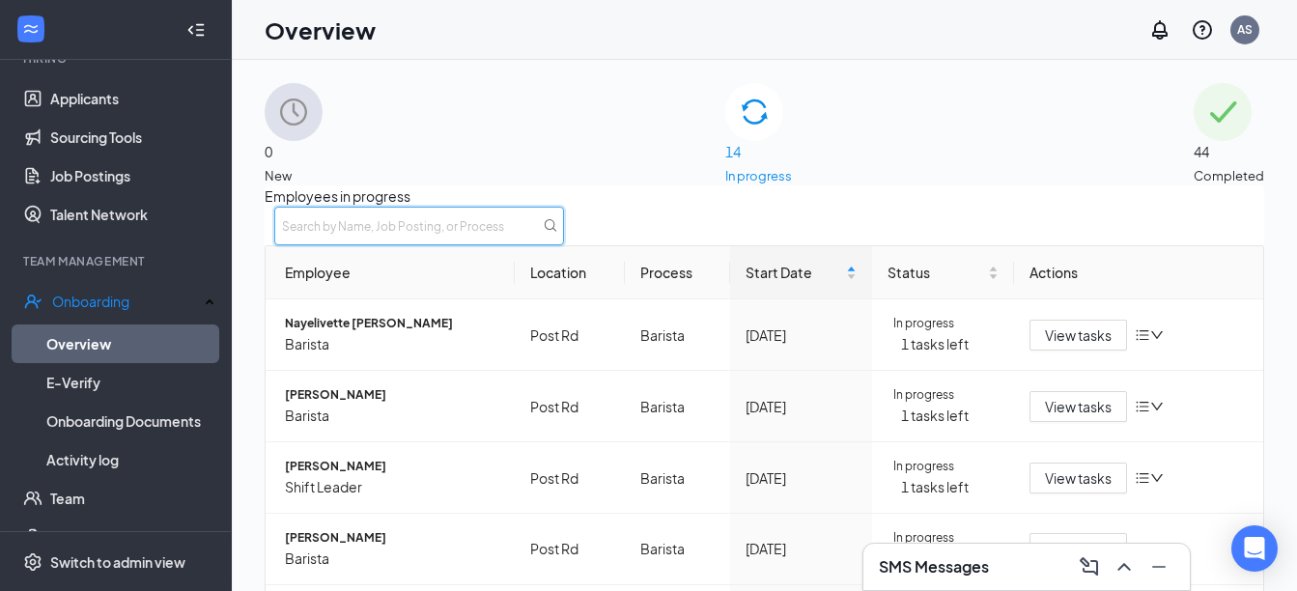
click at [564, 245] on input "text" at bounding box center [419, 226] width 290 height 39
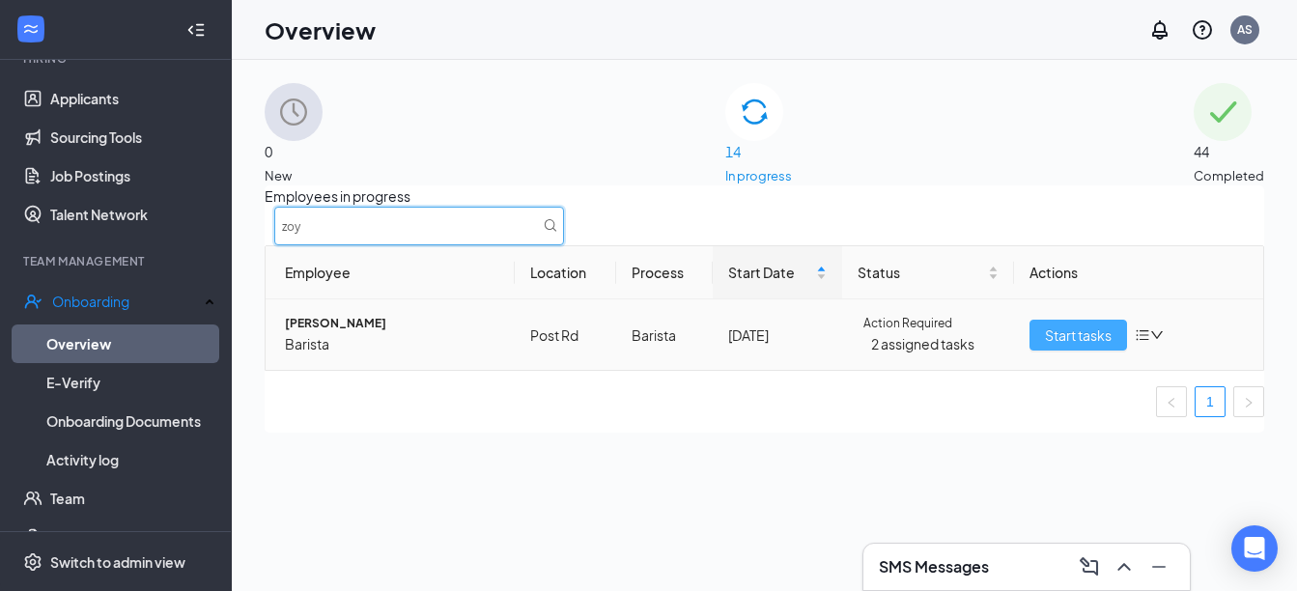
type input "zoy"
click at [1065, 346] on span "Start tasks" at bounding box center [1078, 335] width 67 height 21
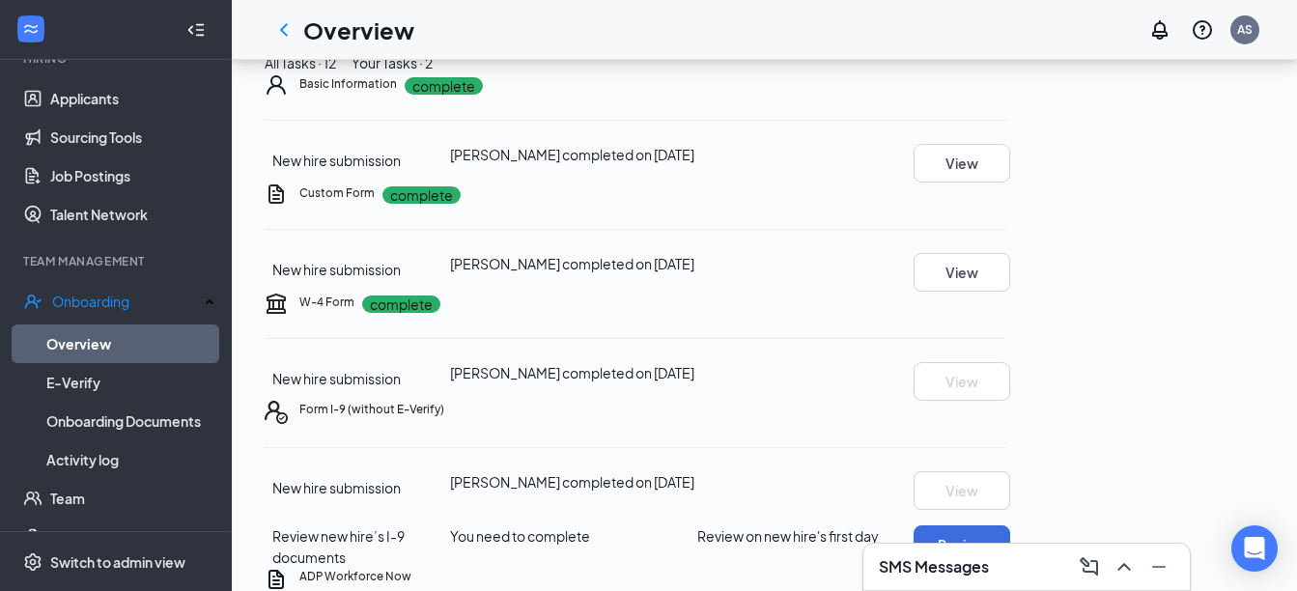
scroll to position [7, 0]
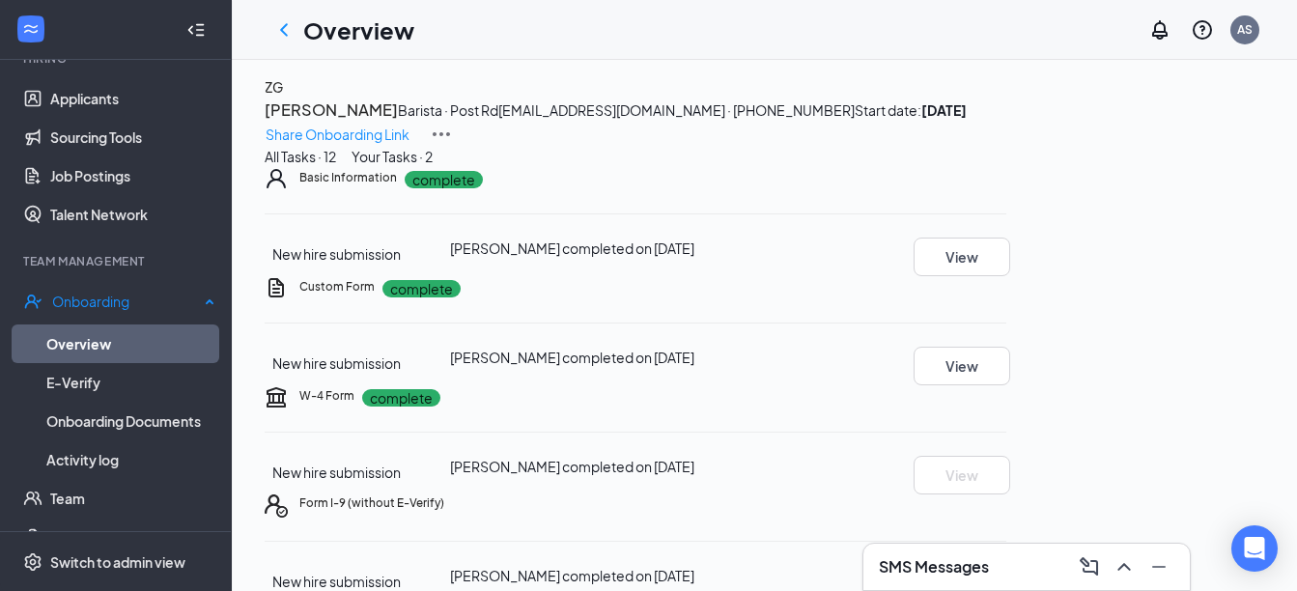
click at [106, 334] on link "Overview" at bounding box center [130, 344] width 169 height 39
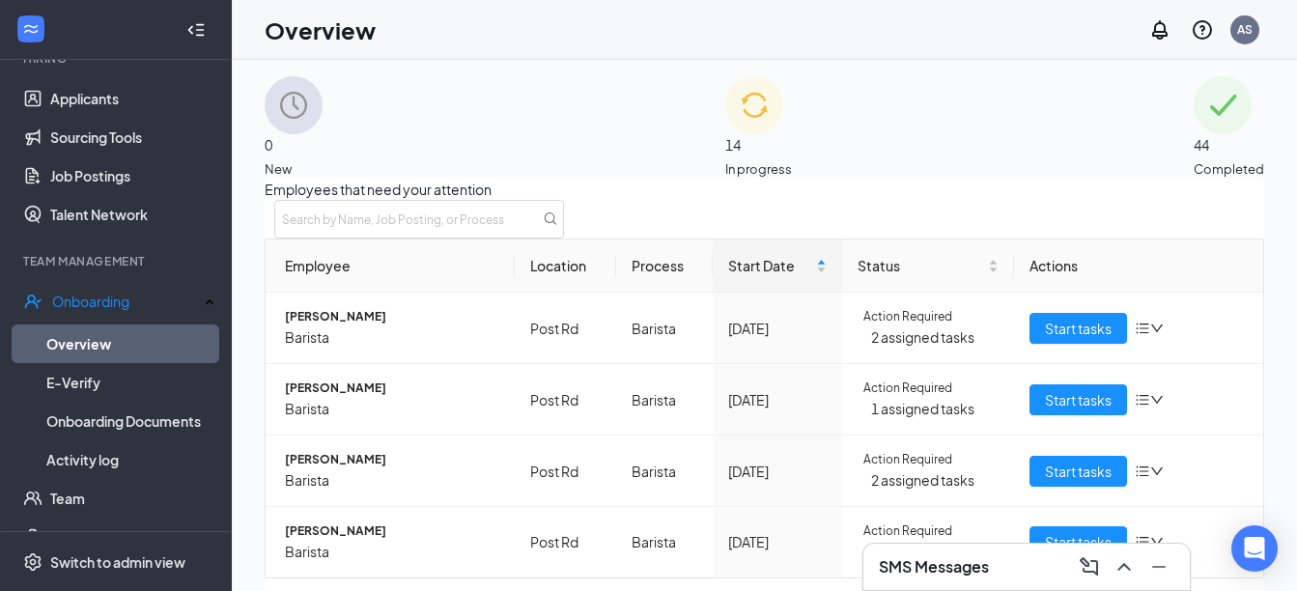
click at [792, 159] on span "In progress" at bounding box center [758, 168] width 67 height 19
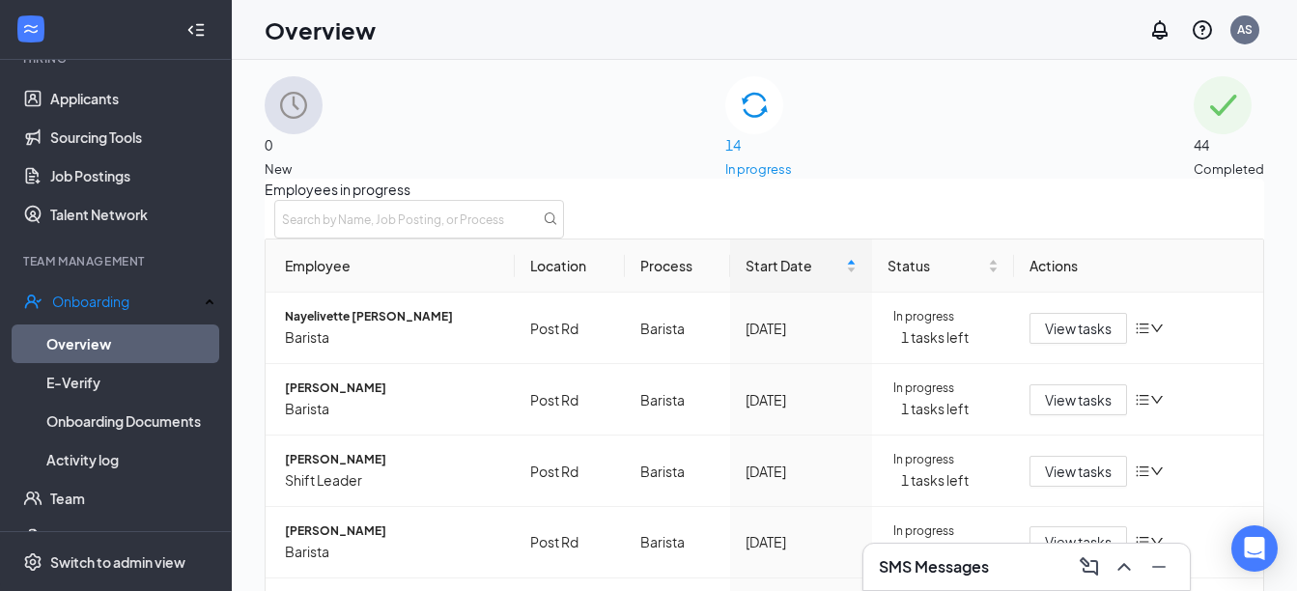
scroll to position [506, 0]
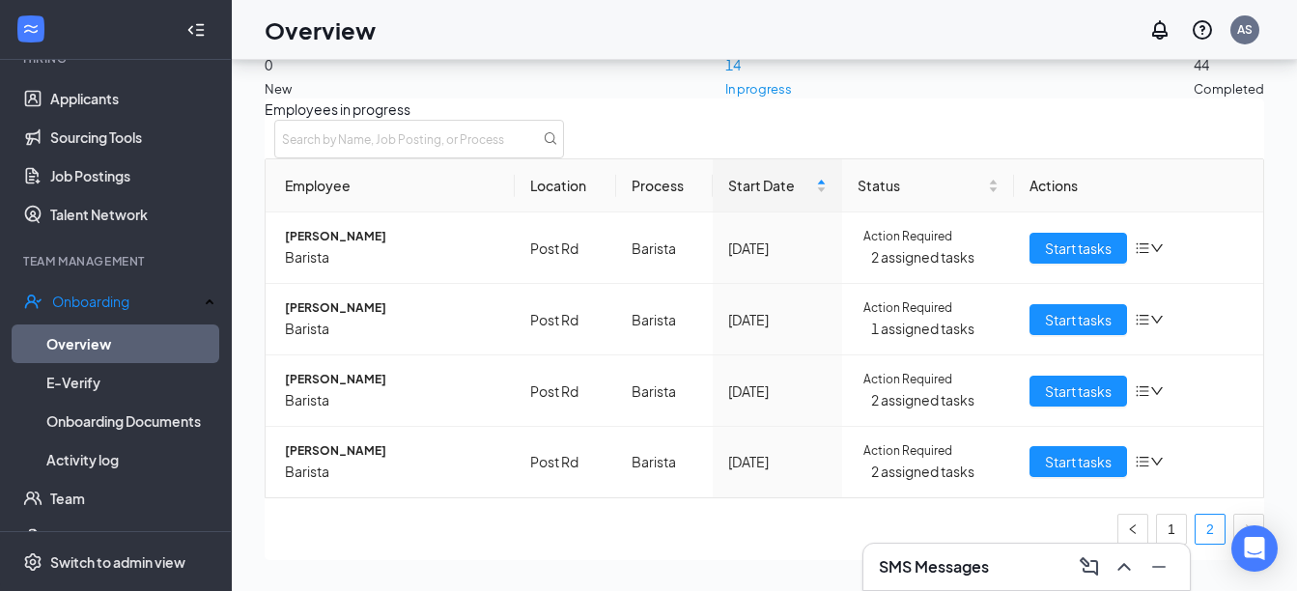
scroll to position [83, 0]
click at [1157, 515] on link "1" at bounding box center [1171, 529] width 29 height 29
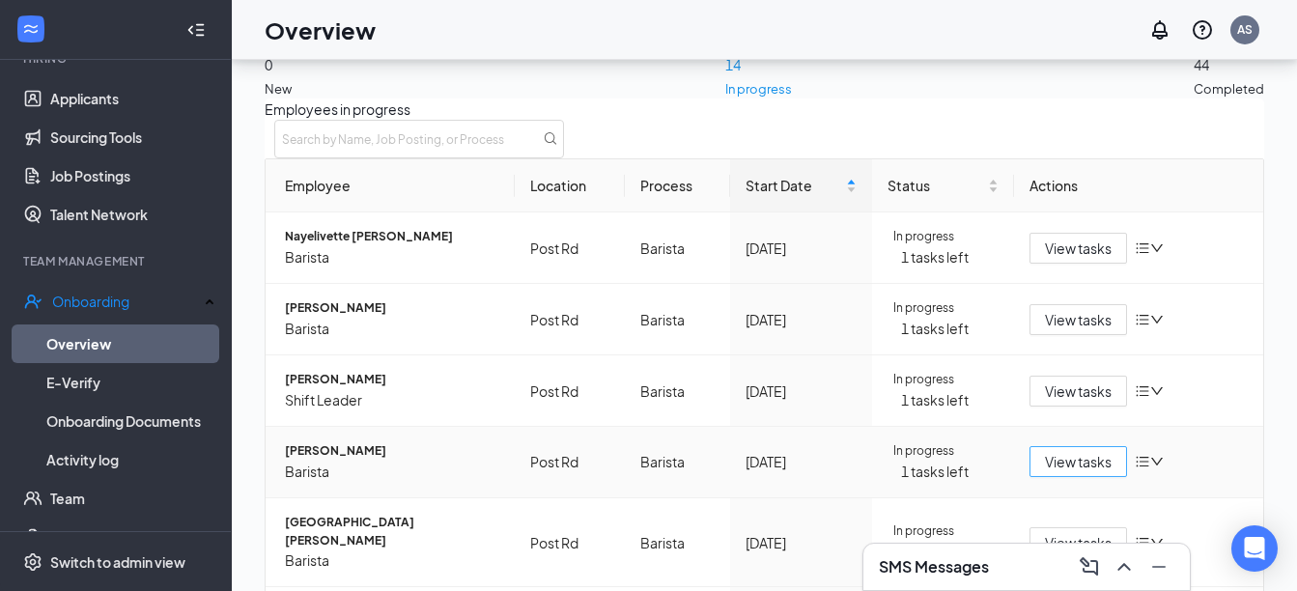
click at [1082, 451] on span "View tasks" at bounding box center [1078, 461] width 67 height 21
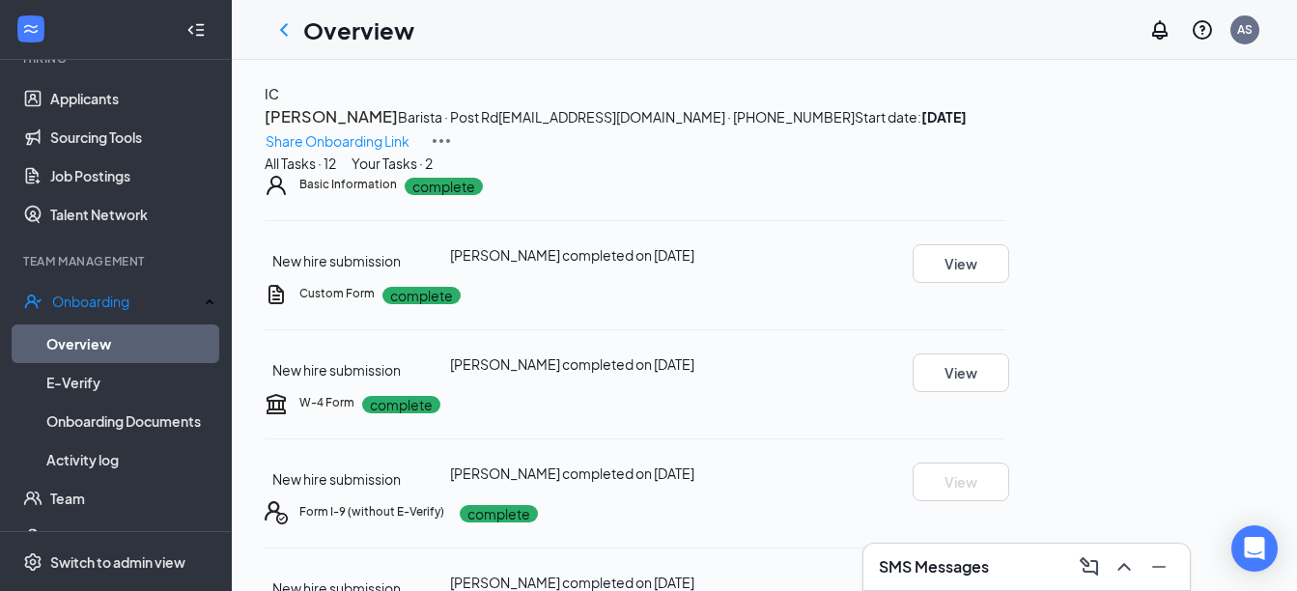
click at [433, 174] on button "Your Tasks · 2" at bounding box center [392, 163] width 81 height 21
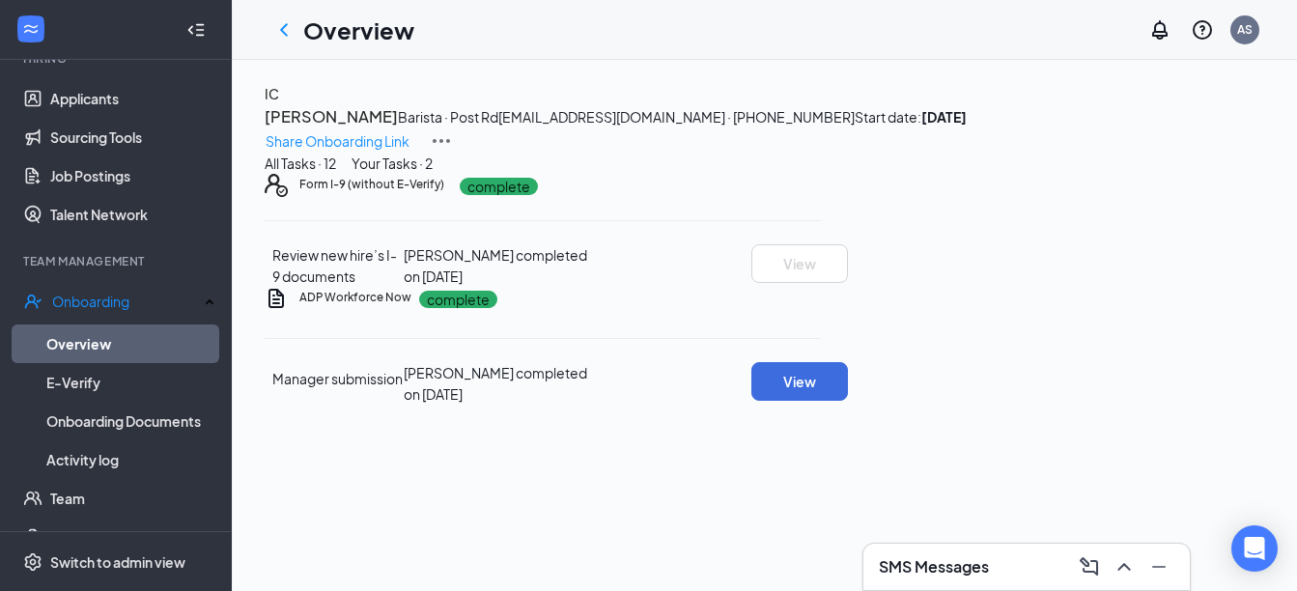
click at [336, 174] on div "All Tasks · 12" at bounding box center [300, 163] width 71 height 21
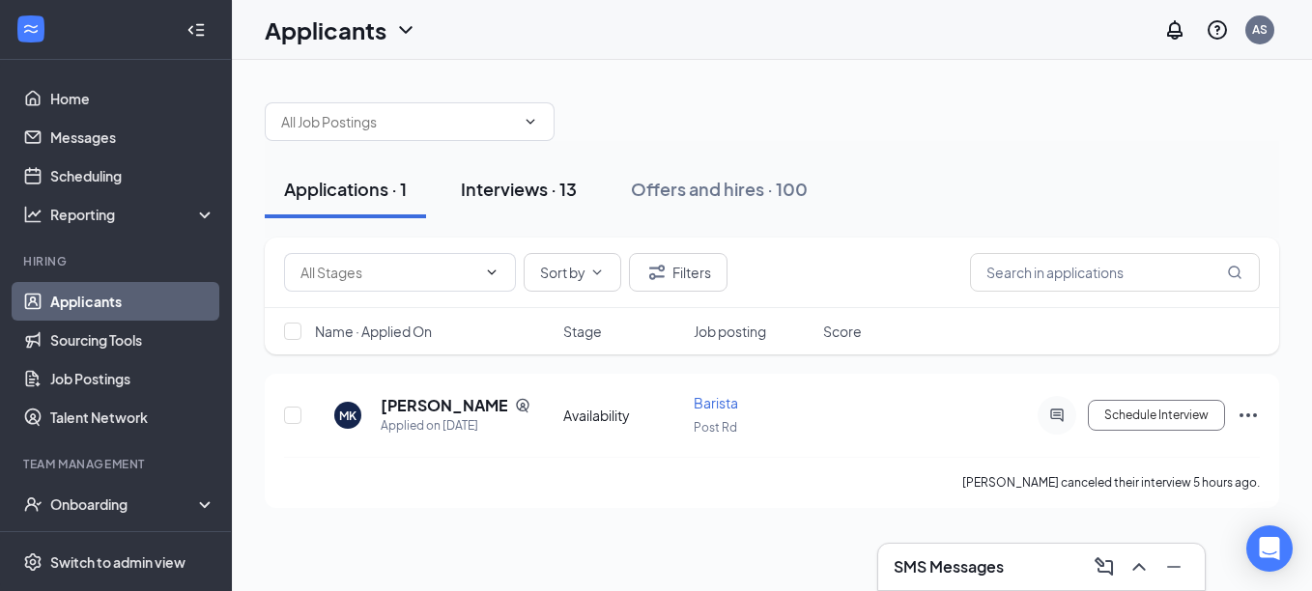
click at [523, 192] on div "Interviews · 13" at bounding box center [519, 189] width 116 height 24
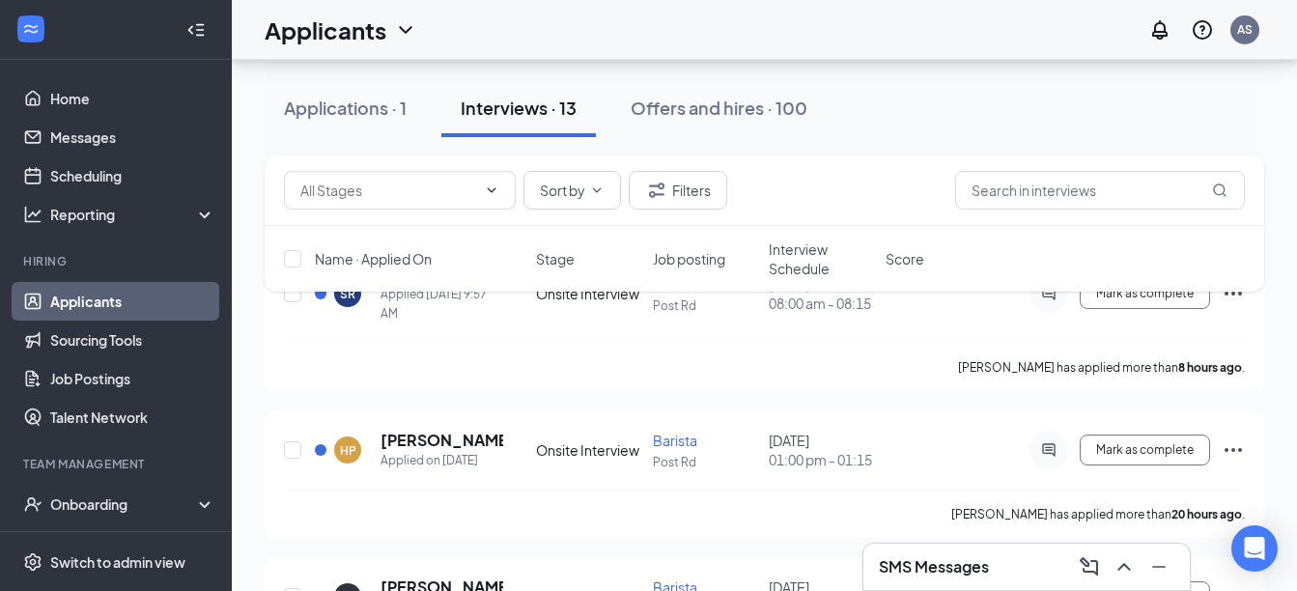
scroll to position [218, 0]
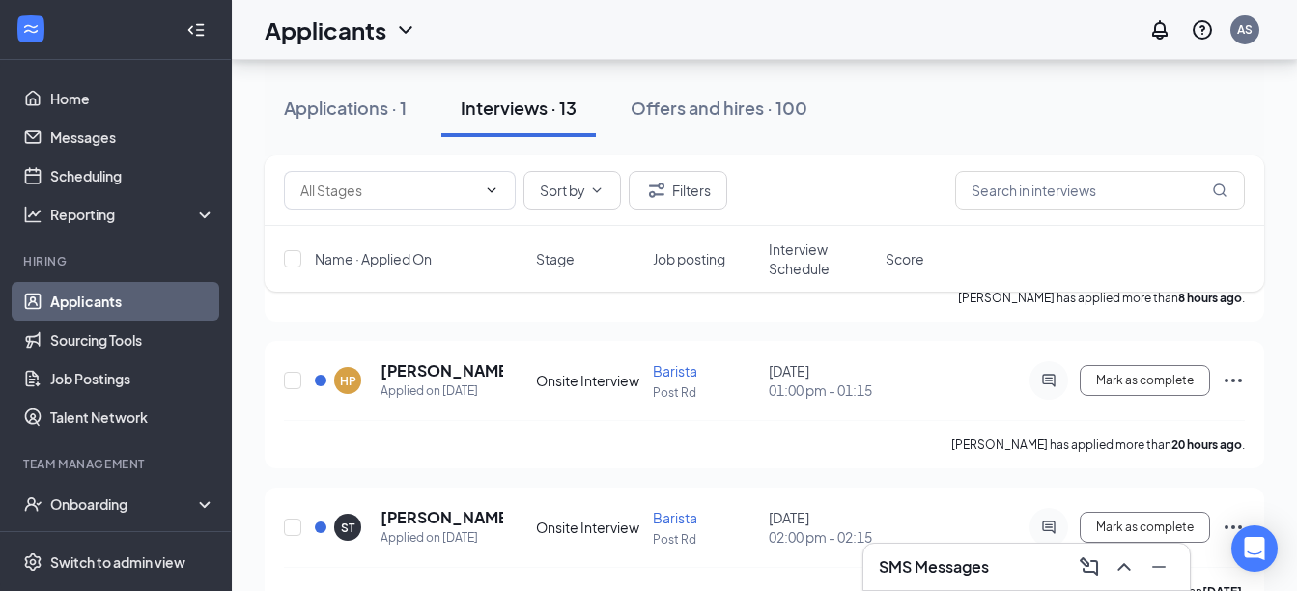
click at [804, 279] on div "Name · Applied On Stage Job posting Interview Schedule Score" at bounding box center [765, 259] width 1000 height 66
click at [806, 258] on span "Interview Schedule" at bounding box center [821, 259] width 105 height 39
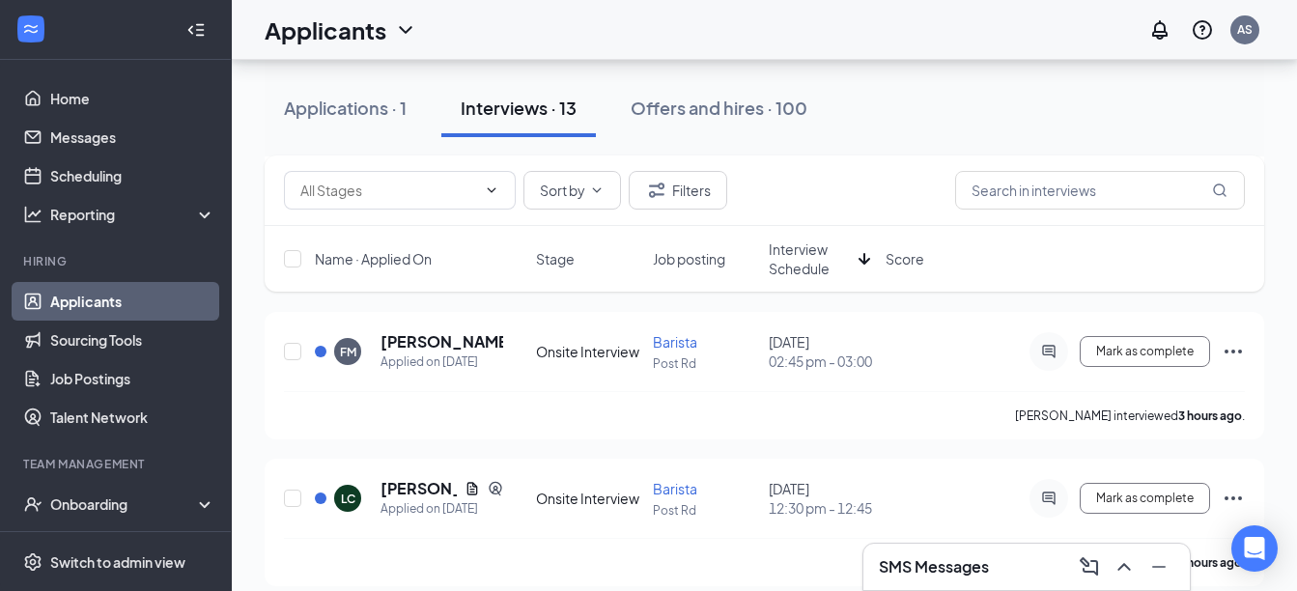
scroll to position [1388, 0]
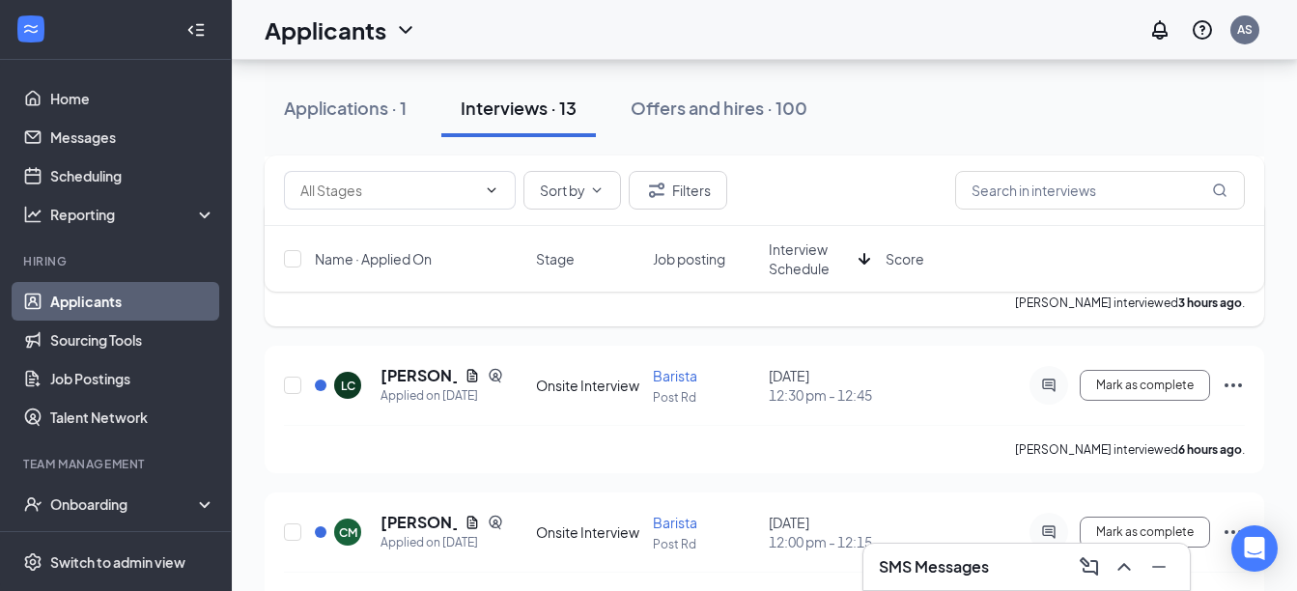
click at [1235, 250] on icon "Ellipses" at bounding box center [1233, 238] width 23 height 23
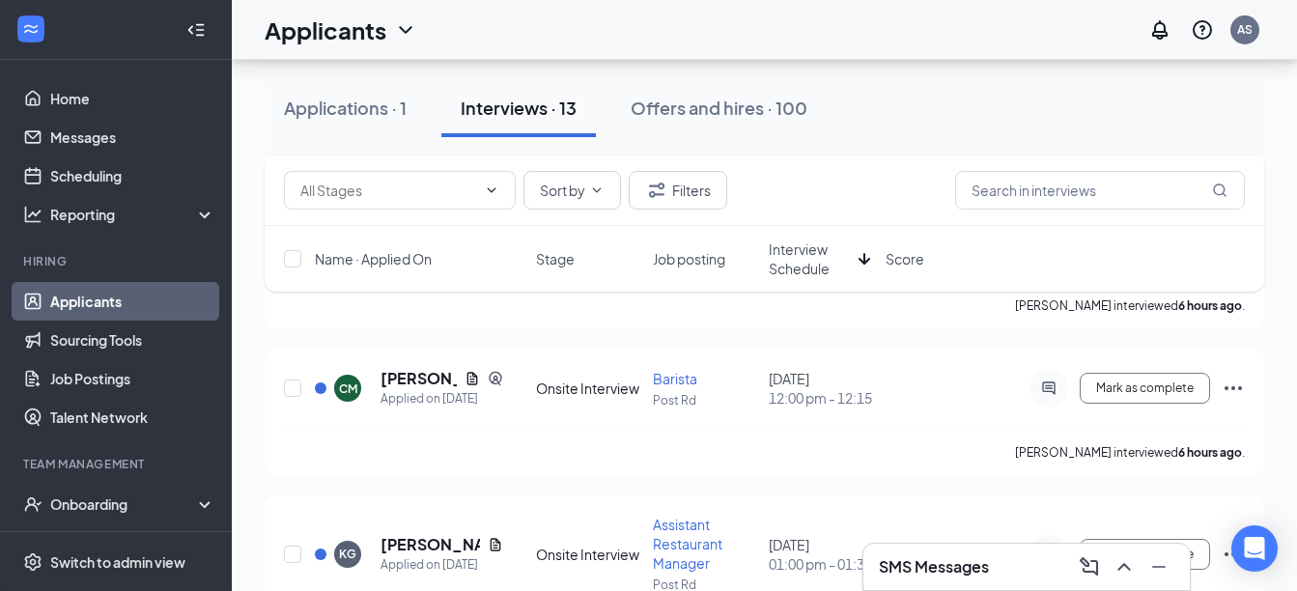
scroll to position [1415, 0]
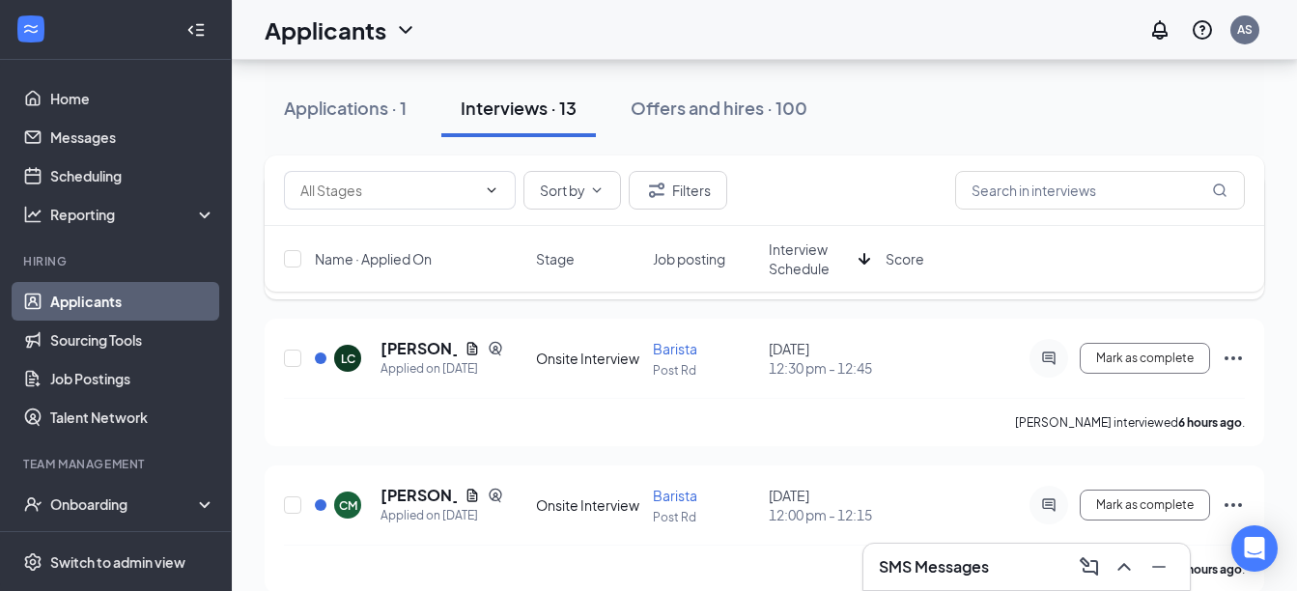
click at [1235, 223] on icon "Ellipses" at bounding box center [1233, 211] width 23 height 23
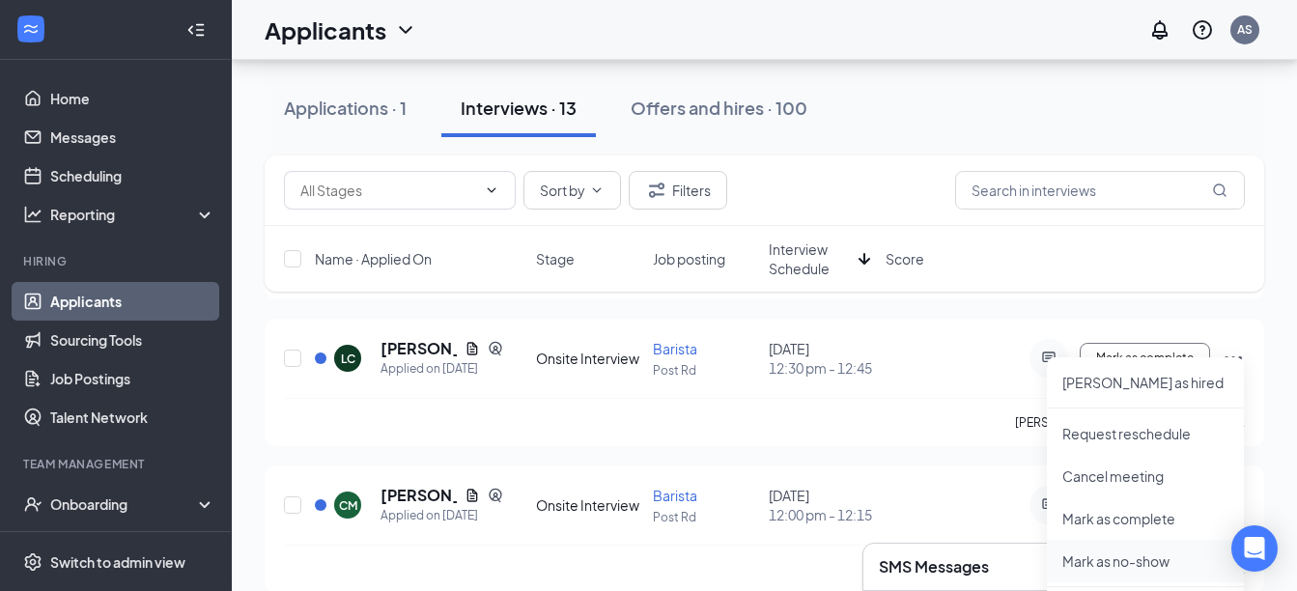
click at [1151, 552] on p "Mark as no-show" at bounding box center [1145, 561] width 166 height 19
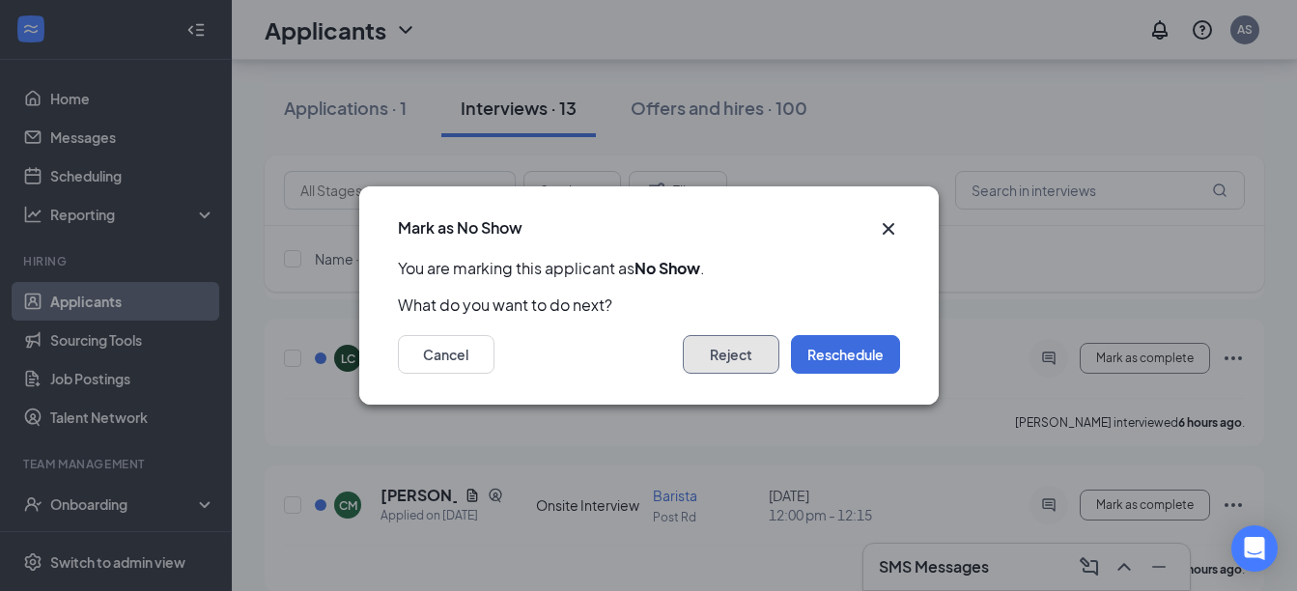
click at [728, 354] on button "Reject" at bounding box center [731, 354] width 97 height 39
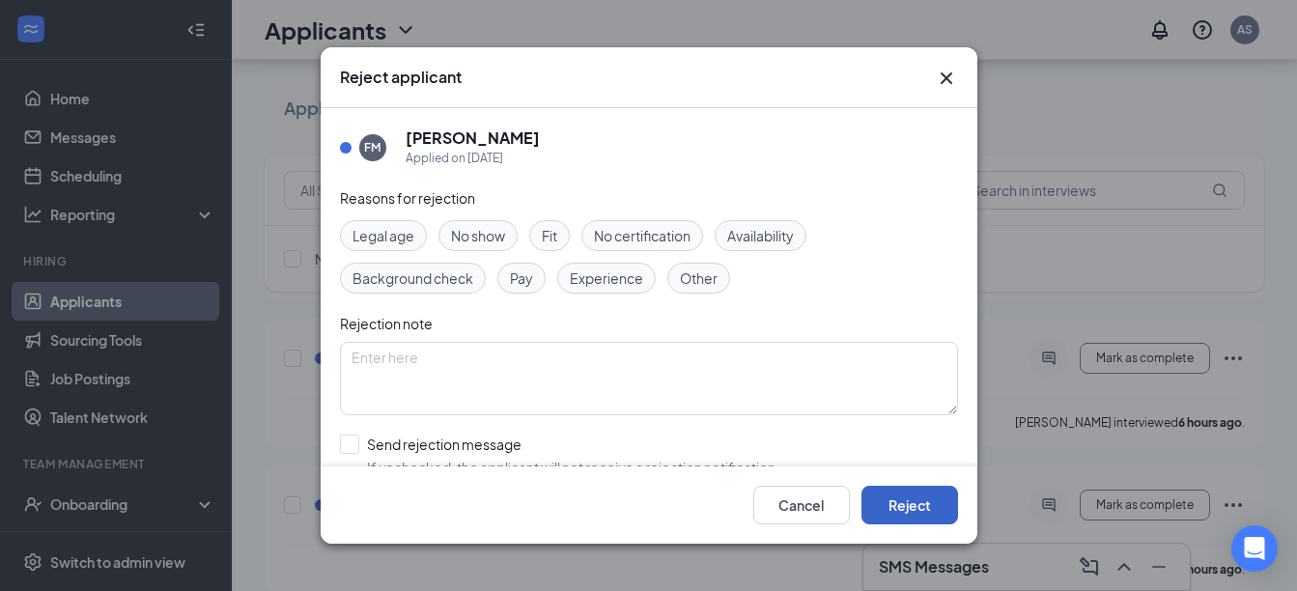
click at [896, 500] on button "Reject" at bounding box center [910, 505] width 97 height 39
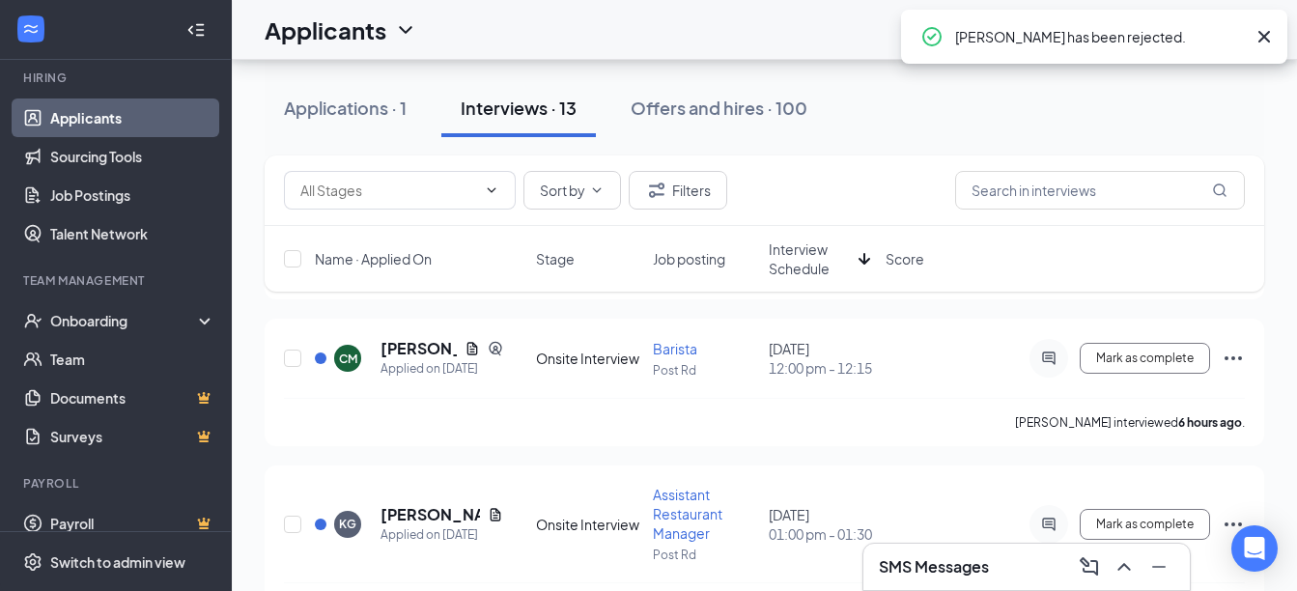
scroll to position [194, 0]
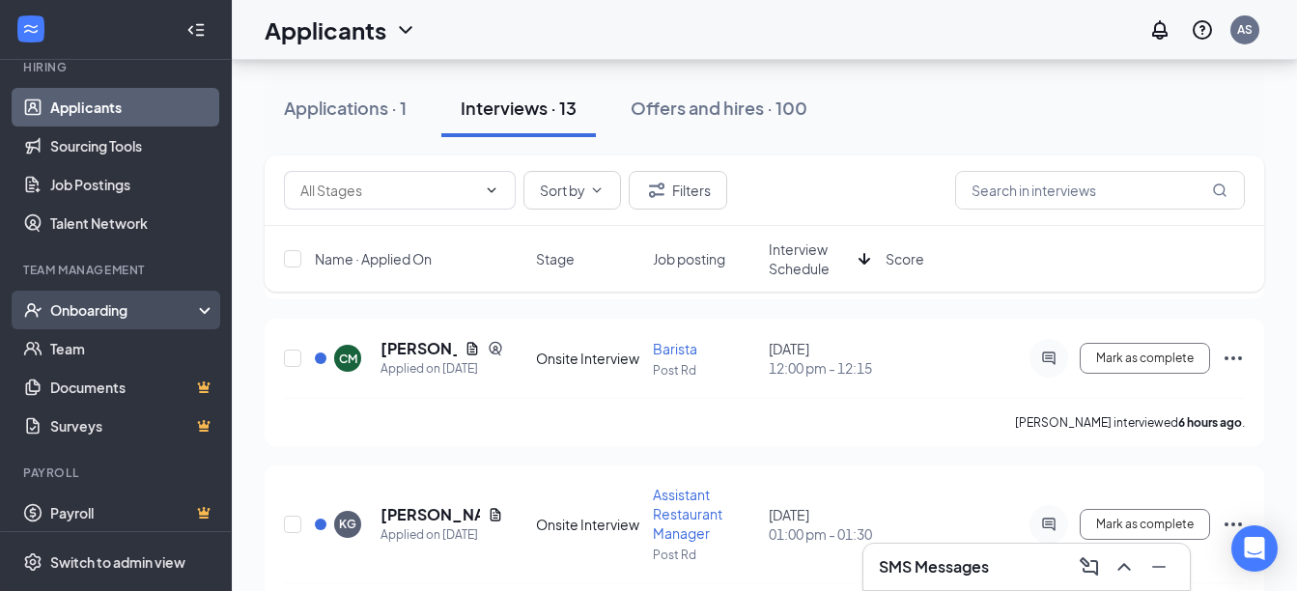
click at [126, 313] on div "Onboarding" at bounding box center [124, 309] width 149 height 19
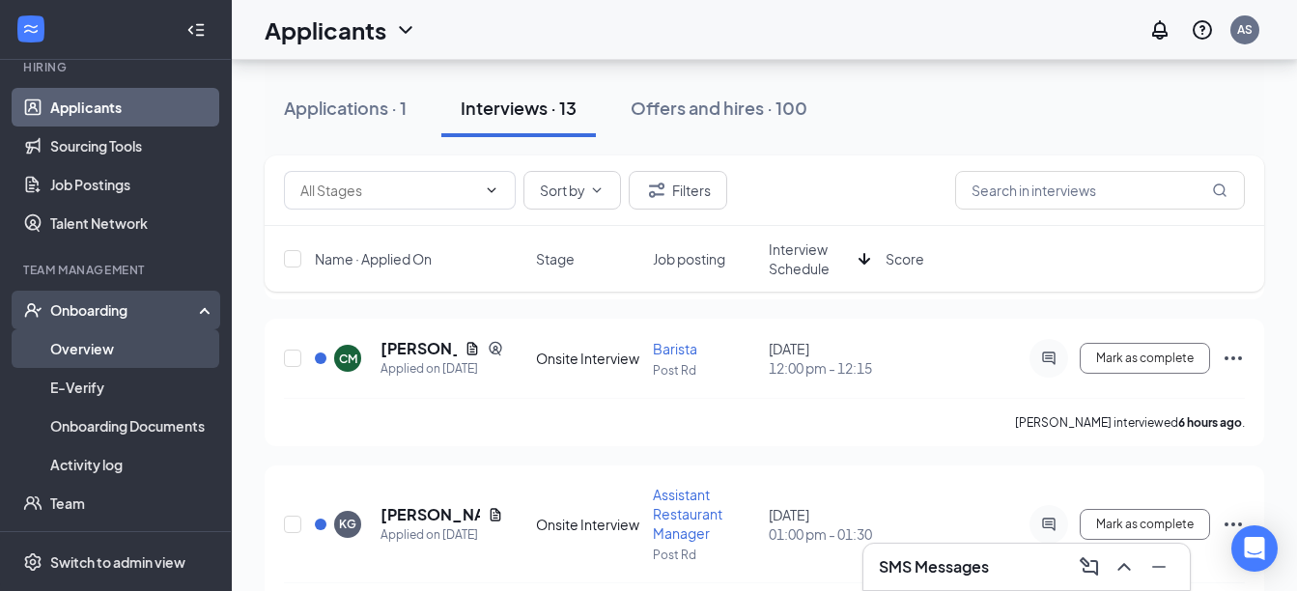
click at [120, 344] on link "Overview" at bounding box center [132, 348] width 165 height 39
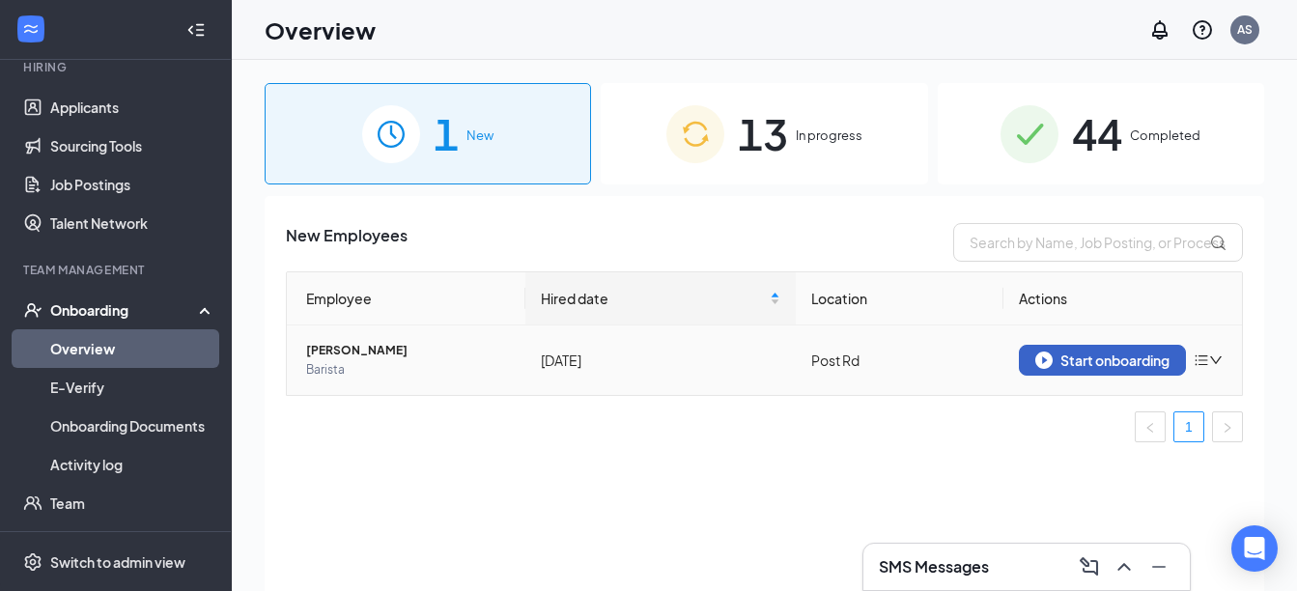
click at [1079, 355] on div "Start onboarding" at bounding box center [1102, 360] width 134 height 17
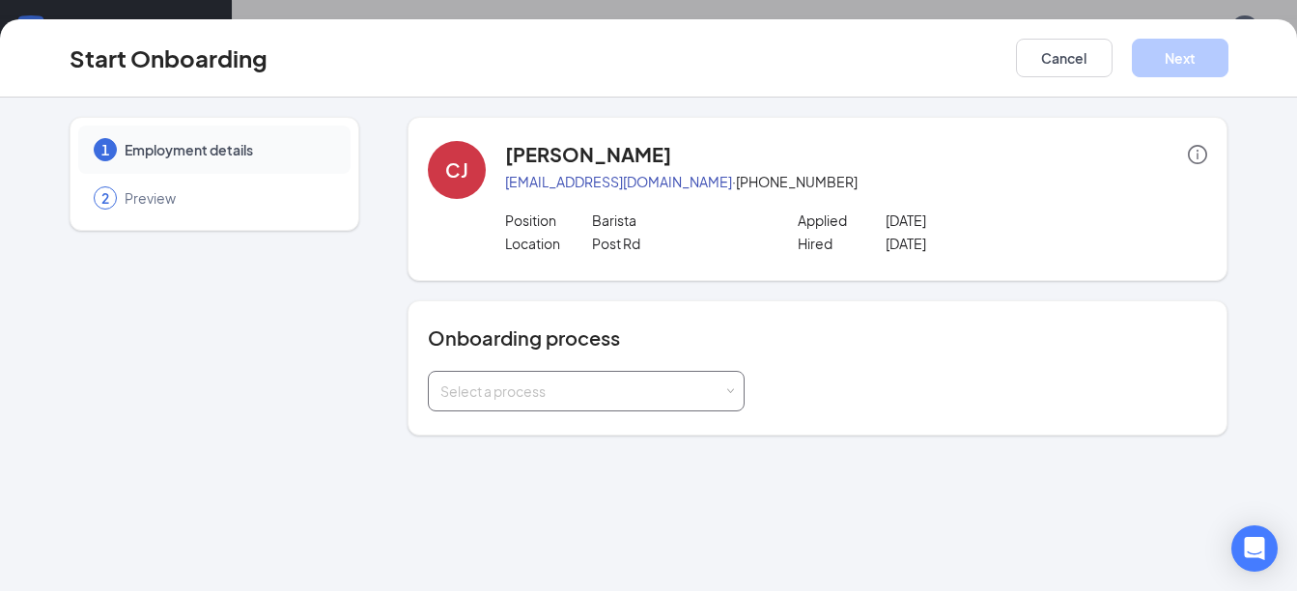
click at [722, 391] on div "Select a process" at bounding box center [581, 391] width 283 height 19
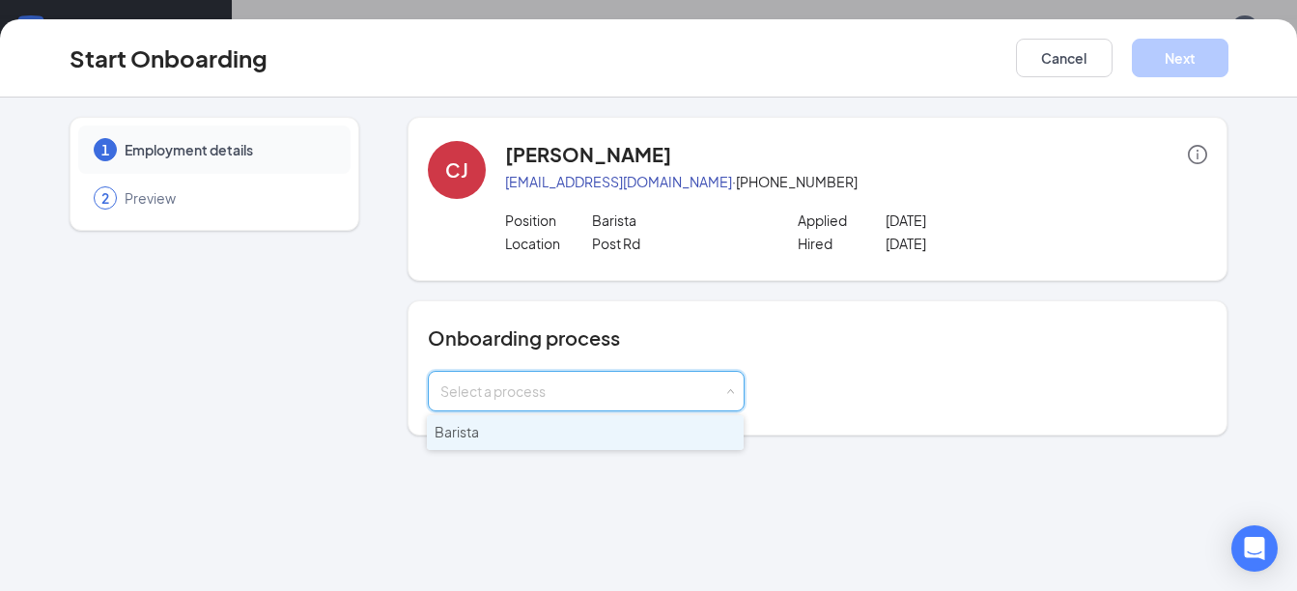
click at [684, 438] on li "Barista" at bounding box center [585, 432] width 317 height 35
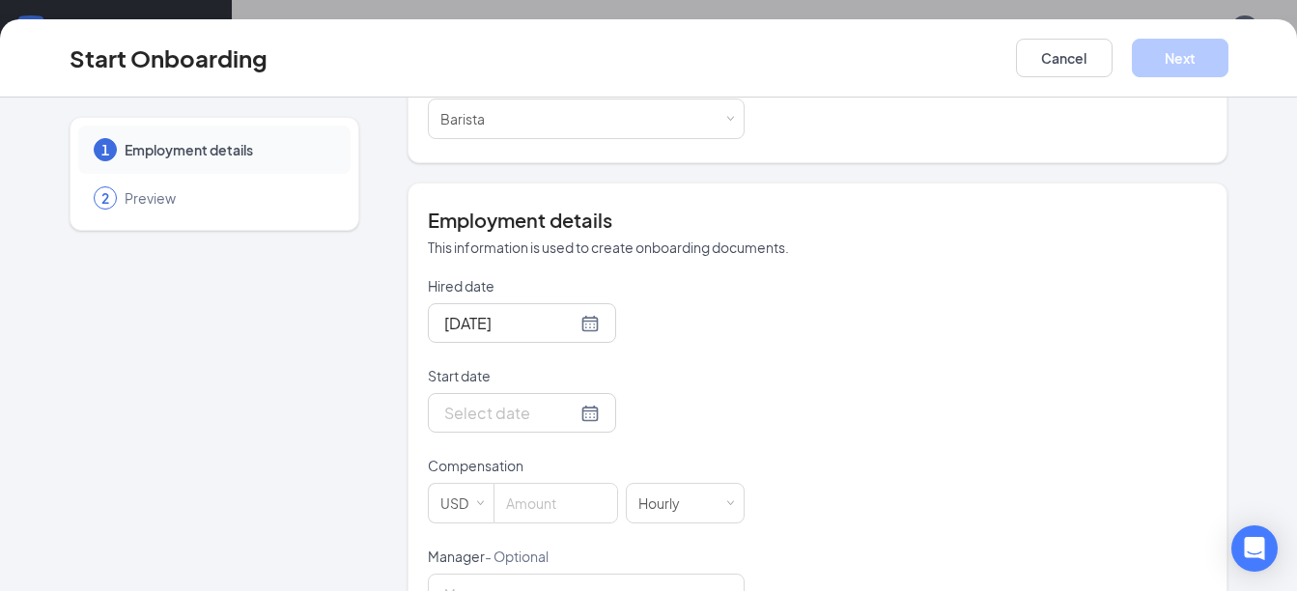
scroll to position [309, 0]
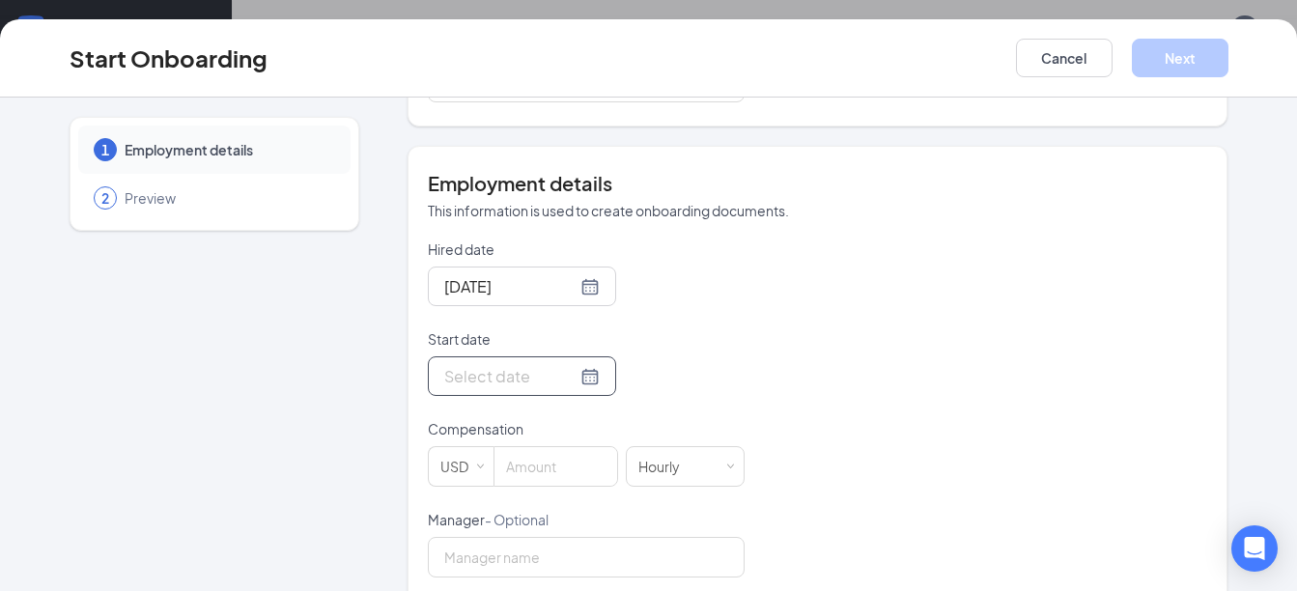
click at [563, 382] on div at bounding box center [522, 376] width 156 height 24
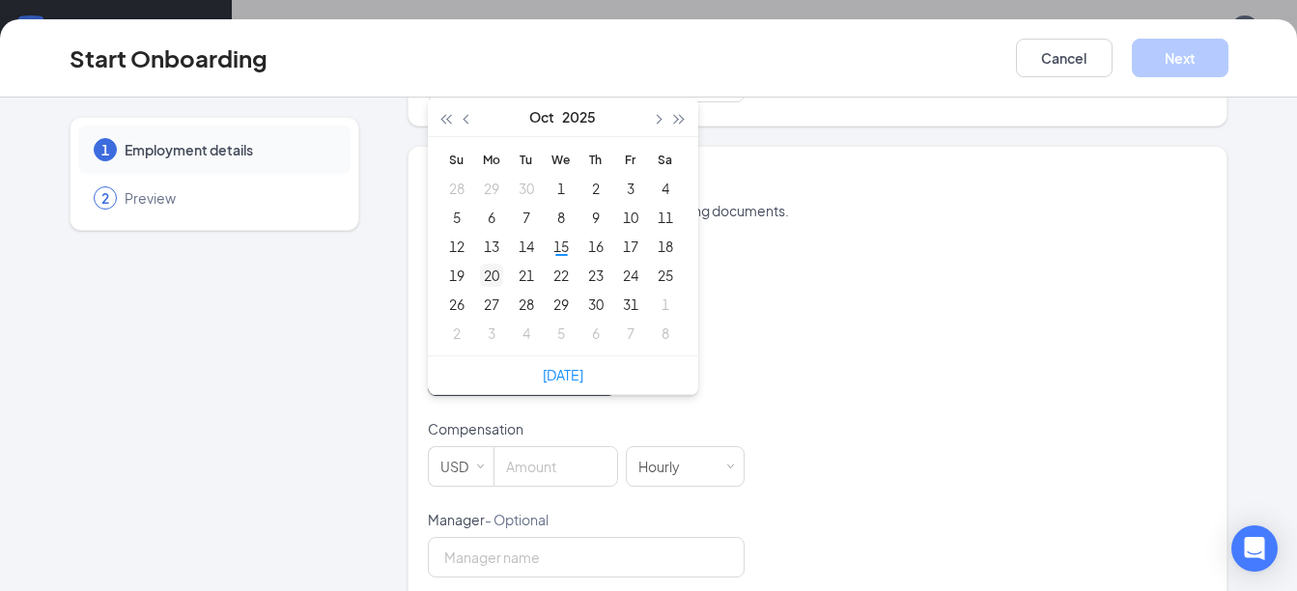
type input "Oct 20, 2025"
click at [486, 269] on div "20" at bounding box center [491, 275] width 23 height 23
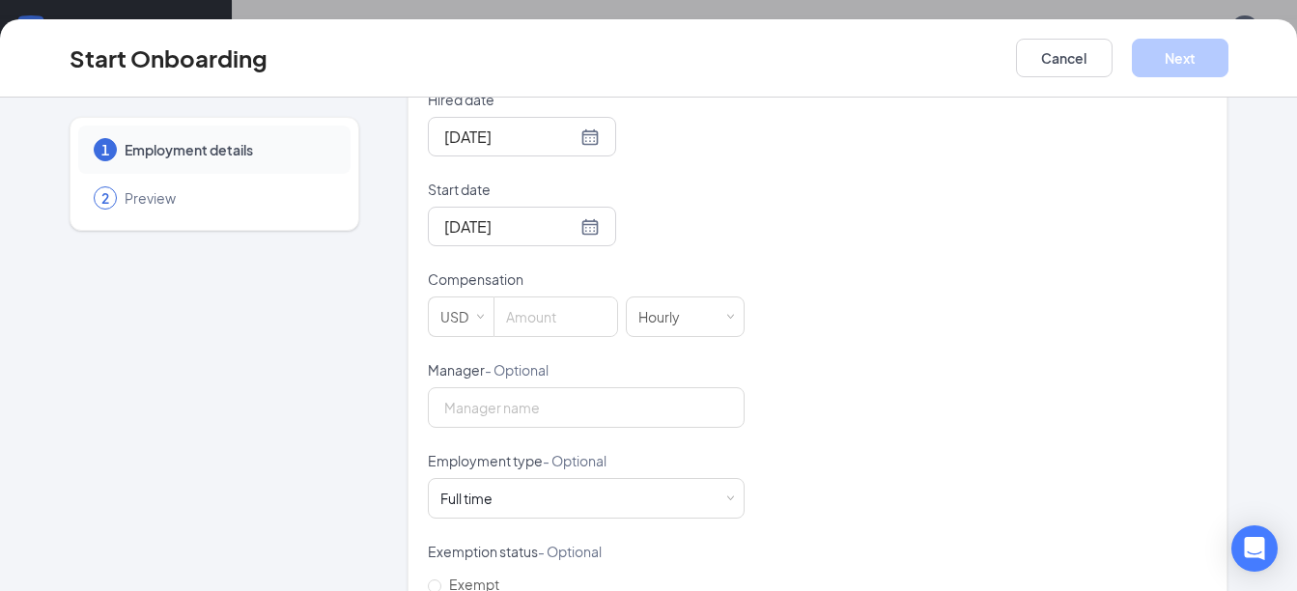
scroll to position [462, 0]
click at [548, 304] on input at bounding box center [556, 314] width 123 height 39
type input "15"
click at [510, 402] on input "Manager - Optional" at bounding box center [586, 404] width 317 height 41
type input "[PERSON_NAME]"
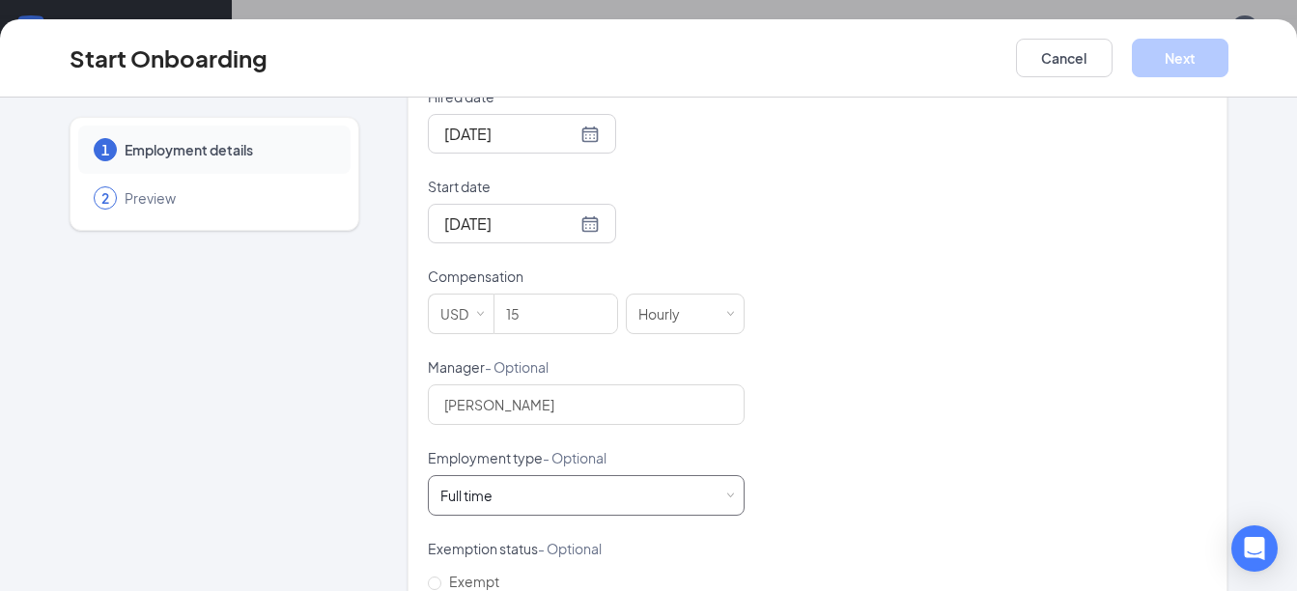
click at [729, 493] on div "Full time Works 30+ hours per week and is reasonably expected to work" at bounding box center [586, 495] width 317 height 41
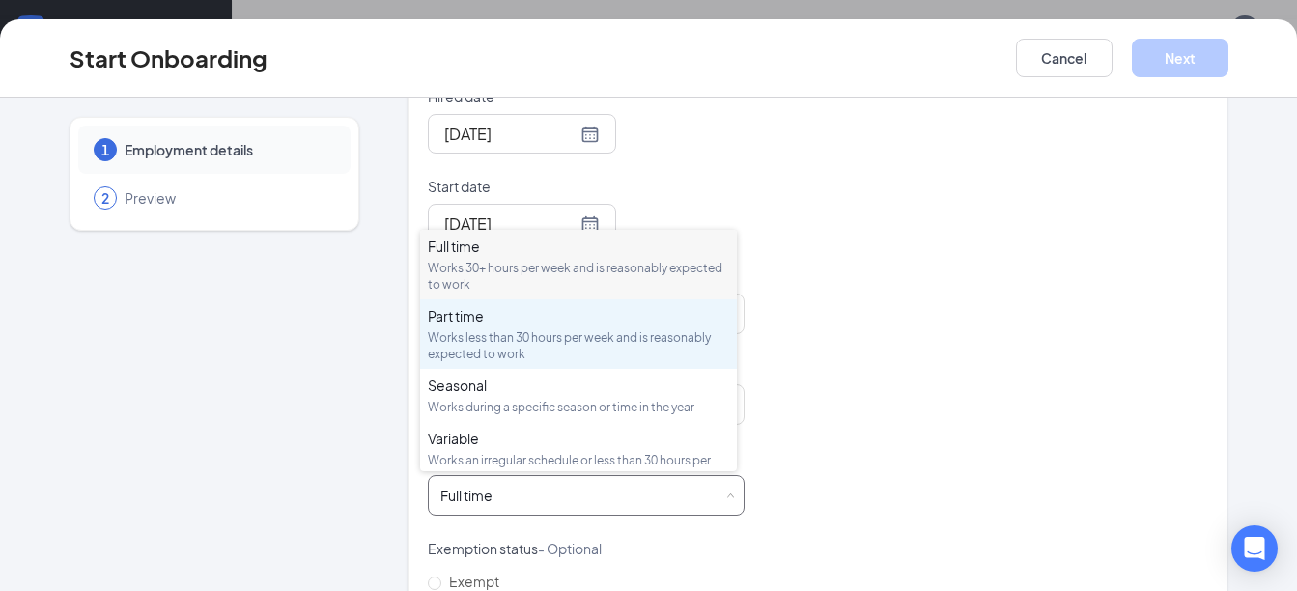
click at [523, 339] on div "Works less than 30 hours per week and is reasonably expected to work" at bounding box center [578, 345] width 301 height 33
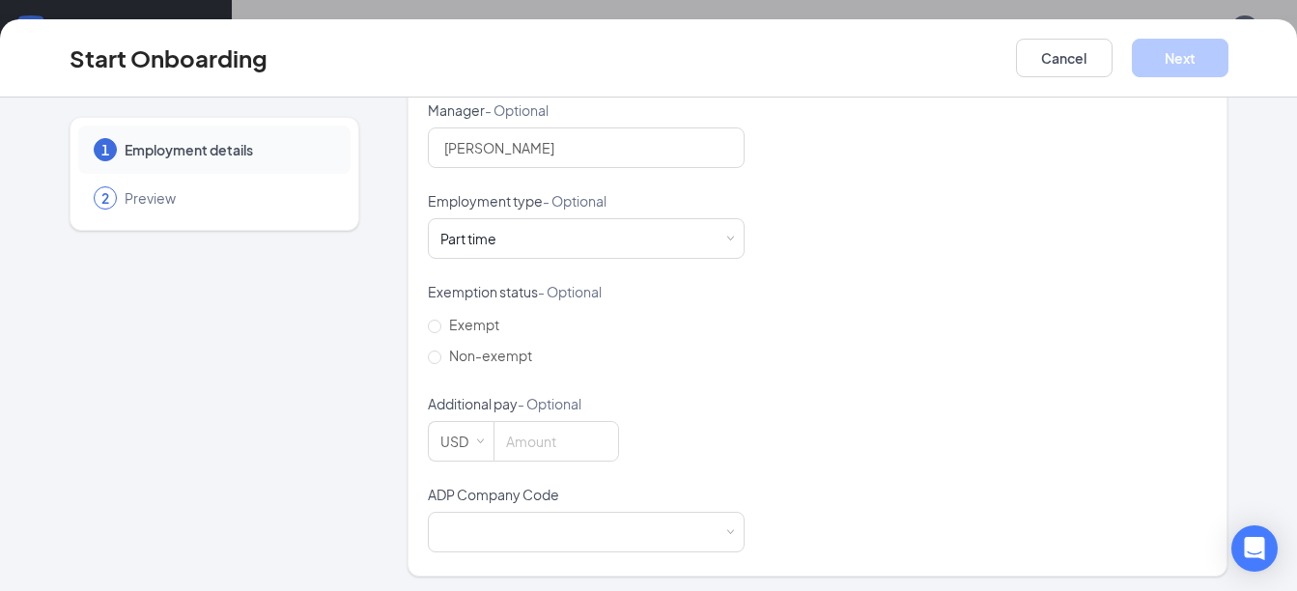
scroll to position [723, 0]
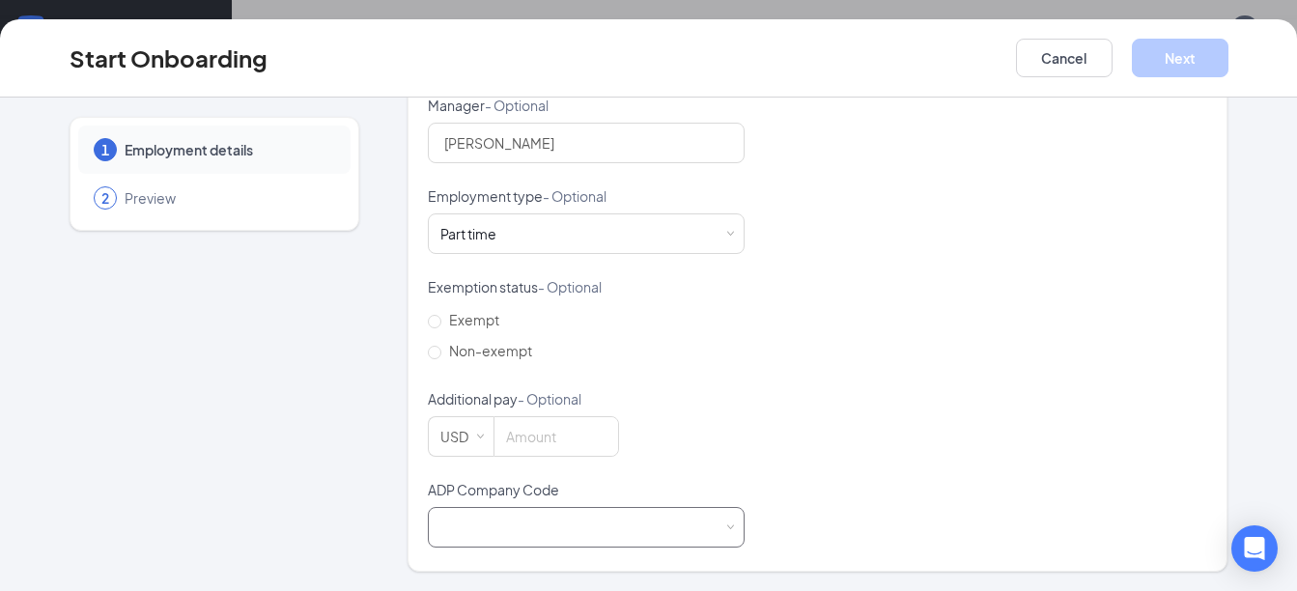
click at [565, 515] on div at bounding box center [586, 527] width 292 height 39
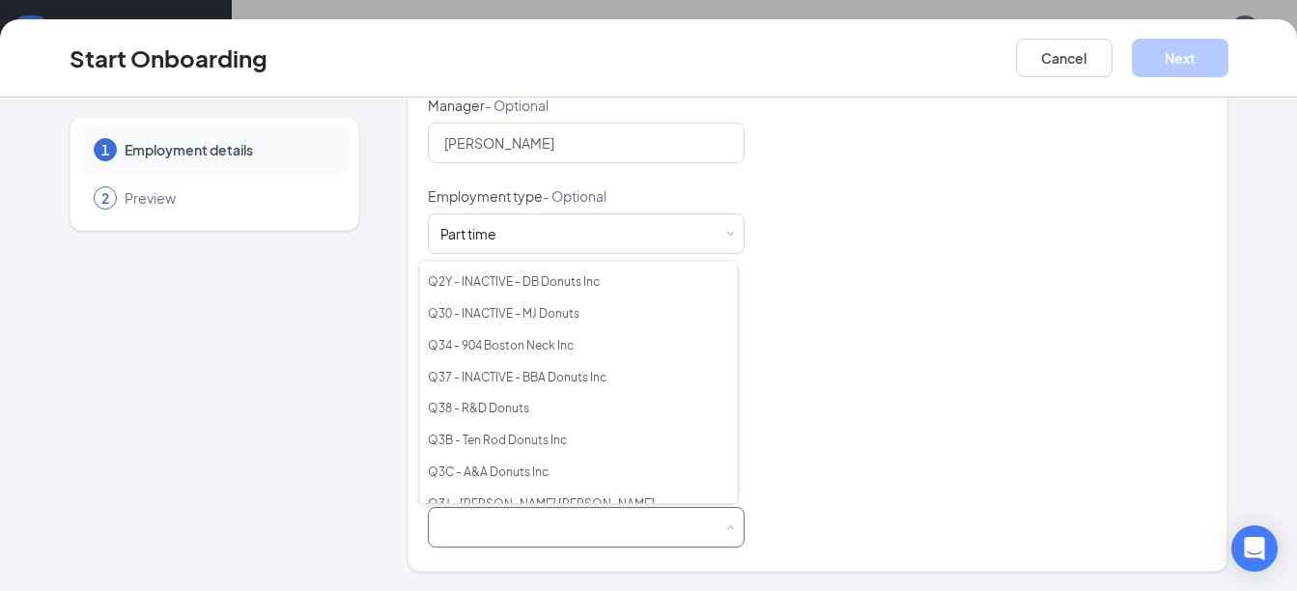
scroll to position [235, 0]
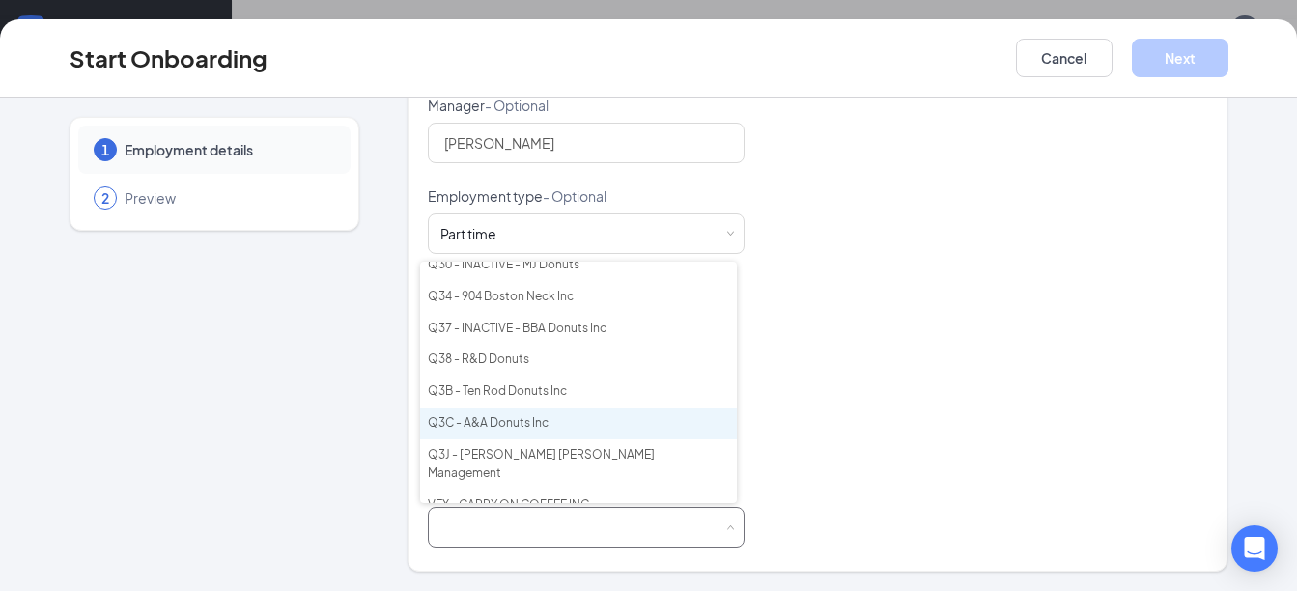
click at [575, 416] on li "Q3C - A&A Donuts Inc" at bounding box center [578, 424] width 317 height 32
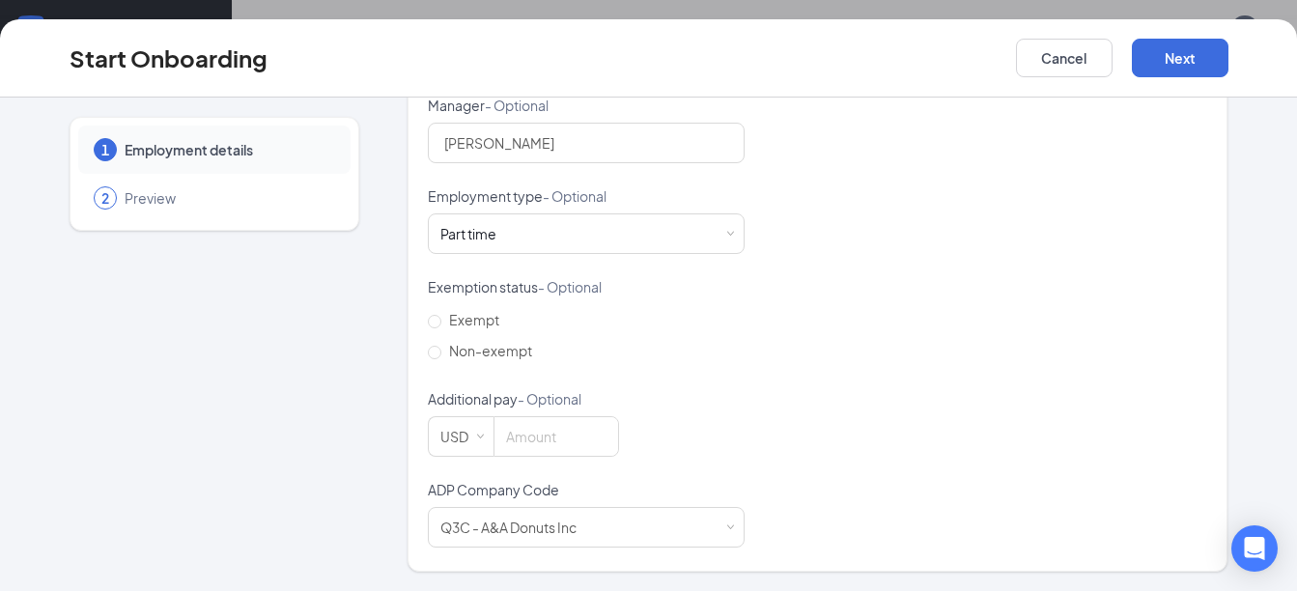
click at [924, 405] on div "Hired date Oct 13, 2025 Start date Oct 20, 2025 Oct 2025 Su Mo Tu We Th Fr Sa 2…" at bounding box center [818, 186] width 780 height 722
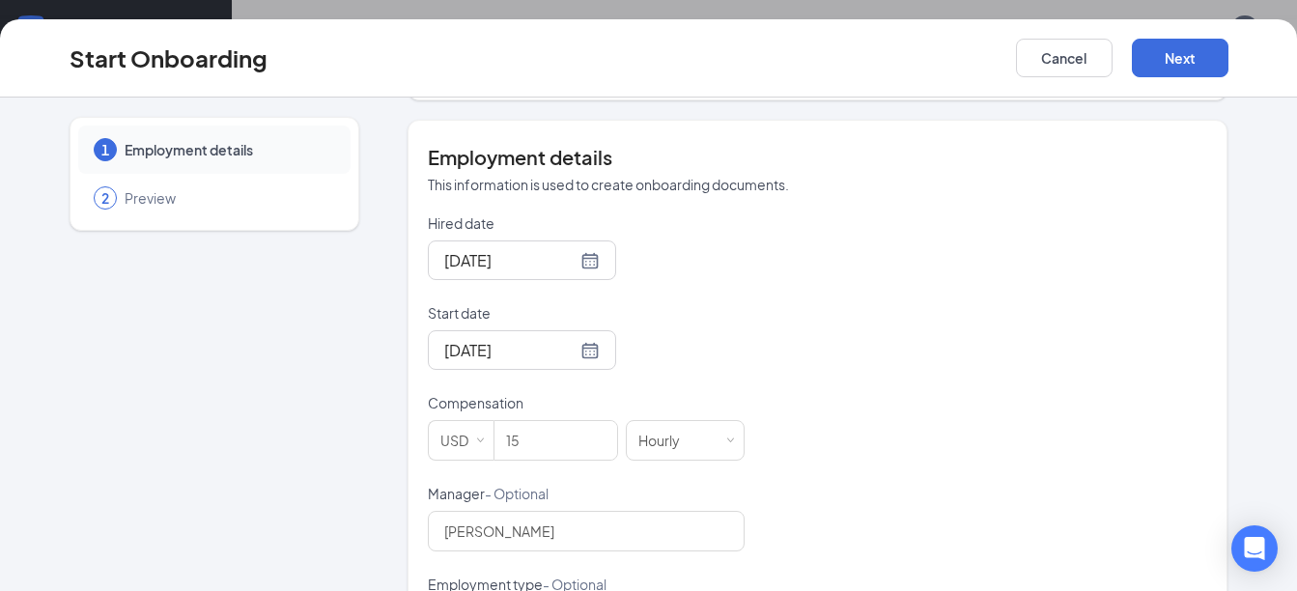
scroll to position [0, 0]
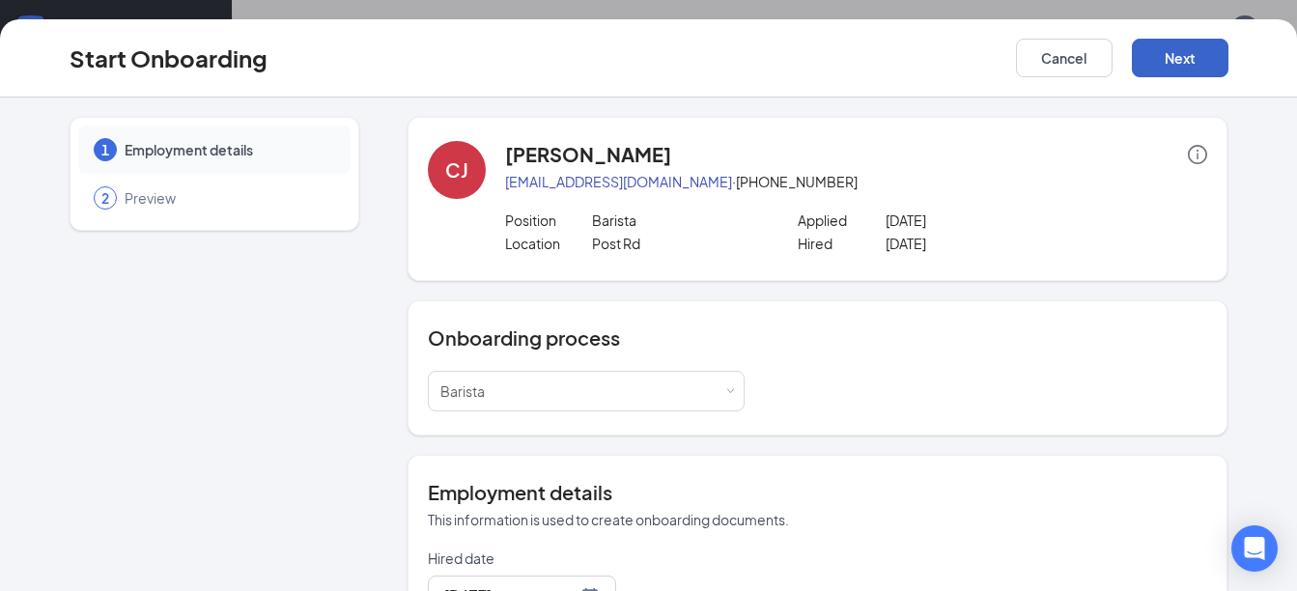
click at [1202, 55] on button "Next" at bounding box center [1180, 58] width 97 height 39
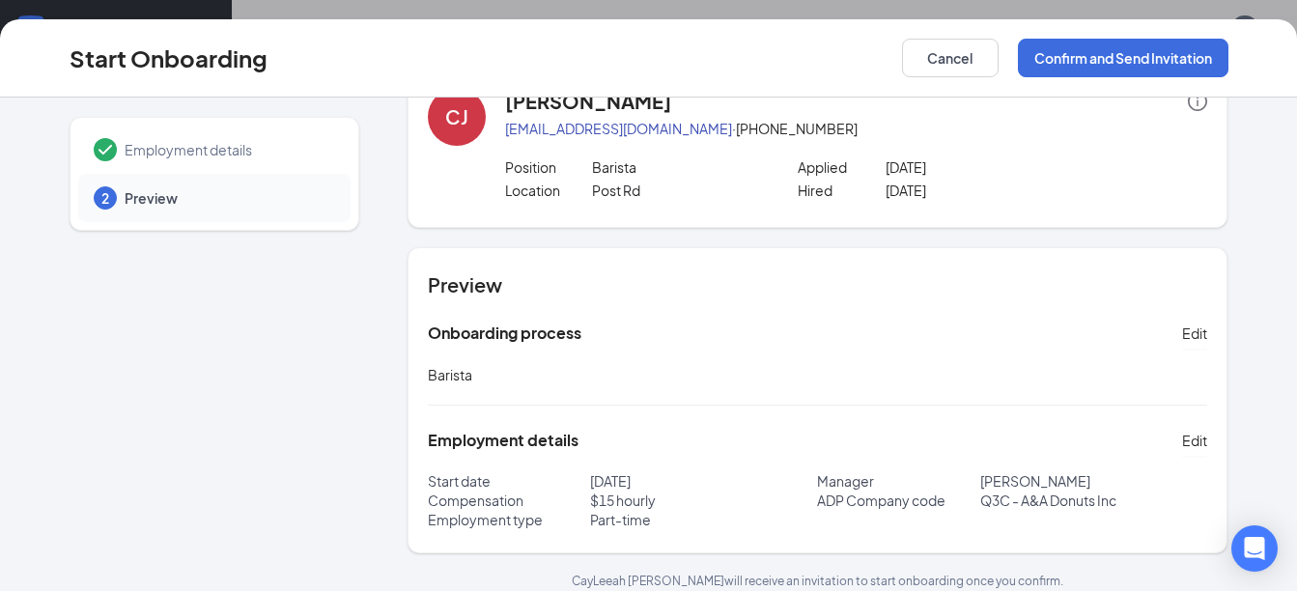
scroll to position [71, 0]
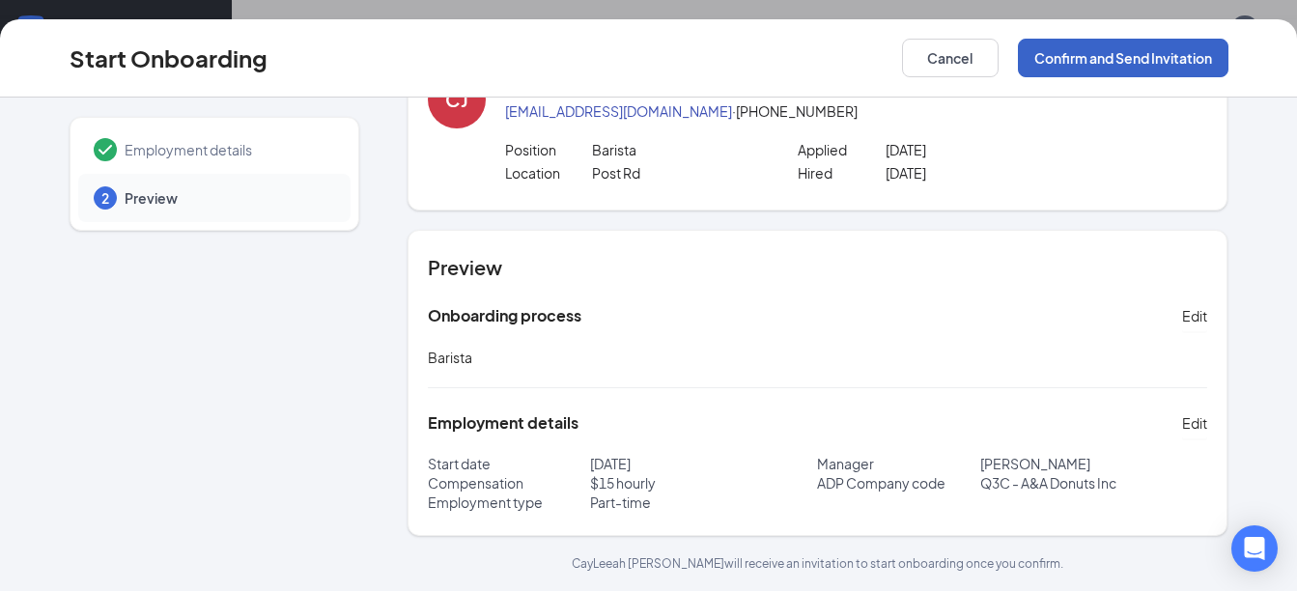
click at [1102, 66] on button "Confirm and Send Invitation" at bounding box center [1123, 58] width 211 height 39
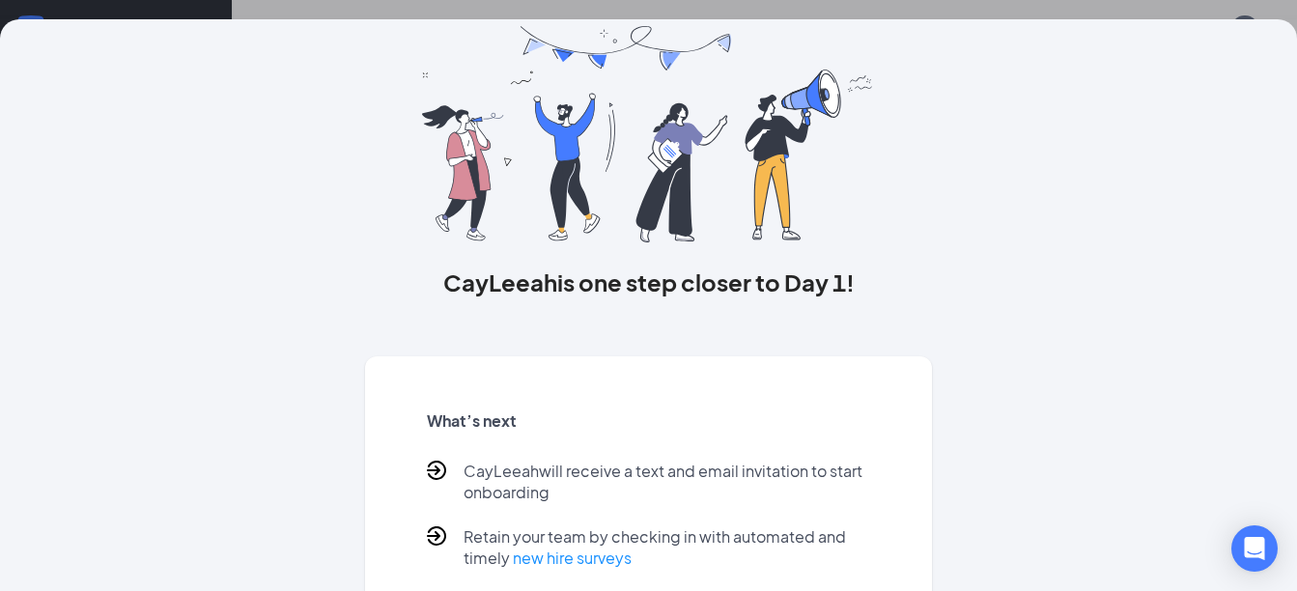
scroll to position [176, 0]
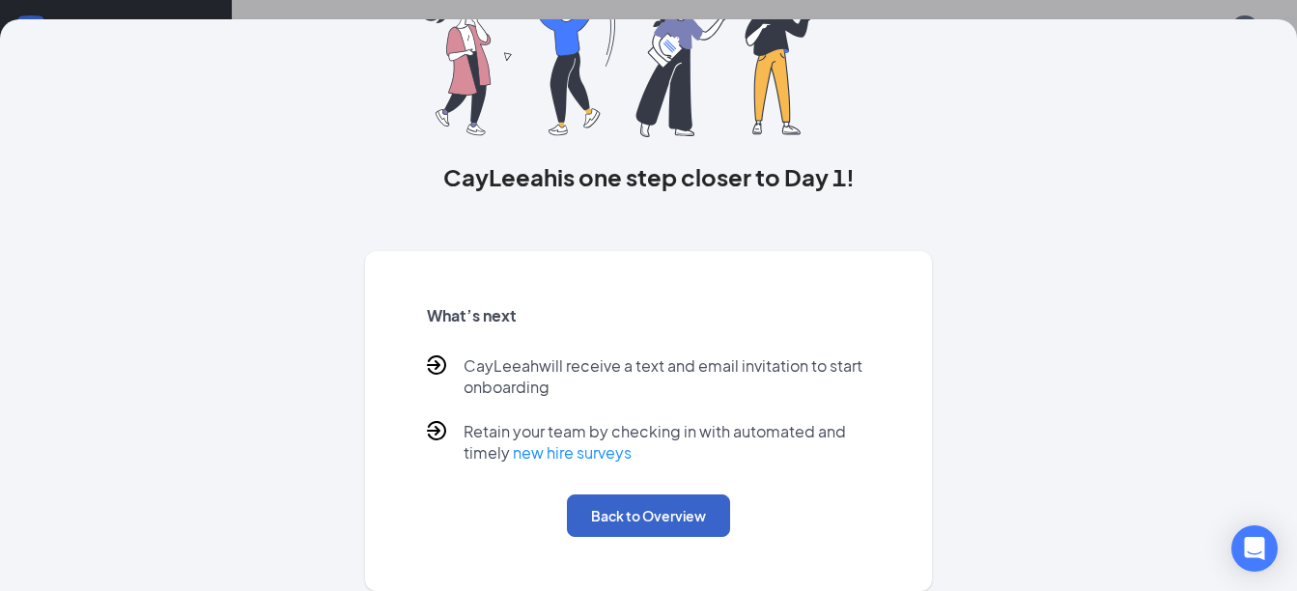
click at [664, 527] on button "Back to Overview" at bounding box center [648, 516] width 163 height 42
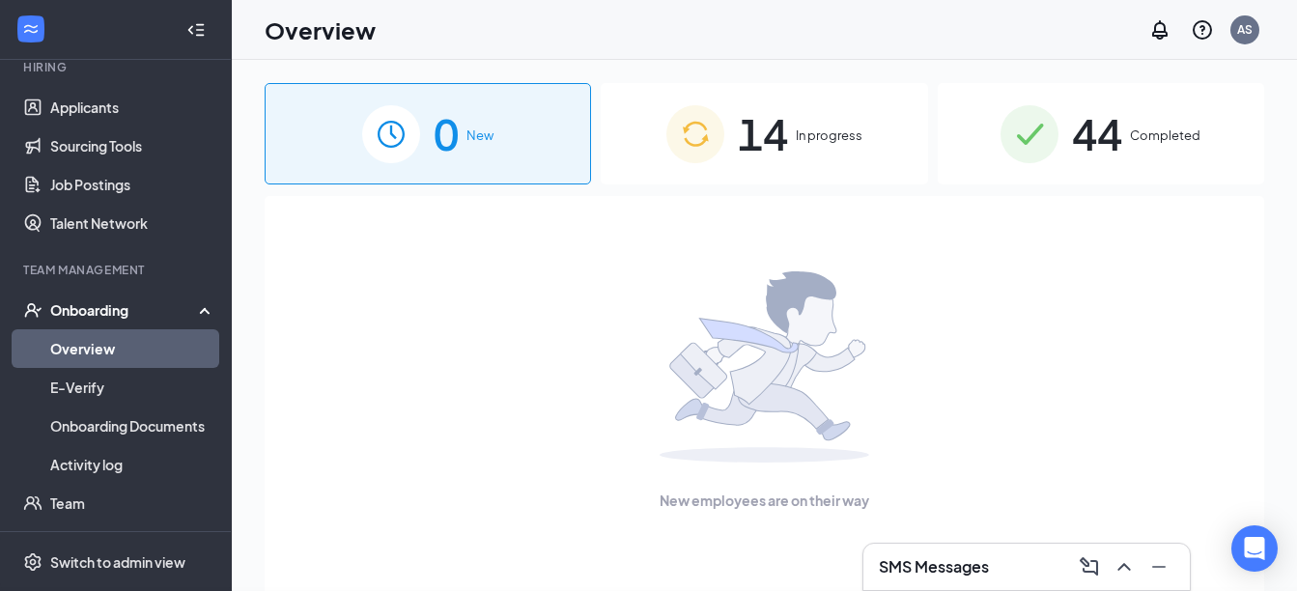
scroll to position [0, 0]
click at [801, 160] on div "14 In progress" at bounding box center [764, 133] width 326 height 101
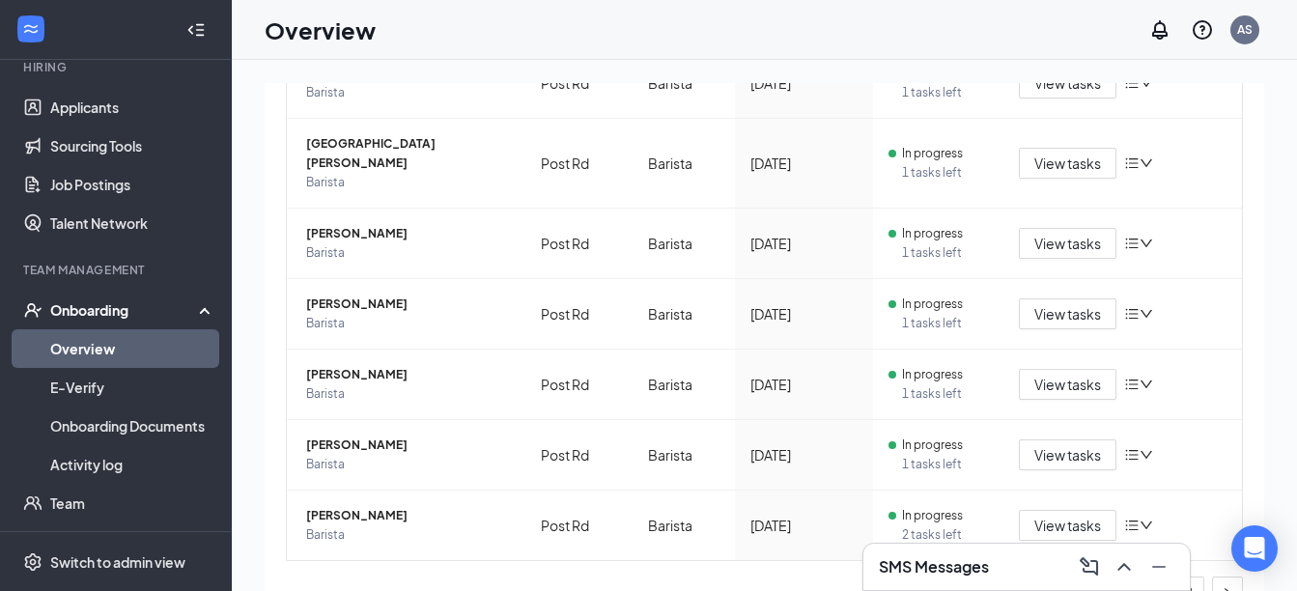
scroll to position [506, 0]
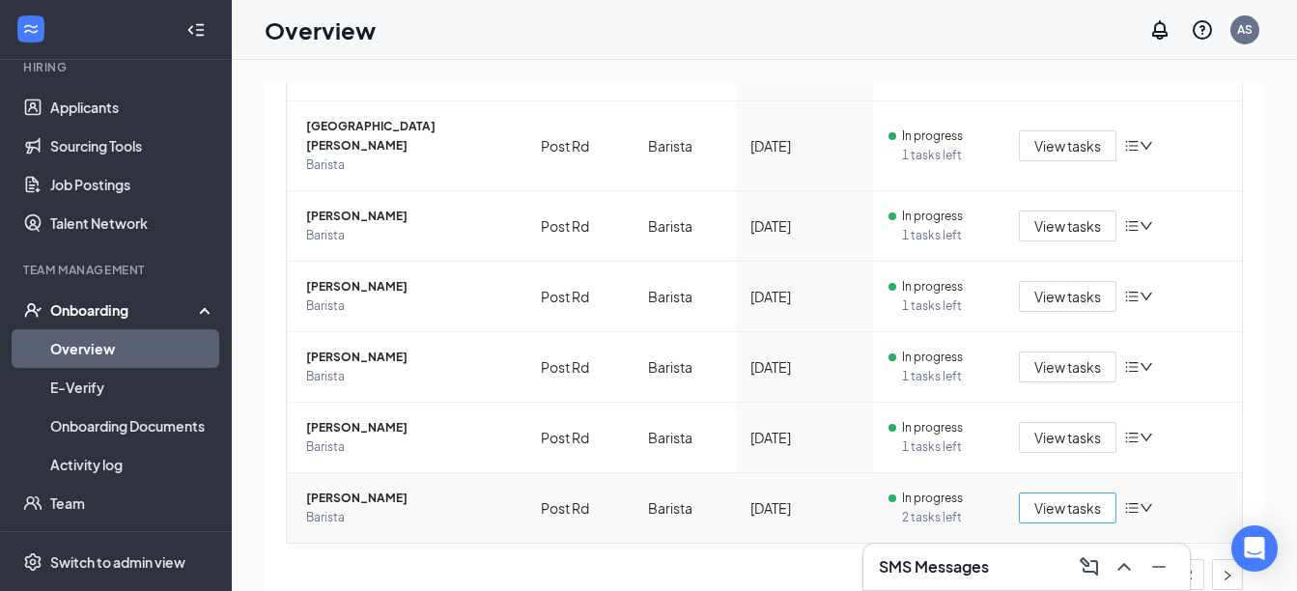
click at [1050, 497] on span "View tasks" at bounding box center [1067, 507] width 67 height 21
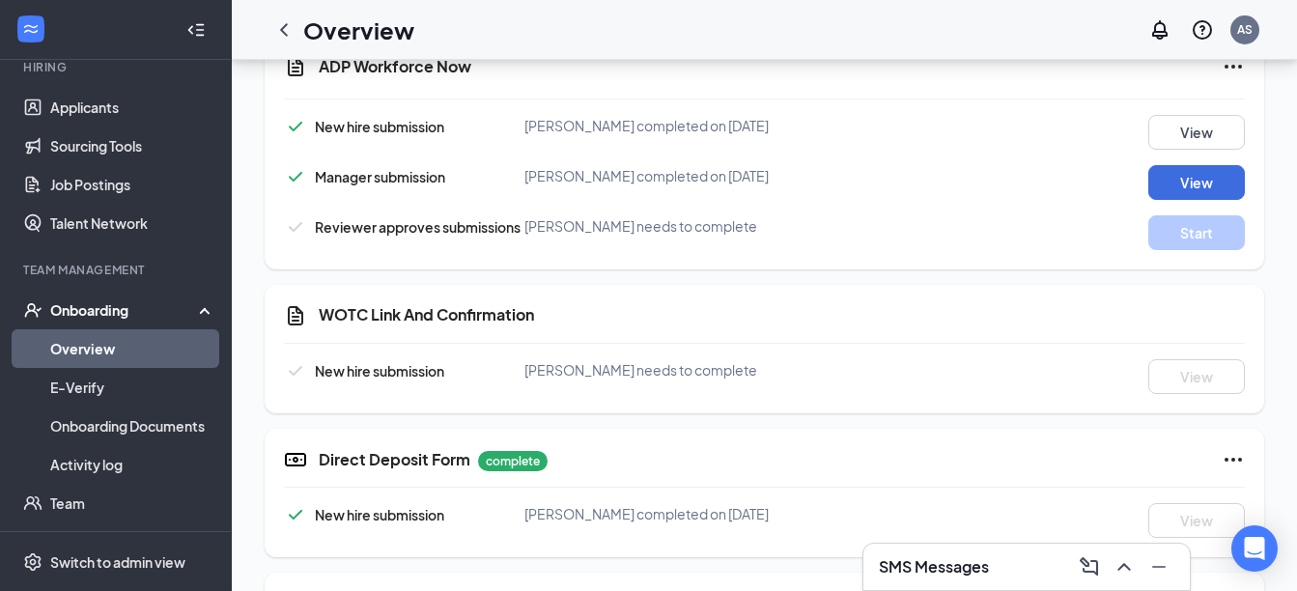
scroll to position [948, 0]
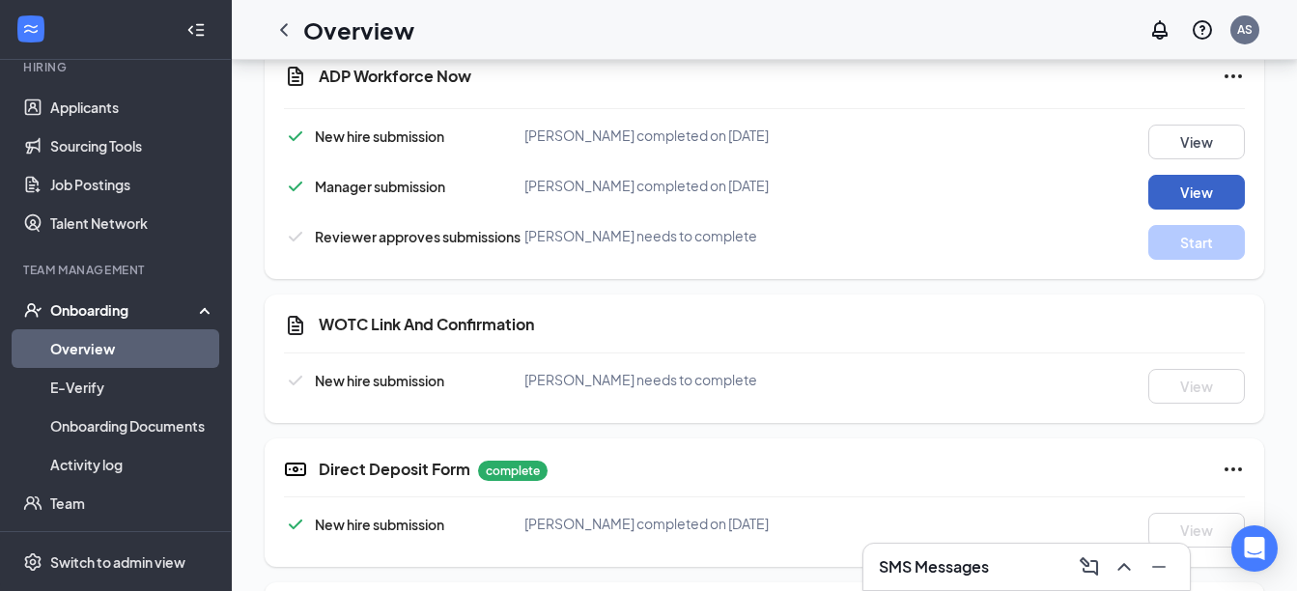
click at [1185, 201] on button "View" at bounding box center [1196, 192] width 97 height 35
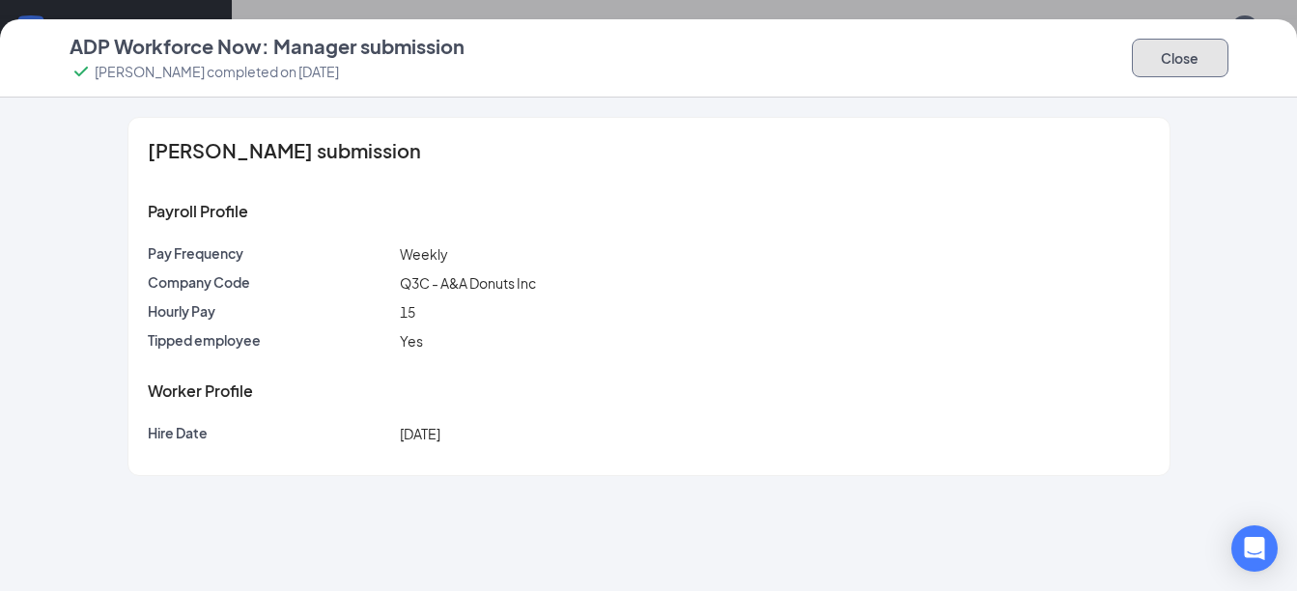
click at [1183, 57] on button "Close" at bounding box center [1180, 58] width 97 height 39
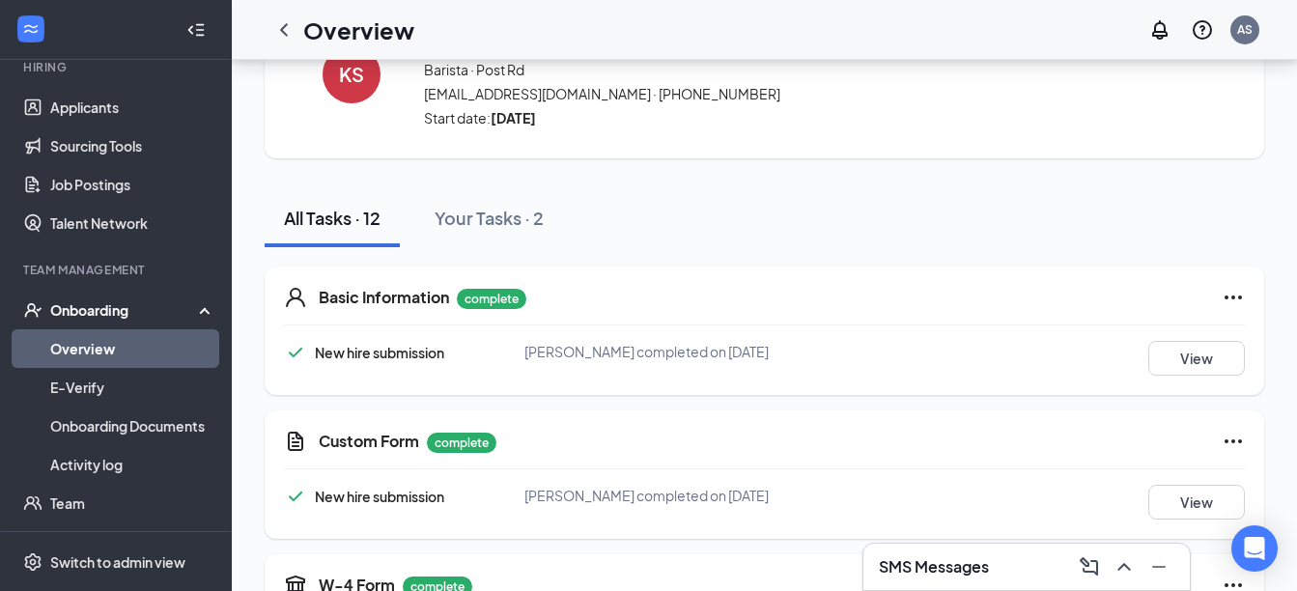
scroll to position [0, 0]
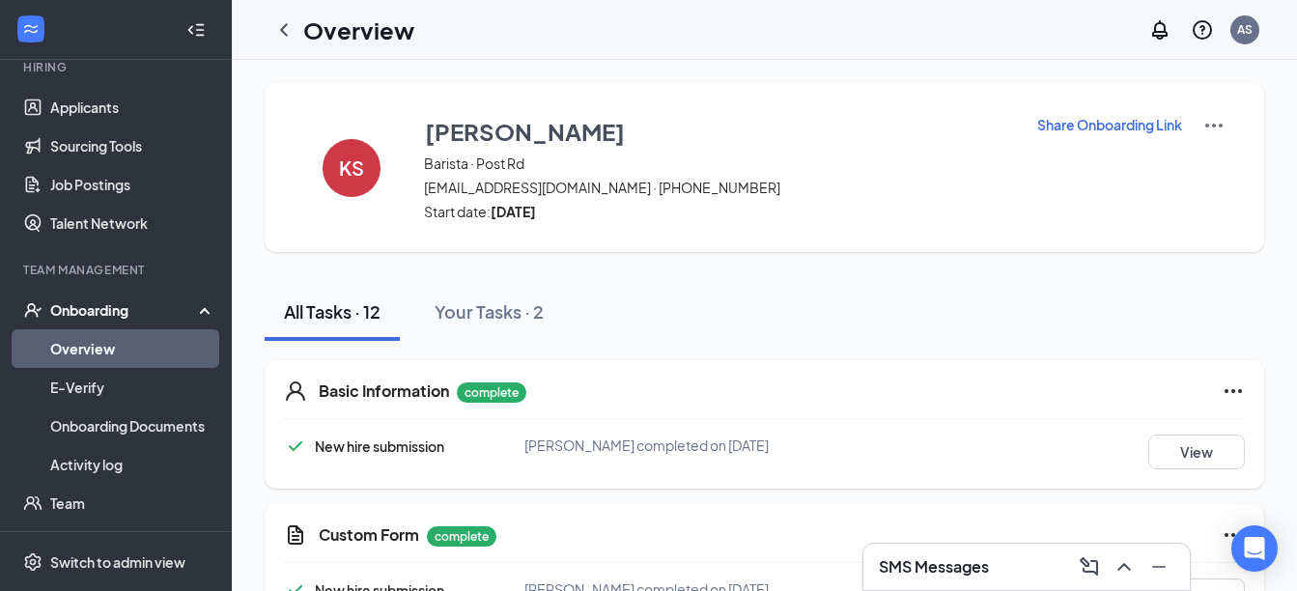
click at [163, 357] on link "Overview" at bounding box center [132, 348] width 165 height 39
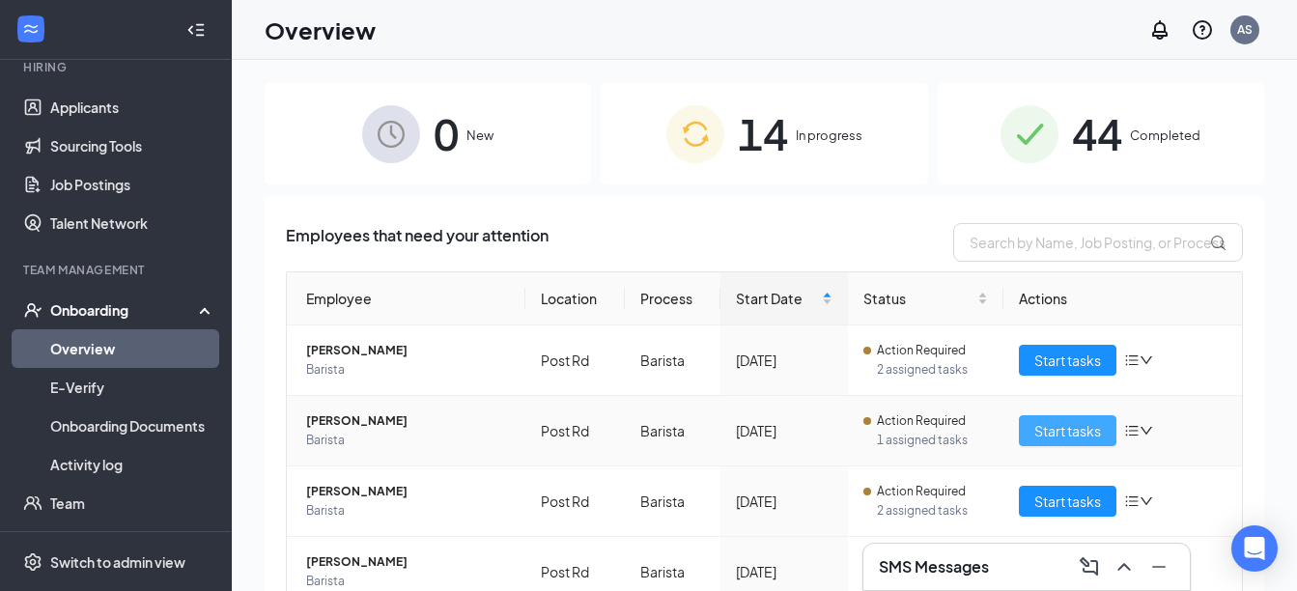
click at [1048, 430] on span "Start tasks" at bounding box center [1067, 430] width 67 height 21
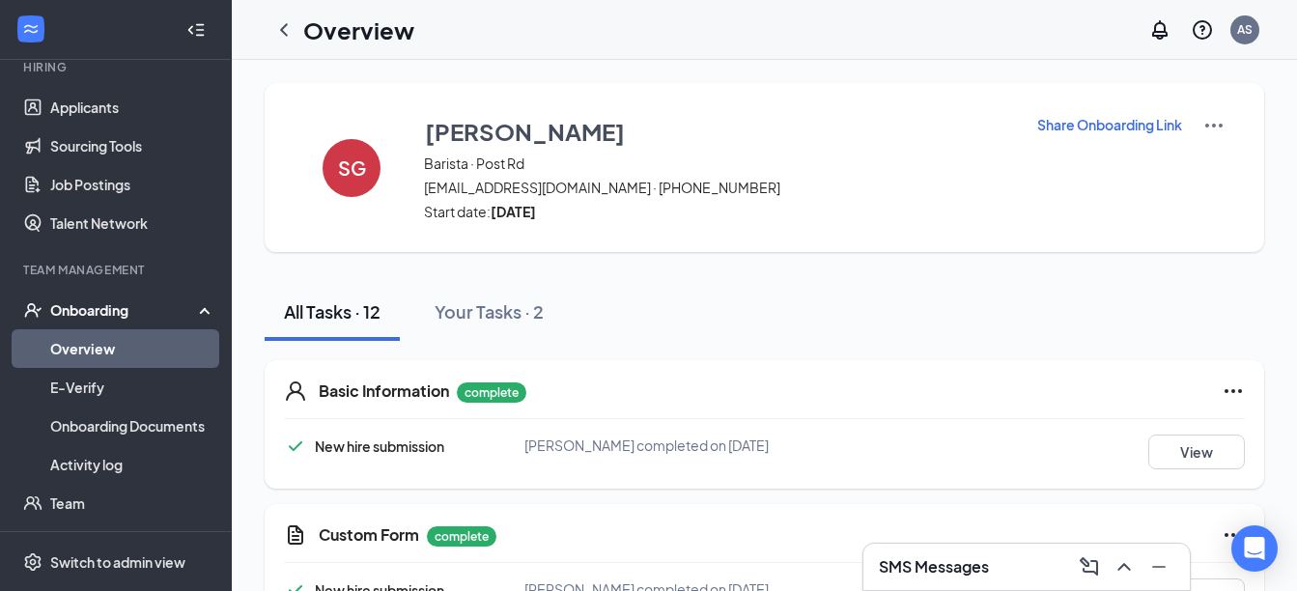
click at [127, 357] on link "Overview" at bounding box center [132, 348] width 165 height 39
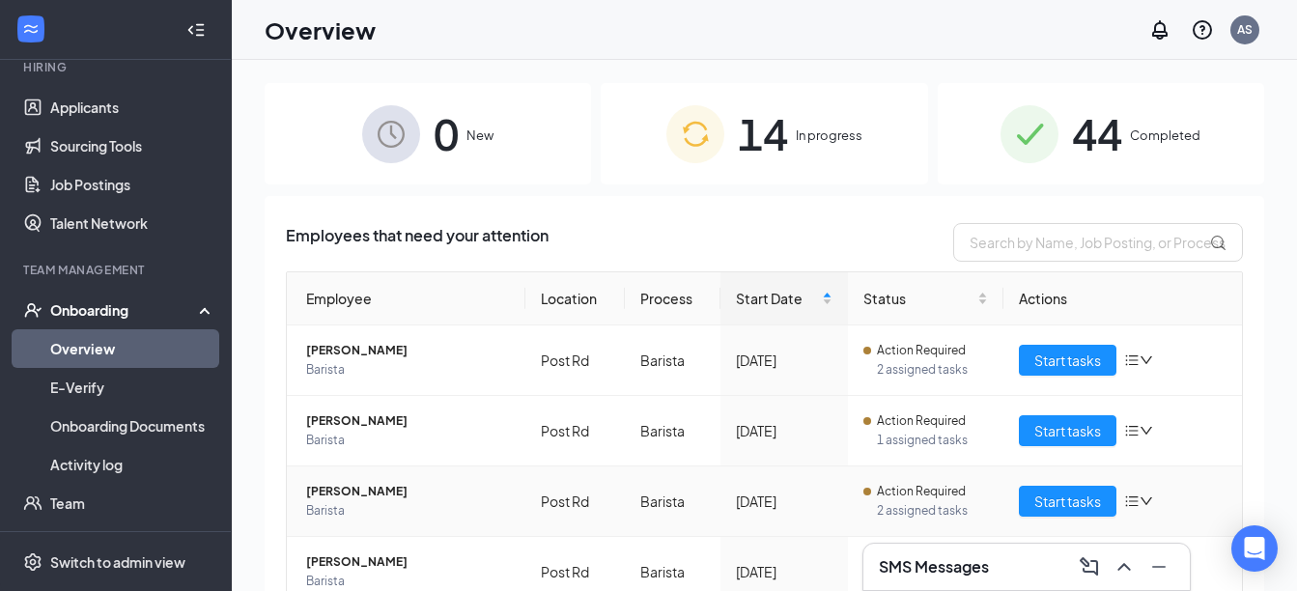
click at [342, 495] on span "Zoya Gajic" at bounding box center [408, 491] width 204 height 19
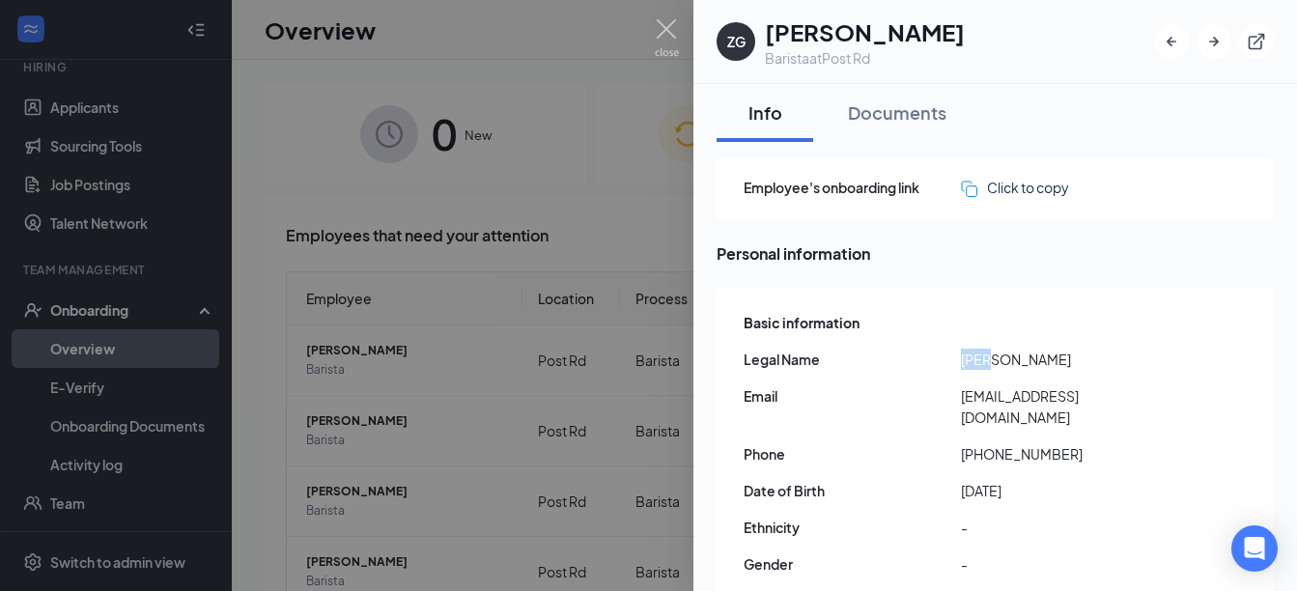
drag, startPoint x: 989, startPoint y: 360, endPoint x: 950, endPoint y: 361, distance: 38.6
click at [950, 361] on div "Legal Name Zoya Gajic" at bounding box center [997, 359] width 506 height 21
click at [1118, 382] on div "Basic information Legal Name Zoya Gajic Email frankgajic@gmail.com Phone +14013…" at bounding box center [997, 467] width 506 height 320
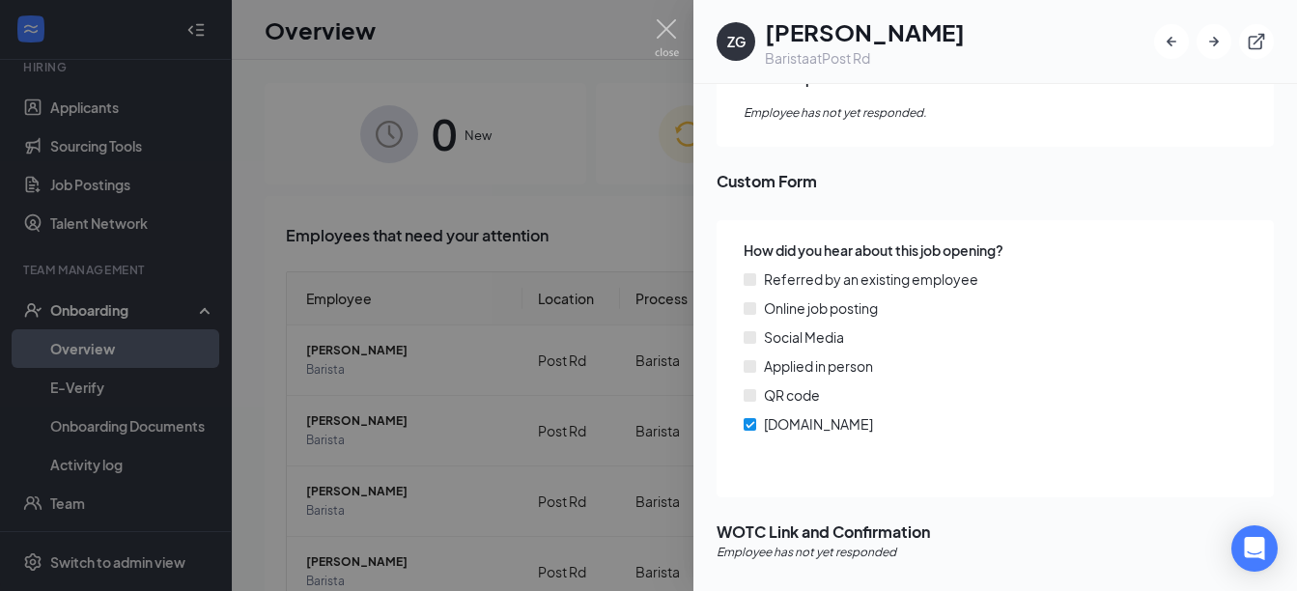
scroll to position [112, 0]
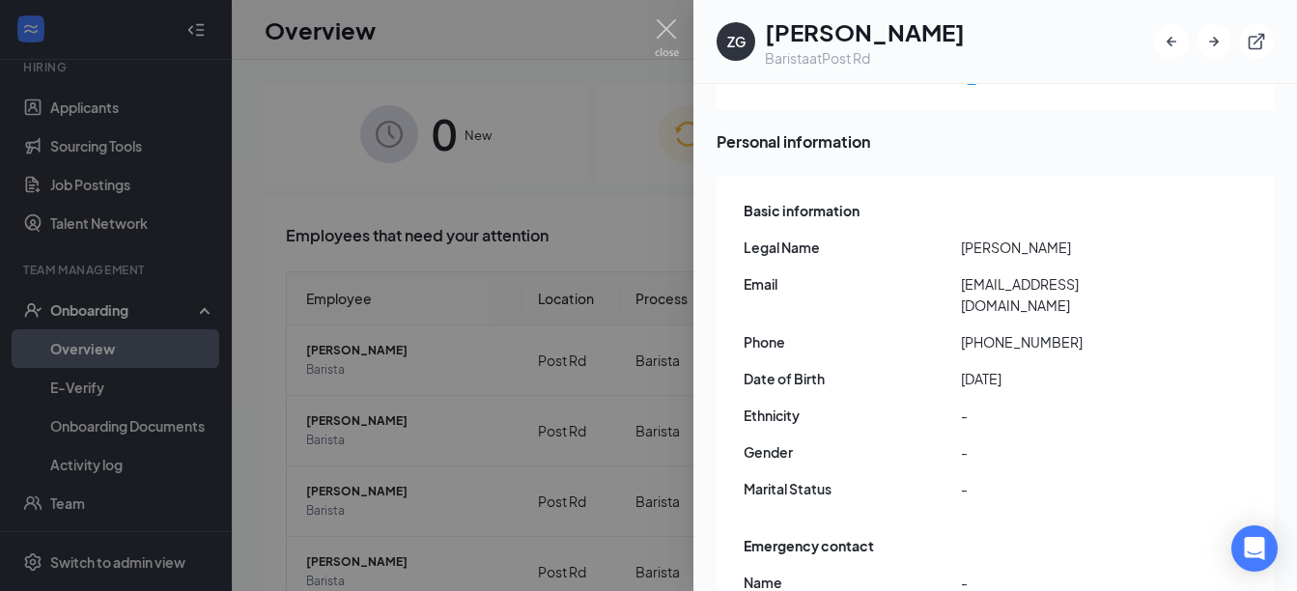
click at [606, 182] on div at bounding box center [648, 295] width 1297 height 591
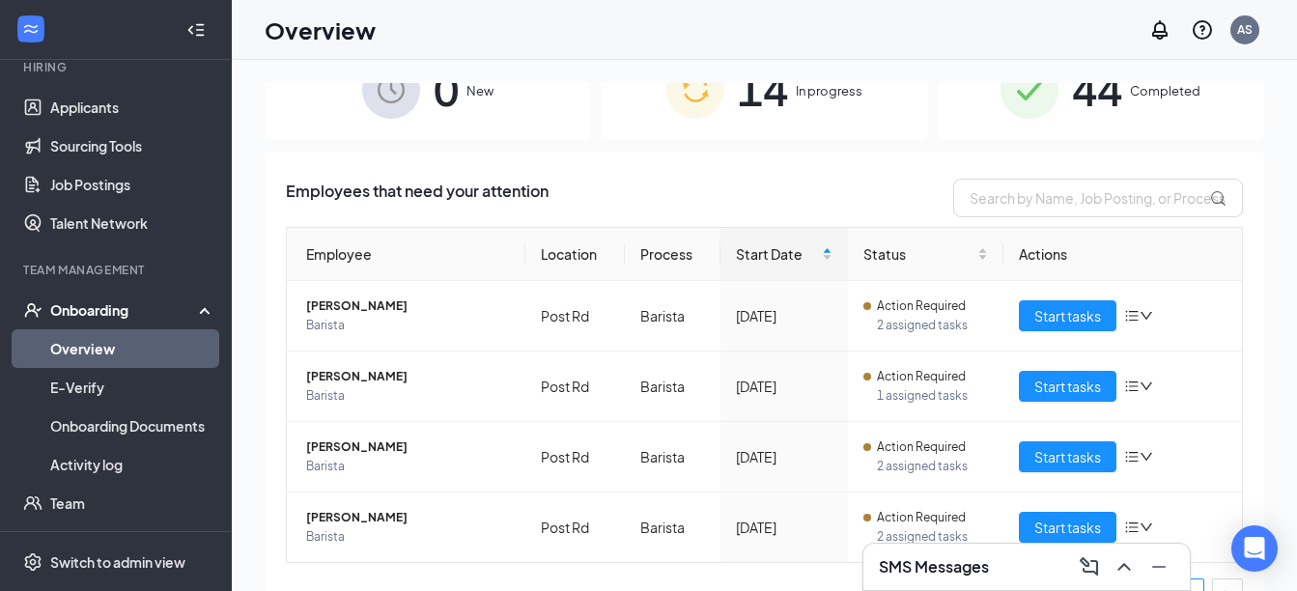
scroll to position [83, 0]
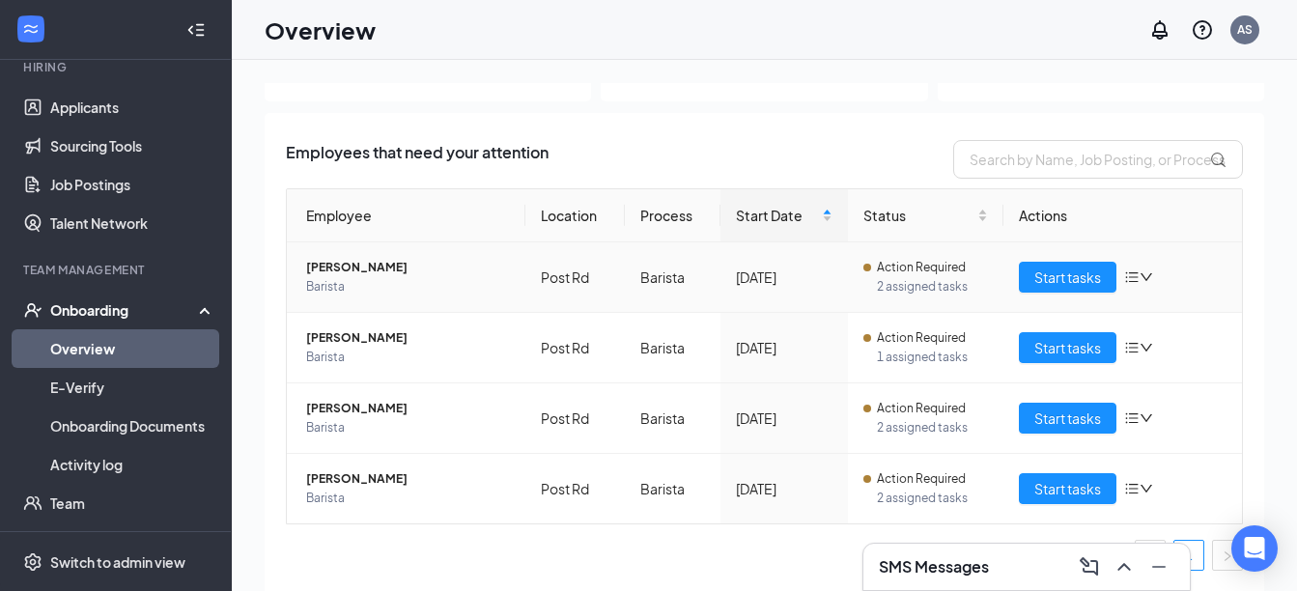
click at [389, 255] on td "Courtney Macintosh Barista" at bounding box center [406, 277] width 239 height 71
click at [374, 289] on span "Barista" at bounding box center [408, 286] width 204 height 19
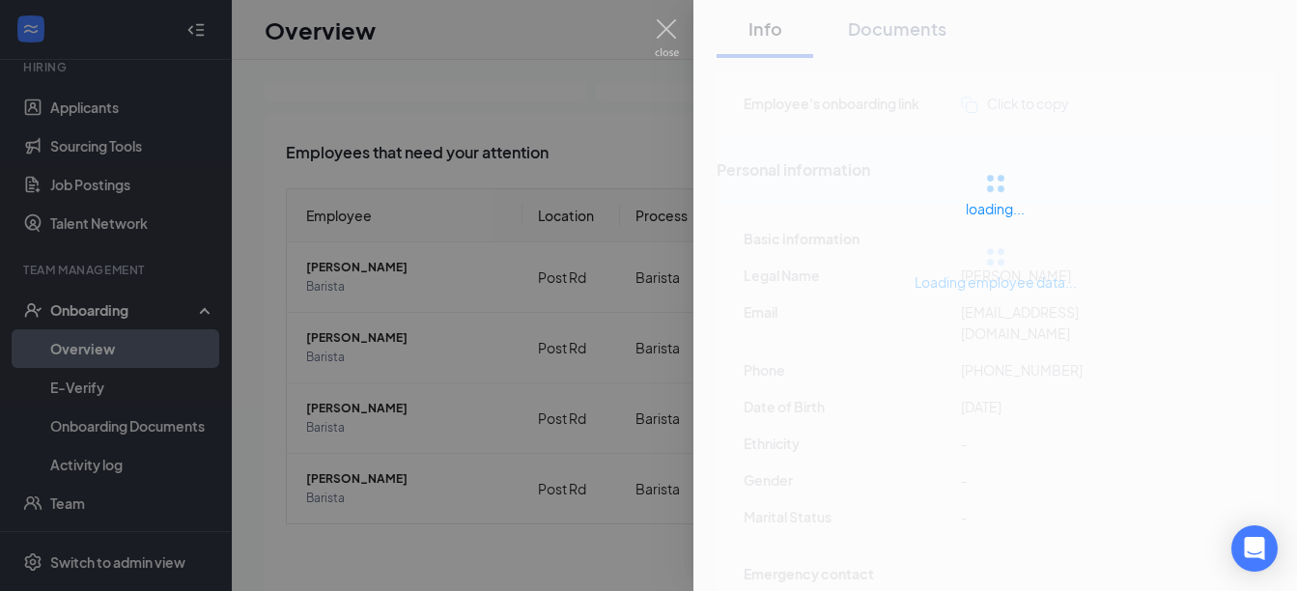
click at [1054, 274] on div "loading... Info Documents Loading employee data... Employee's onboarding link C…" at bounding box center [648, 295] width 1297 height 591
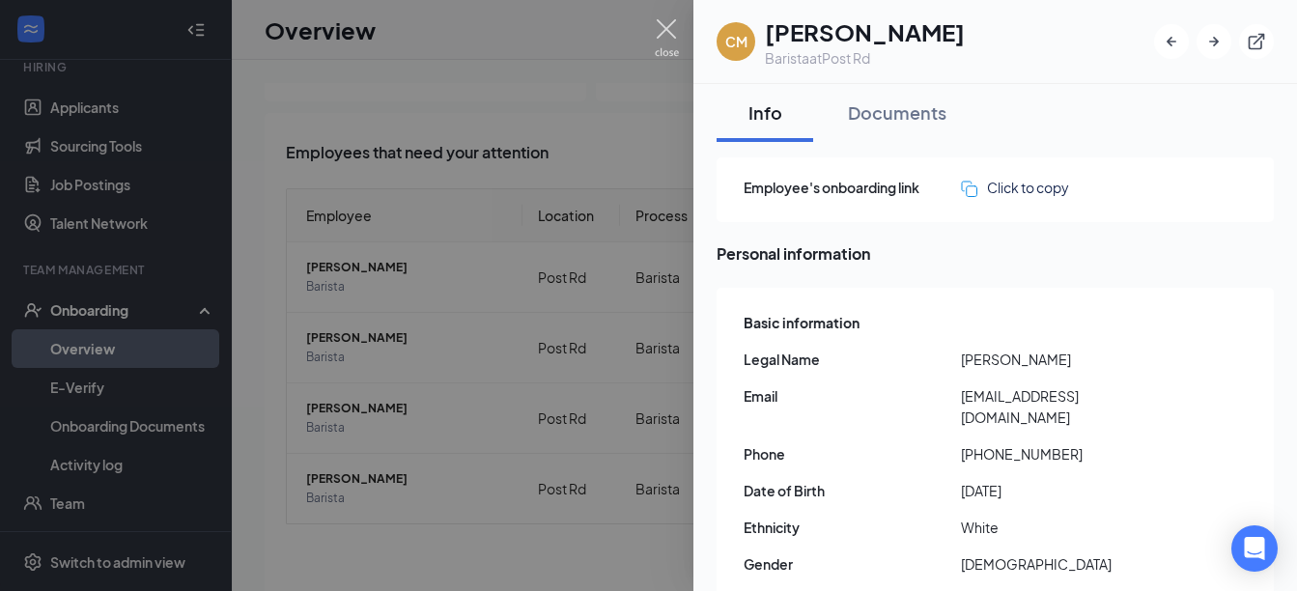
click at [671, 28] on img at bounding box center [667, 38] width 24 height 38
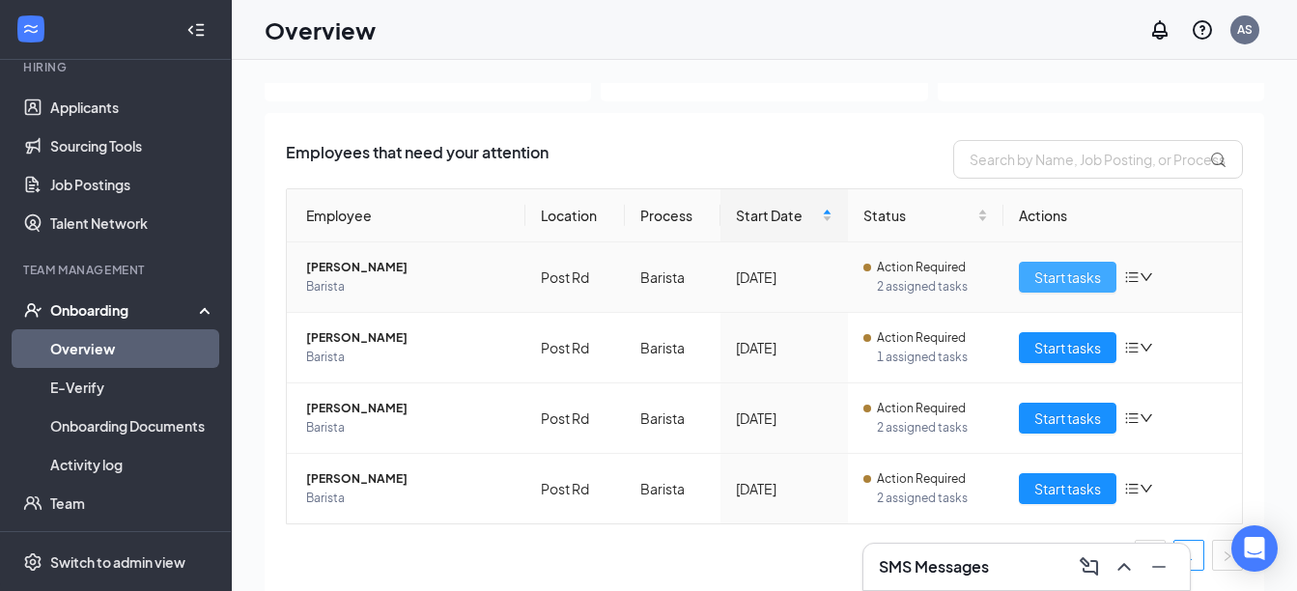
click at [1048, 273] on span "Start tasks" at bounding box center [1067, 277] width 67 height 21
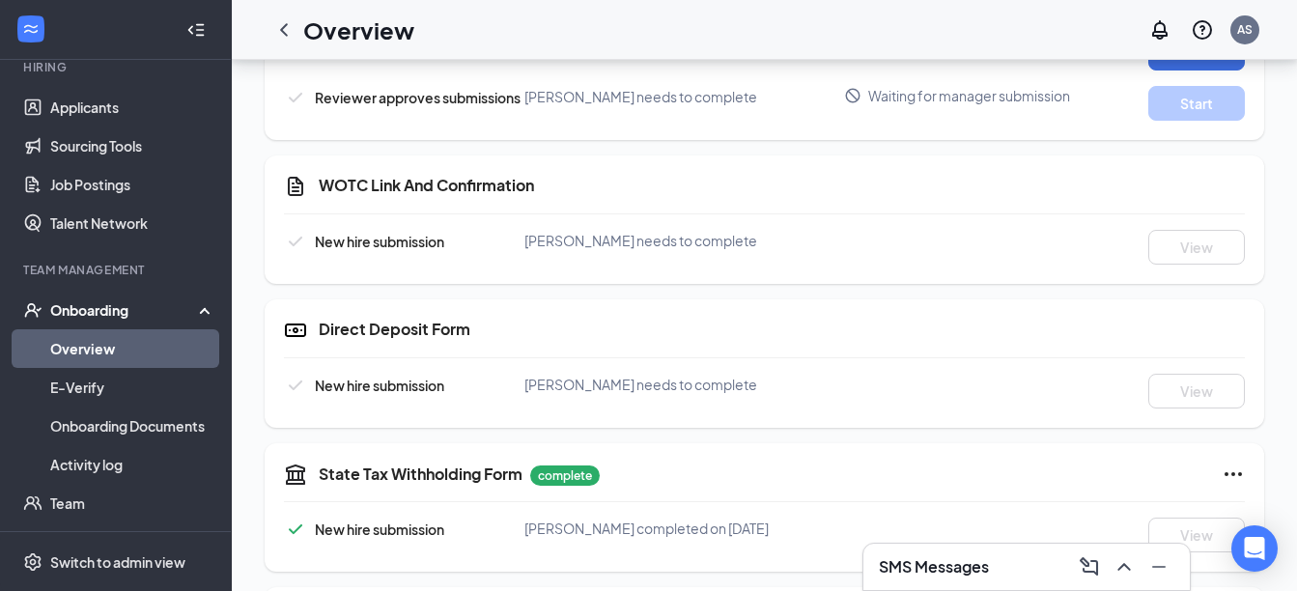
scroll to position [1052, 0]
